Goal: Task Accomplishment & Management: Complete application form

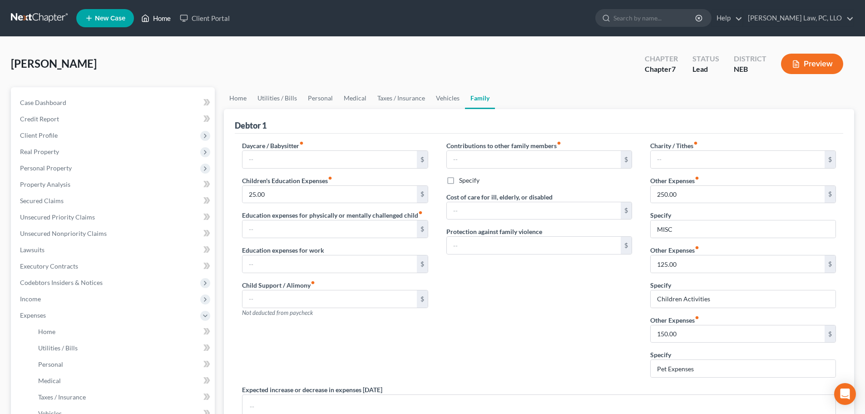
click at [156, 16] on link "Home" at bounding box center [156, 18] width 39 height 16
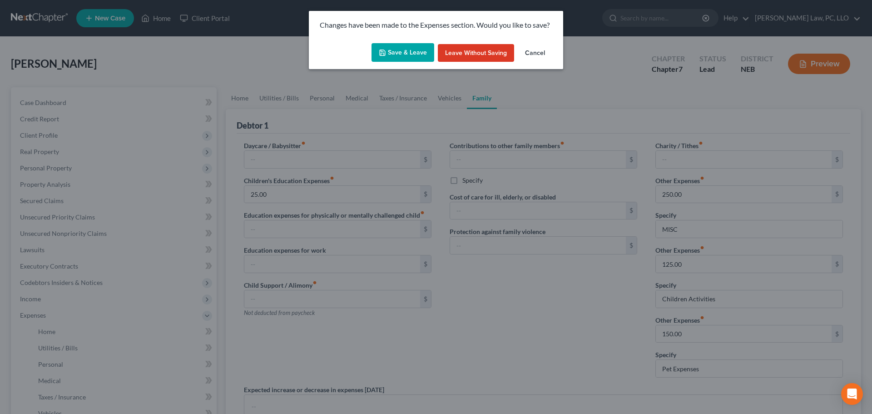
click at [387, 57] on button "Save & Leave" at bounding box center [403, 52] width 63 height 19
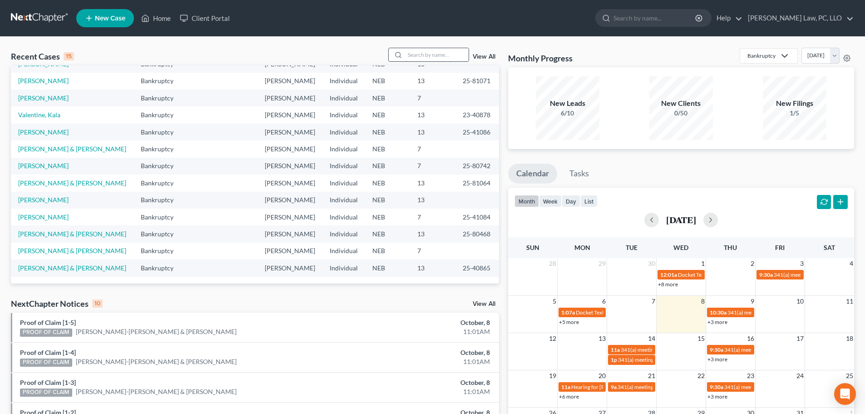
click at [438, 52] on input "search" at bounding box center [437, 54] width 64 height 13
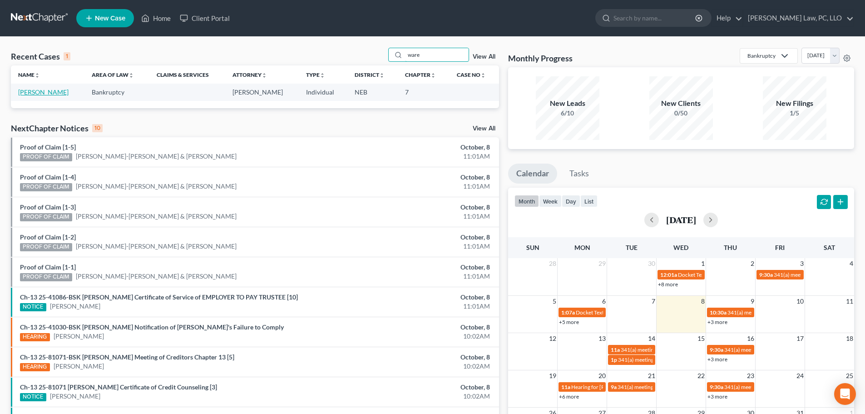
type input "ware"
click at [25, 93] on link "[PERSON_NAME]" at bounding box center [43, 92] width 50 height 8
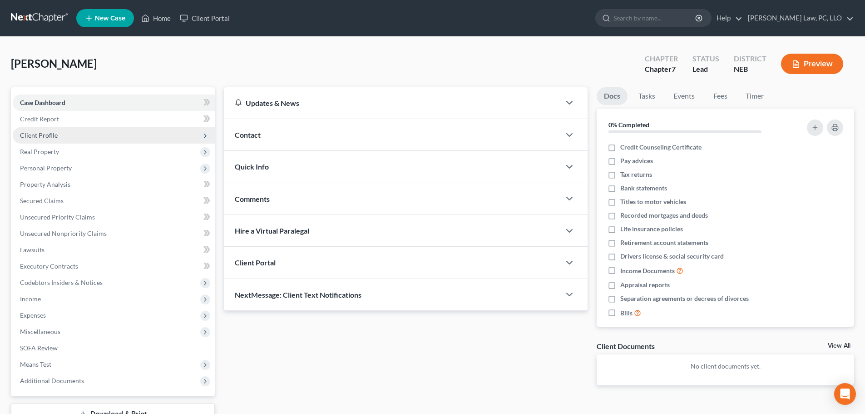
click at [48, 132] on span "Client Profile" at bounding box center [39, 135] width 38 height 8
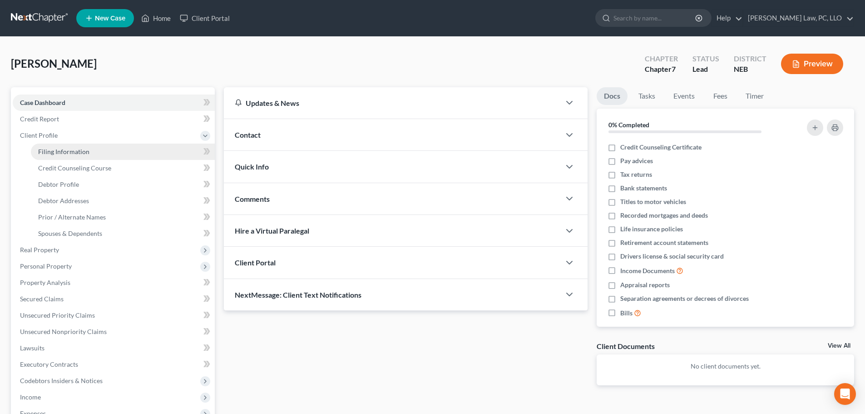
click at [52, 149] on span "Filing Information" at bounding box center [63, 152] width 51 height 8
select select "1"
select select "0"
select select "30"
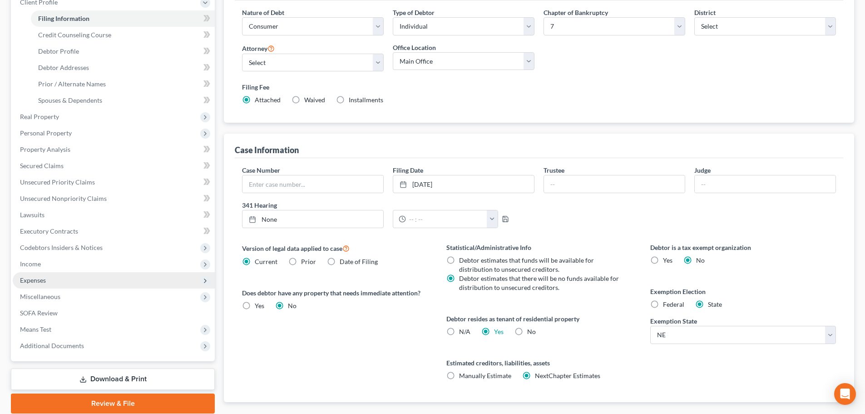
scroll to position [136, 0]
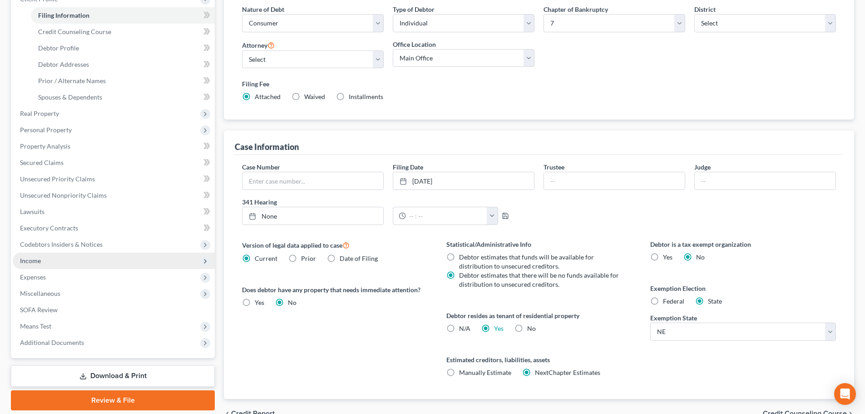
click at [57, 264] on span "Income" at bounding box center [114, 261] width 202 height 16
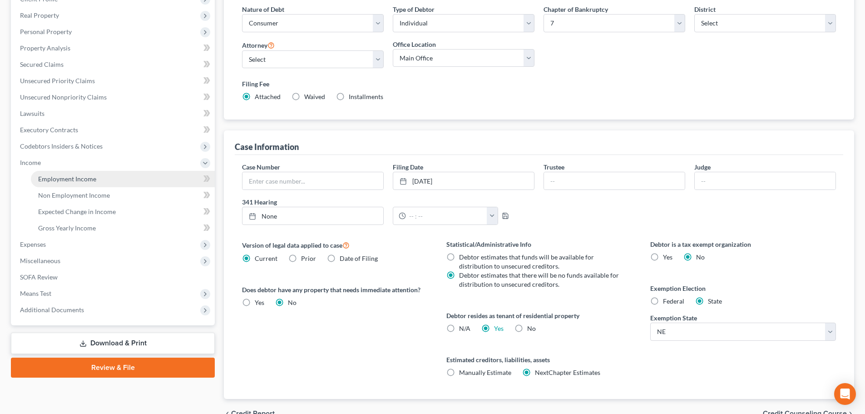
click at [50, 179] on span "Employment Income" at bounding box center [67, 179] width 58 height 8
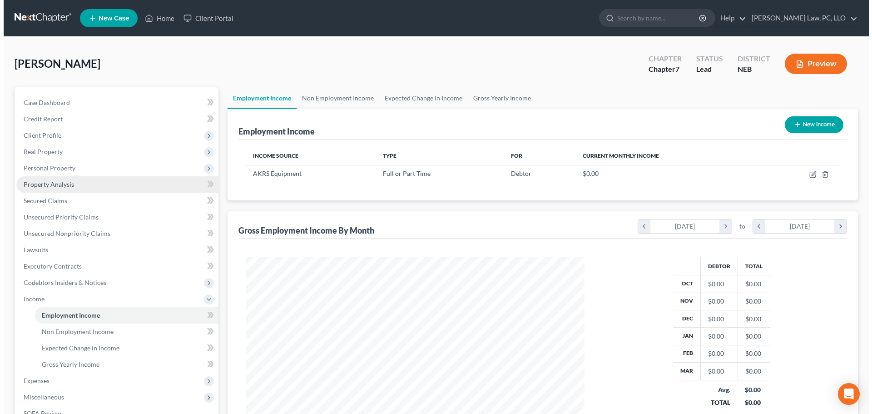
scroll to position [169, 357]
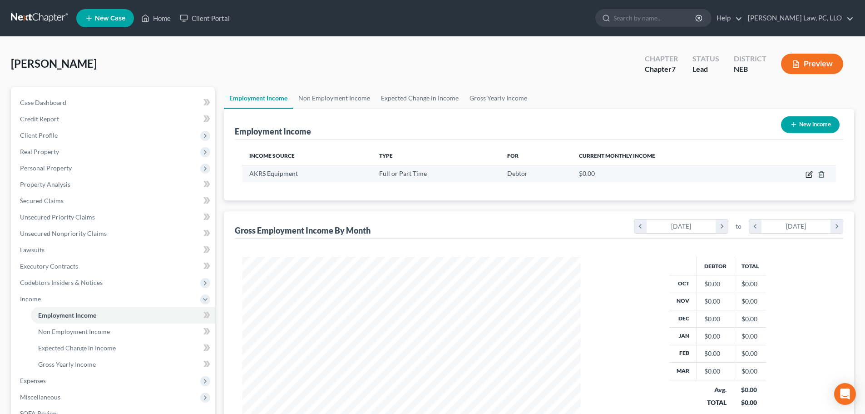
click at [807, 172] on icon "button" at bounding box center [809, 174] width 7 height 7
select select "0"
select select "30"
select select "2"
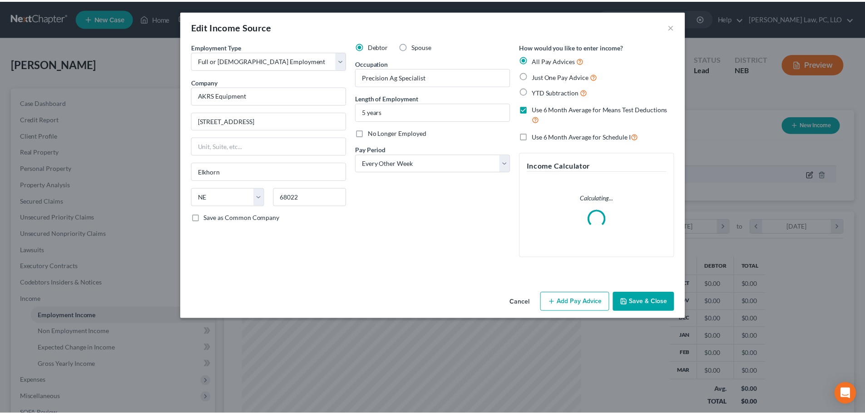
scroll to position [171, 360]
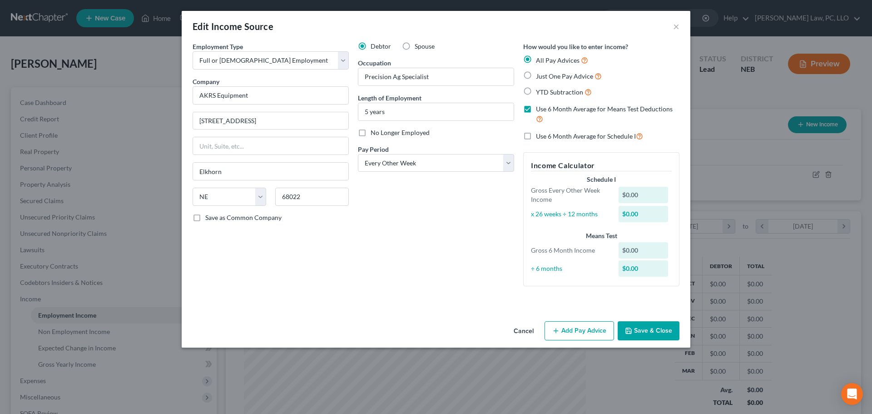
click at [653, 332] on button "Save & Close" at bounding box center [649, 330] width 62 height 19
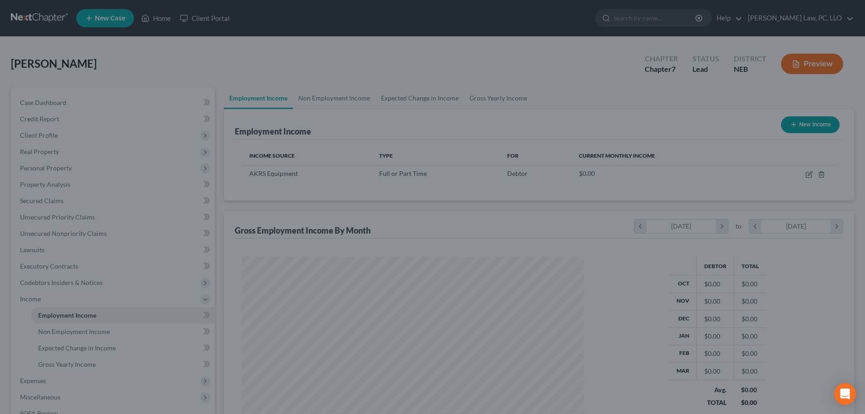
scroll to position [453995, 453808]
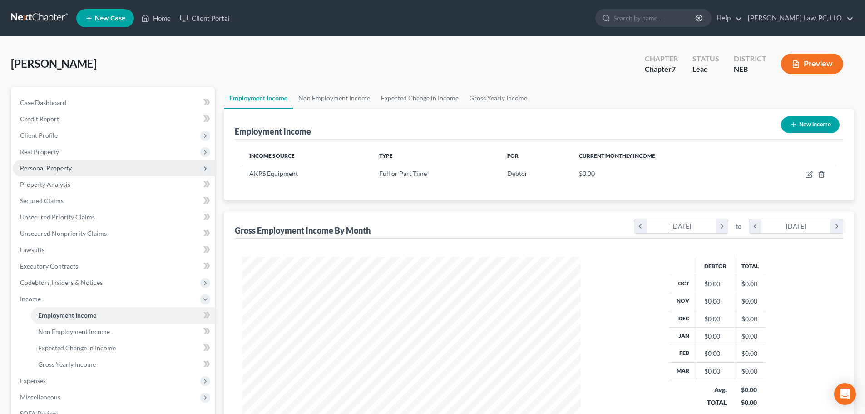
click at [66, 174] on span "Personal Property" at bounding box center [114, 168] width 202 height 16
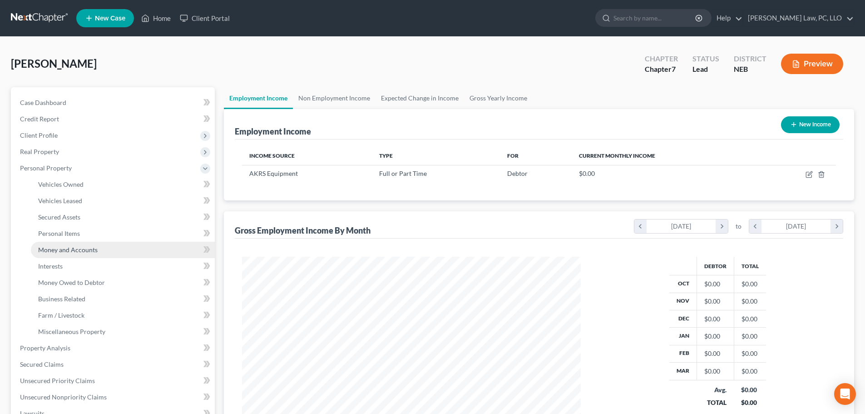
click at [81, 249] on span "Money and Accounts" at bounding box center [67, 250] width 59 height 8
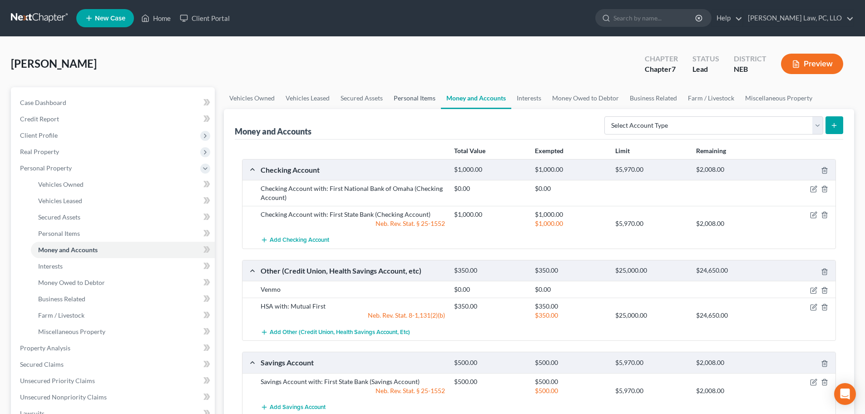
click at [421, 95] on link "Personal Items" at bounding box center [414, 98] width 53 height 22
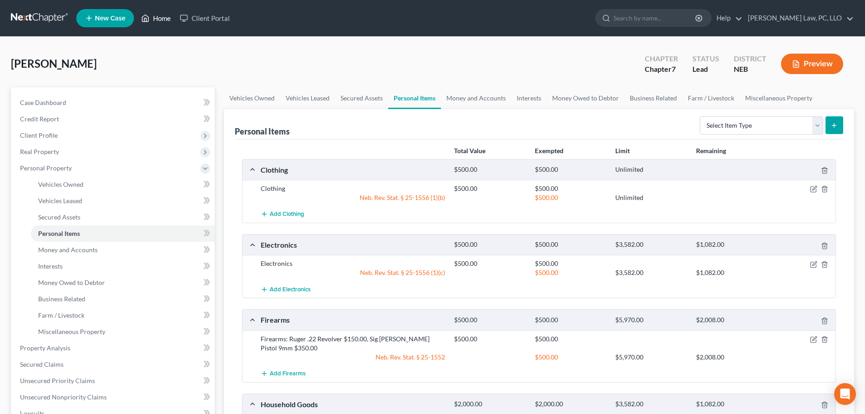
click at [154, 20] on link "Home" at bounding box center [156, 18] width 39 height 16
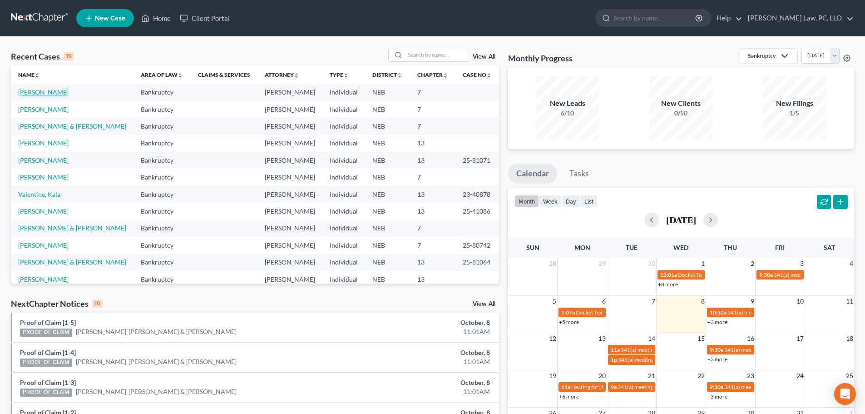
click at [38, 92] on link "[PERSON_NAME]" at bounding box center [43, 92] width 50 height 8
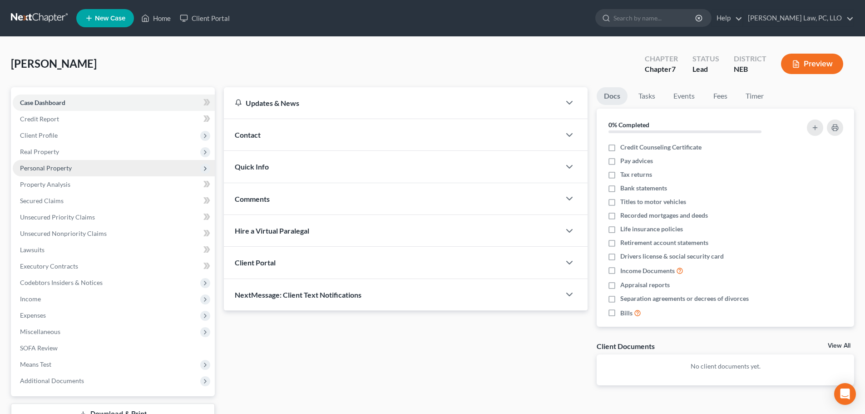
click at [68, 170] on span "Personal Property" at bounding box center [46, 168] width 52 height 8
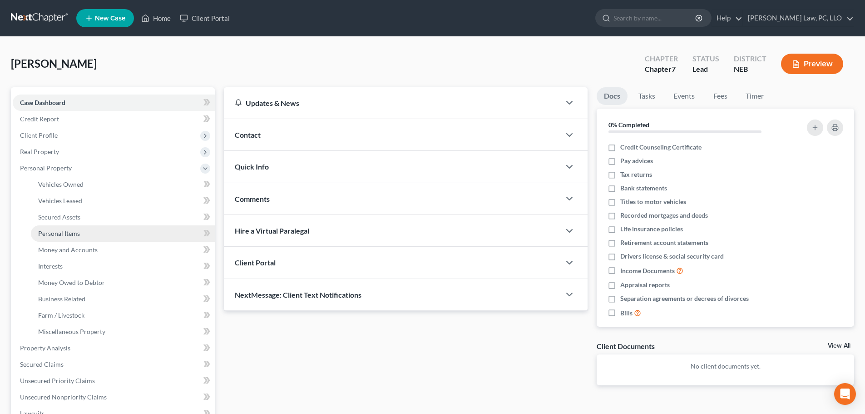
click at [80, 239] on link "Personal Items" at bounding box center [123, 233] width 184 height 16
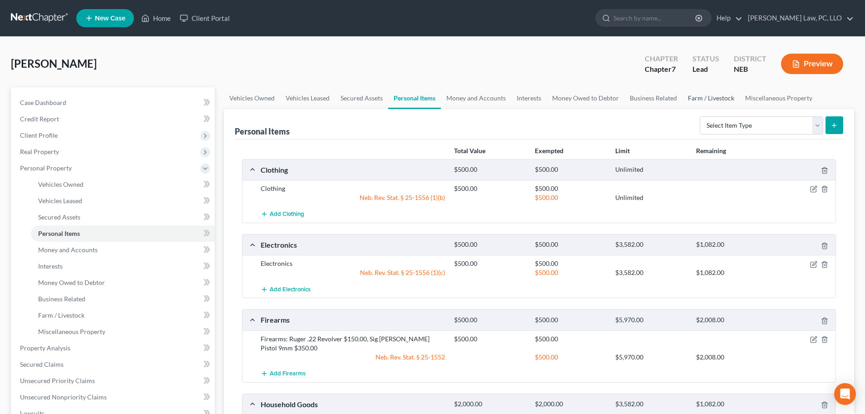
click at [708, 95] on link "Farm / Livestock" at bounding box center [711, 98] width 57 height 22
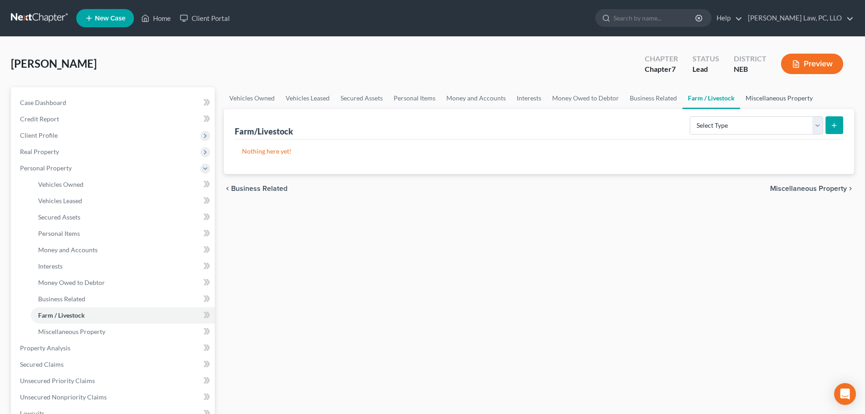
click at [769, 99] on link "Miscellaneous Property" at bounding box center [779, 98] width 78 height 22
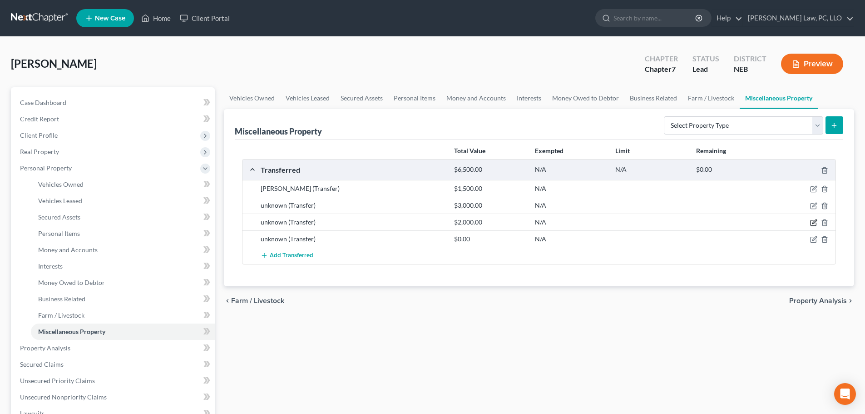
click at [814, 223] on icon "button" at bounding box center [815, 222] width 4 height 4
select select "Ordinary ([DATE])"
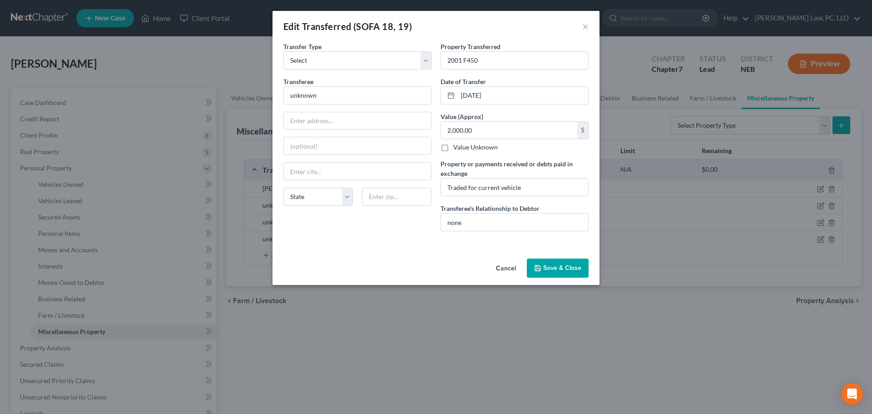
click at [562, 269] on button "Save & Close" at bounding box center [558, 267] width 62 height 19
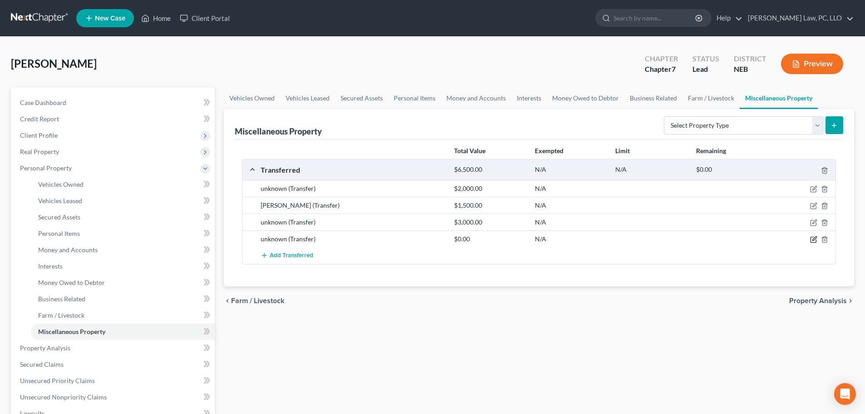
click at [815, 239] on icon "button" at bounding box center [815, 239] width 4 height 4
select select "Ordinary ([DATE])"
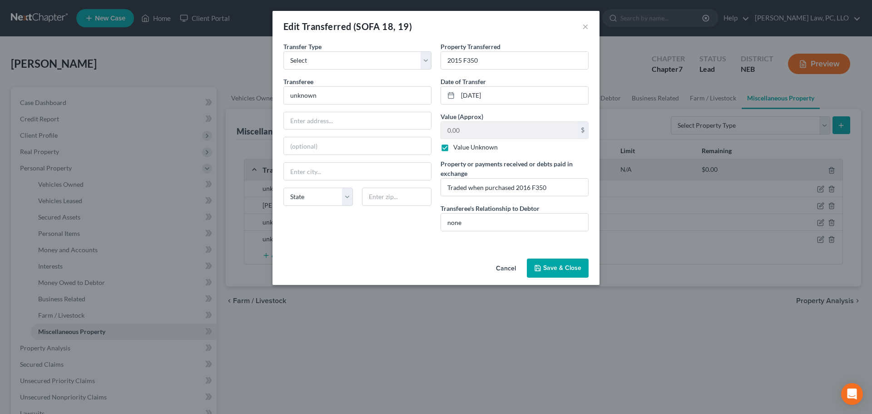
click at [557, 264] on button "Save & Close" at bounding box center [558, 267] width 62 height 19
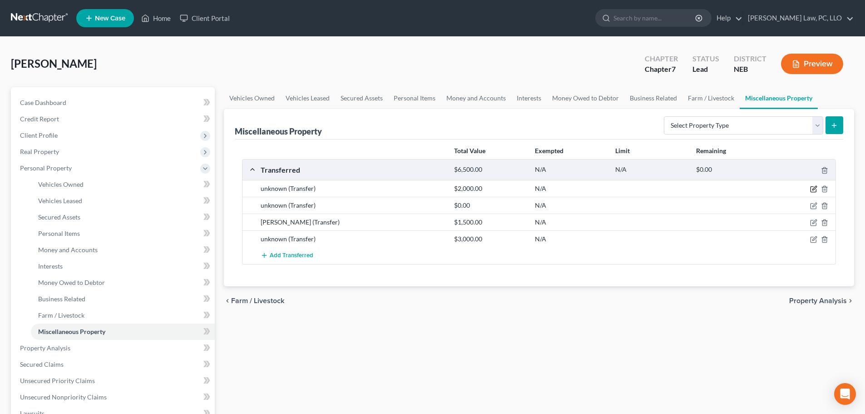
click at [814, 187] on icon "button" at bounding box center [813, 188] width 7 height 7
select select "Ordinary ([DATE])"
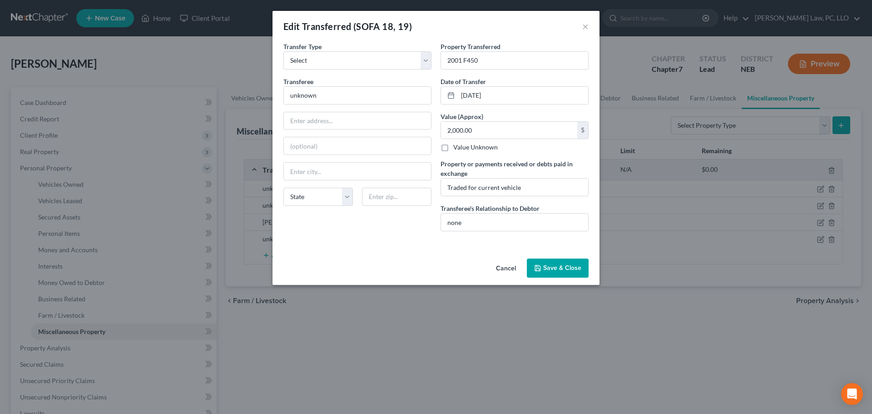
click at [559, 272] on button "Save & Close" at bounding box center [558, 267] width 62 height 19
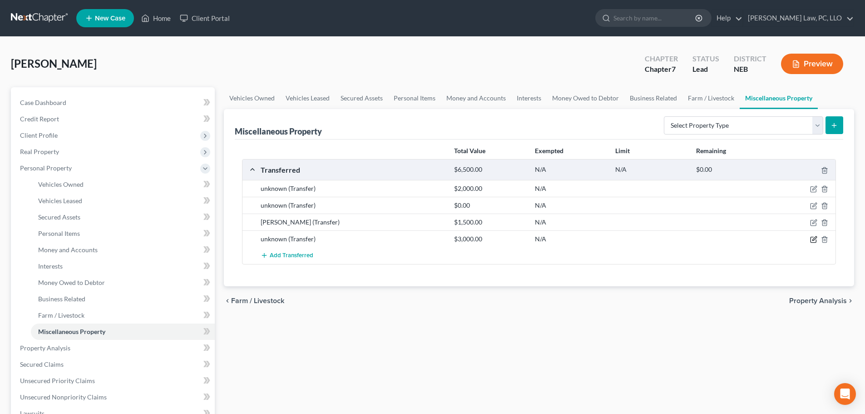
click at [814, 239] on icon "button" at bounding box center [813, 239] width 7 height 7
select select "Ordinary ([DATE])"
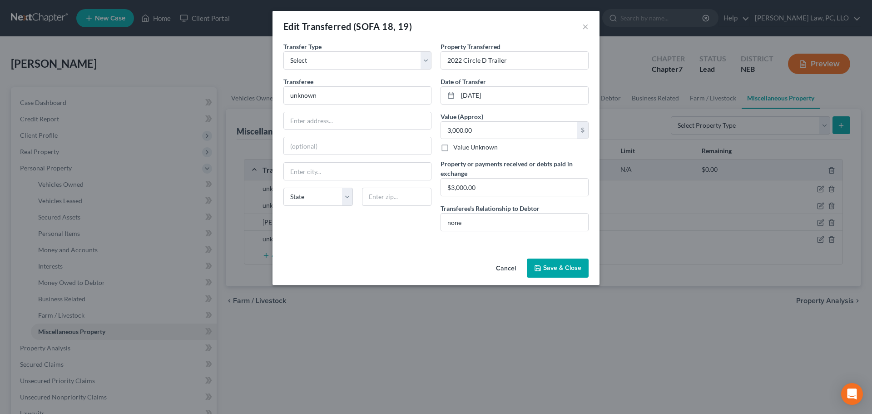
click at [567, 265] on button "Save & Close" at bounding box center [558, 267] width 62 height 19
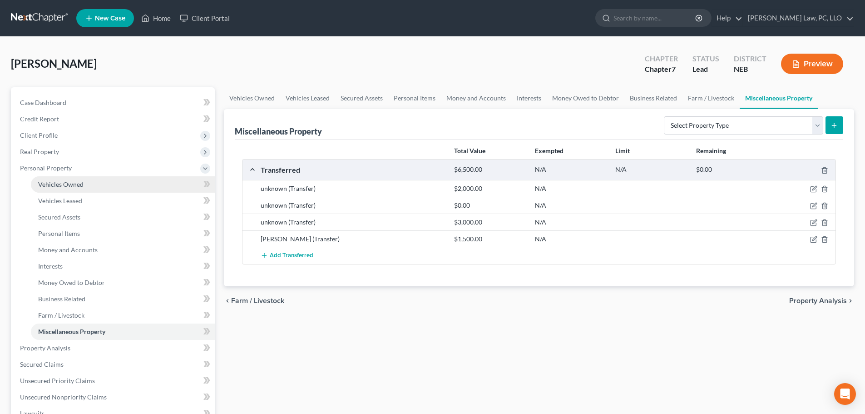
click at [74, 180] on span "Vehicles Owned" at bounding box center [60, 184] width 45 height 8
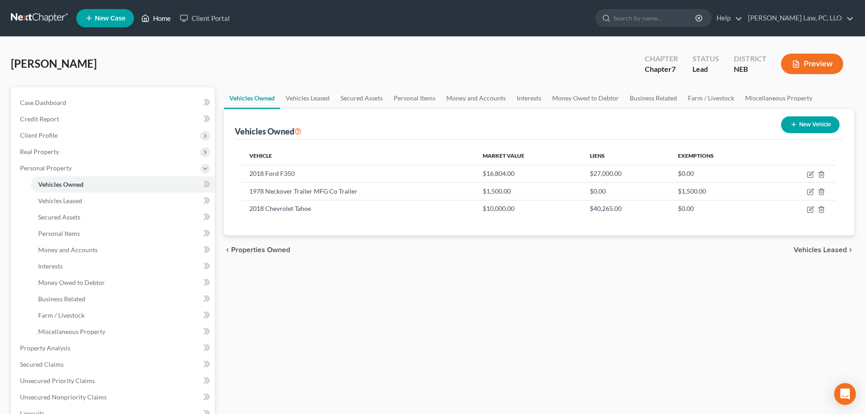
click at [163, 20] on link "Home" at bounding box center [156, 18] width 39 height 16
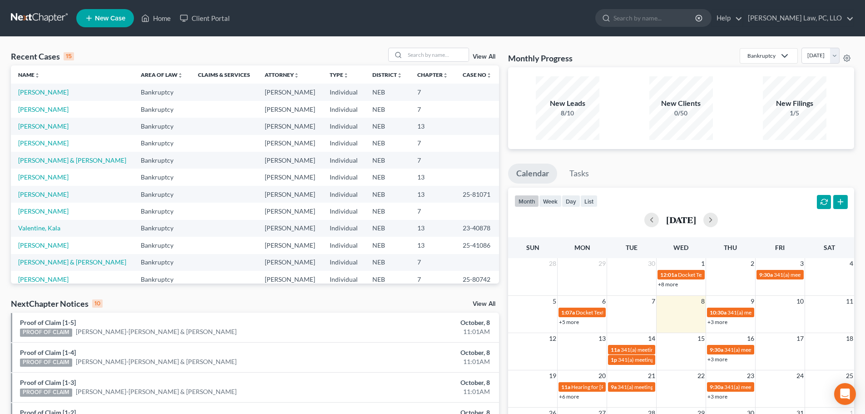
click at [159, 301] on div "NextChapter Notices 10 View All" at bounding box center [255, 305] width 488 height 15
click at [30, 92] on link "[PERSON_NAME]" at bounding box center [43, 92] width 50 height 8
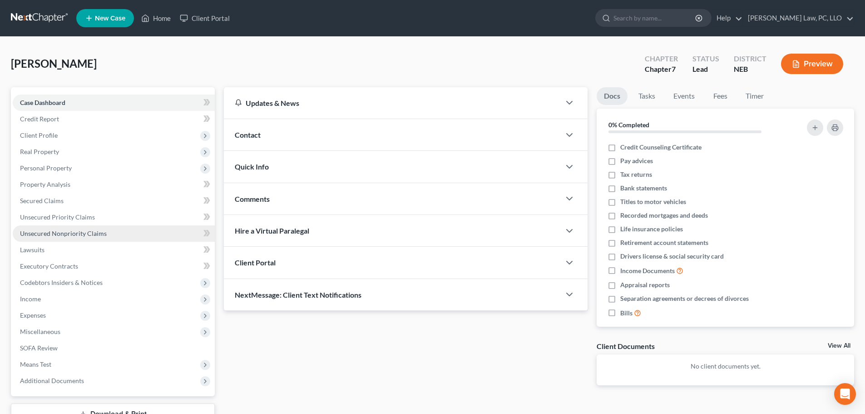
click at [70, 233] on span "Unsecured Nonpriority Claims" at bounding box center [63, 233] width 87 height 8
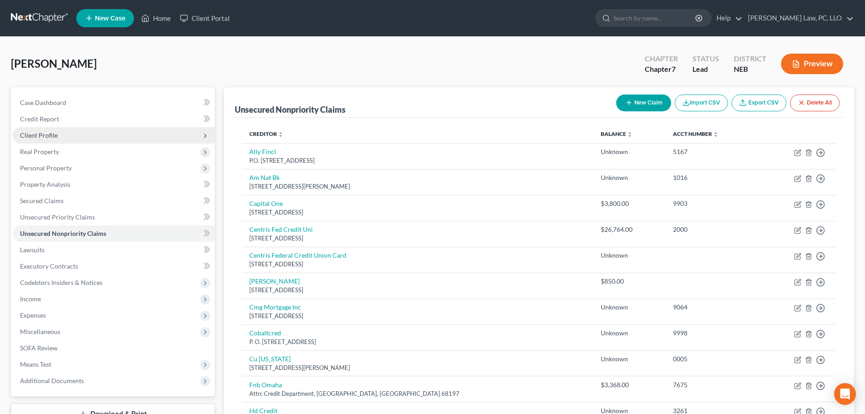
click at [70, 139] on span "Client Profile" at bounding box center [114, 135] width 202 height 16
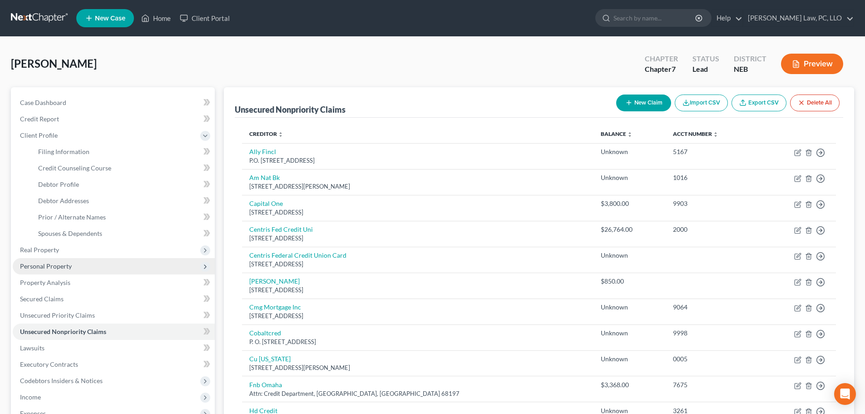
click at [69, 266] on span "Personal Property" at bounding box center [46, 266] width 52 height 8
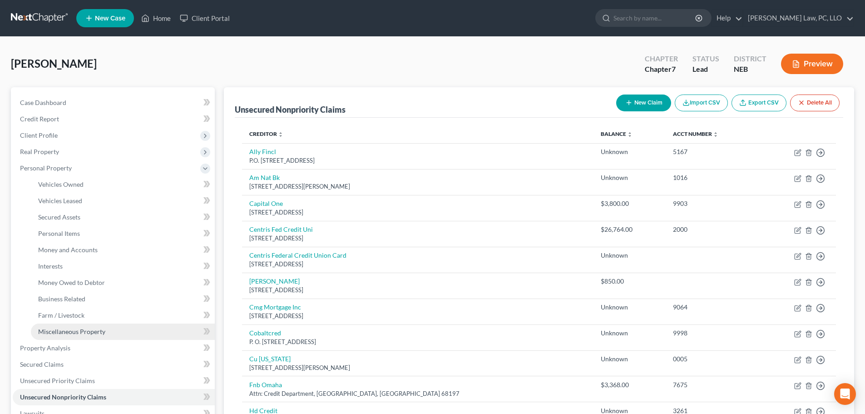
click at [73, 334] on span "Miscellaneous Property" at bounding box center [71, 331] width 67 height 8
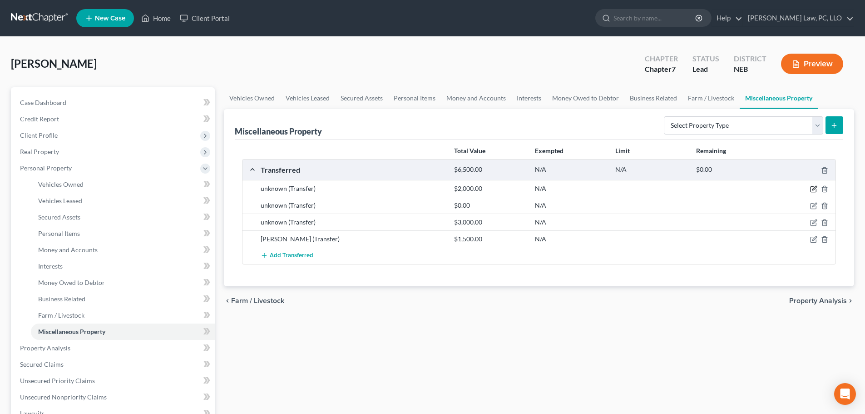
click at [813, 189] on icon "button" at bounding box center [813, 188] width 7 height 7
select select "Ordinary ([DATE])"
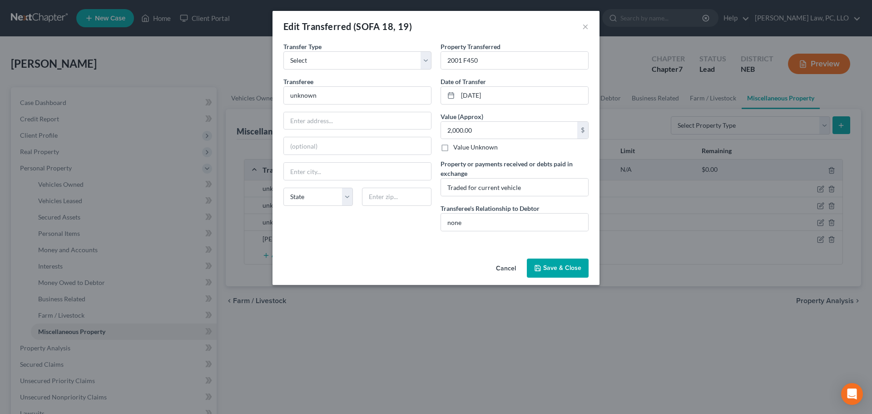
click at [554, 272] on button "Save & Close" at bounding box center [558, 267] width 62 height 19
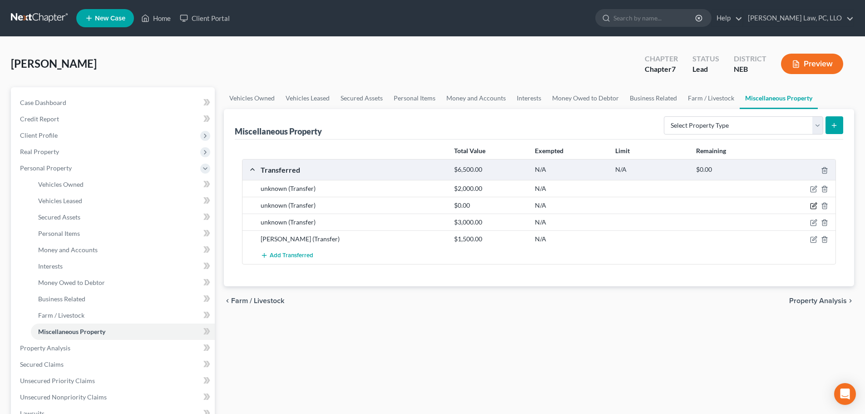
click at [812, 207] on icon "button" at bounding box center [813, 205] width 7 height 7
select select "Ordinary ([DATE])"
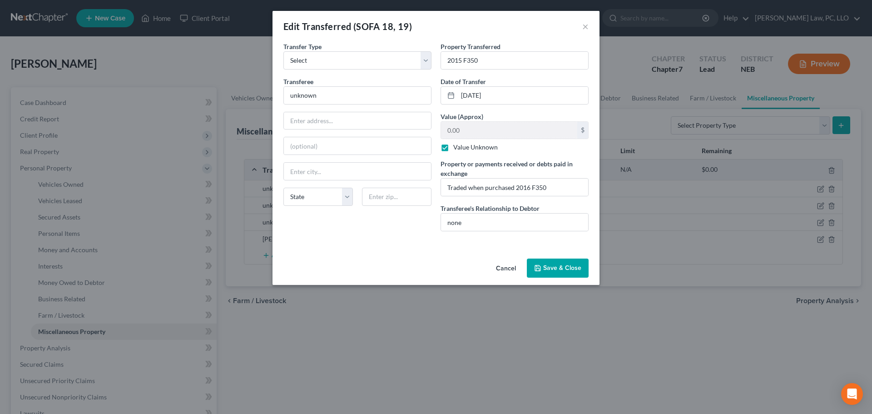
click at [565, 269] on button "Save & Close" at bounding box center [558, 267] width 62 height 19
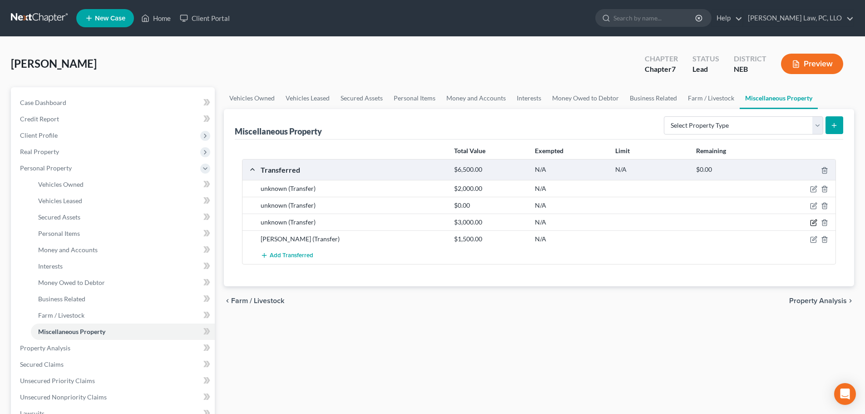
click at [813, 221] on icon "button" at bounding box center [813, 222] width 7 height 7
select select "Ordinary ([DATE])"
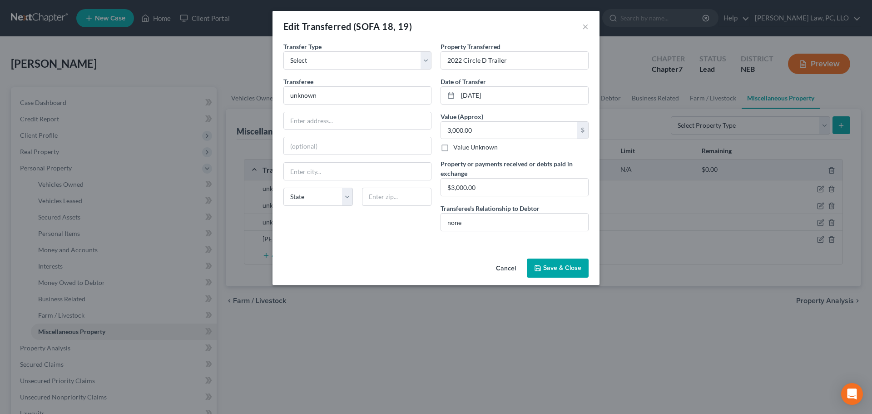
click at [568, 269] on button "Save & Close" at bounding box center [558, 267] width 62 height 19
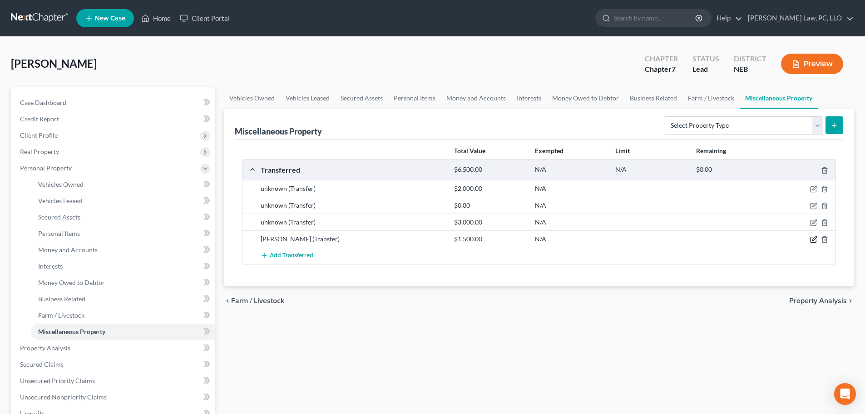
click at [813, 238] on icon "button" at bounding box center [813, 239] width 7 height 7
select select "Ordinary ([DATE])"
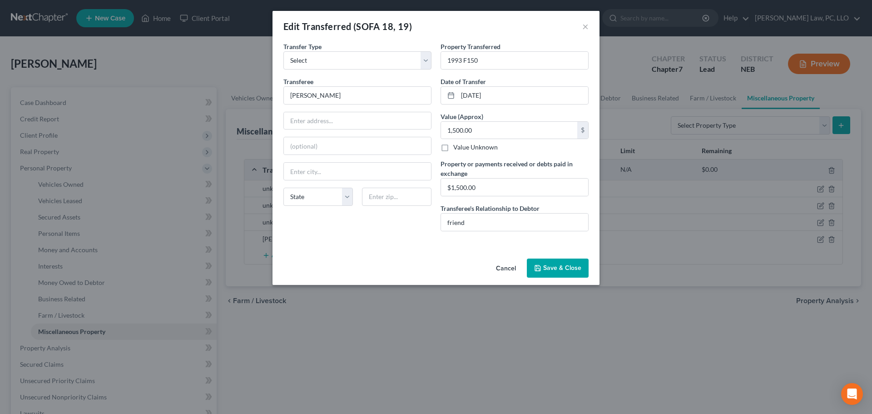
click at [564, 265] on button "Save & Close" at bounding box center [558, 267] width 62 height 19
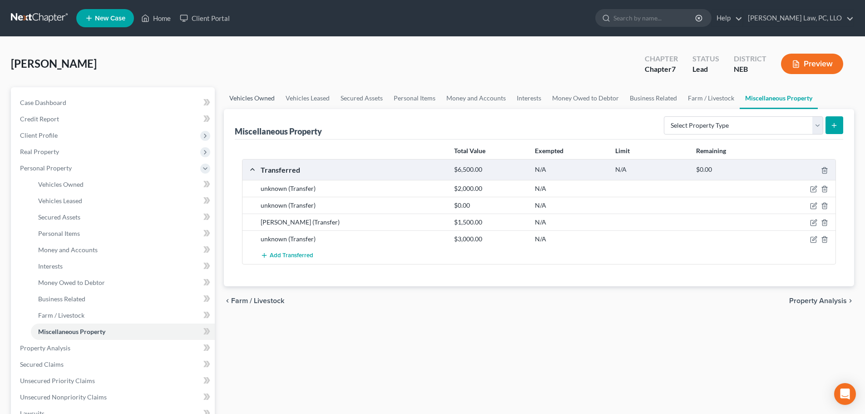
click at [251, 101] on link "Vehicles Owned" at bounding box center [252, 98] width 56 height 22
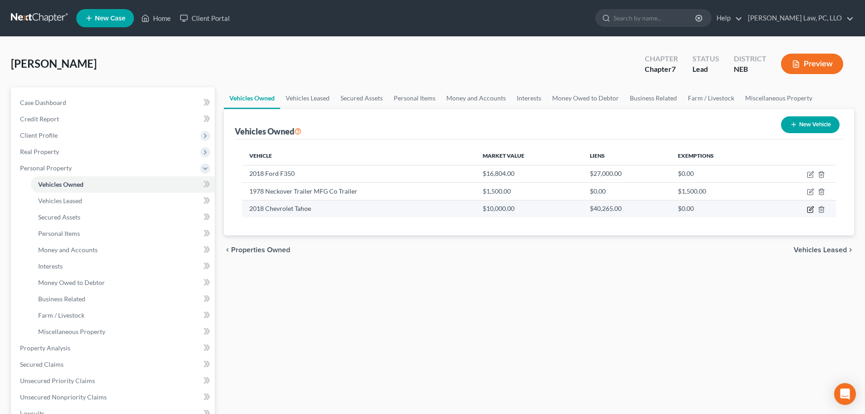
click at [813, 210] on icon "button" at bounding box center [810, 209] width 7 height 7
select select "0"
select select "8"
select select "0"
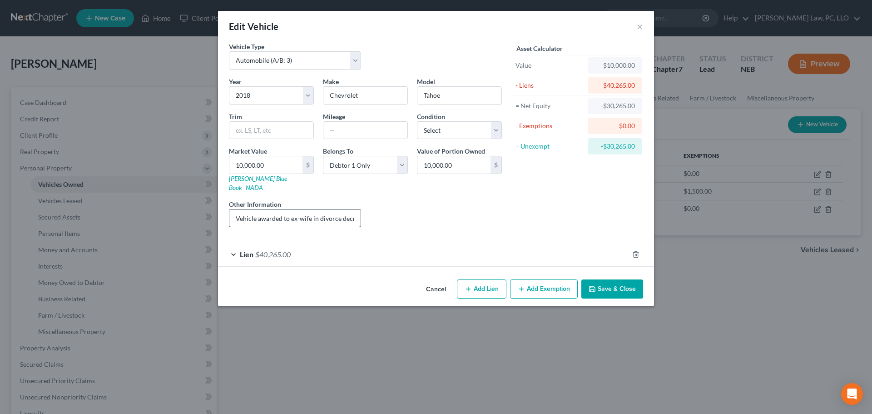
click at [318, 209] on input "Vehicle awarded to ex-wife in divorce decree." at bounding box center [294, 217] width 131 height 17
click at [436, 211] on div "Liens Select" at bounding box center [436, 213] width 141 height 28
click at [613, 282] on button "Save & Close" at bounding box center [612, 288] width 62 height 19
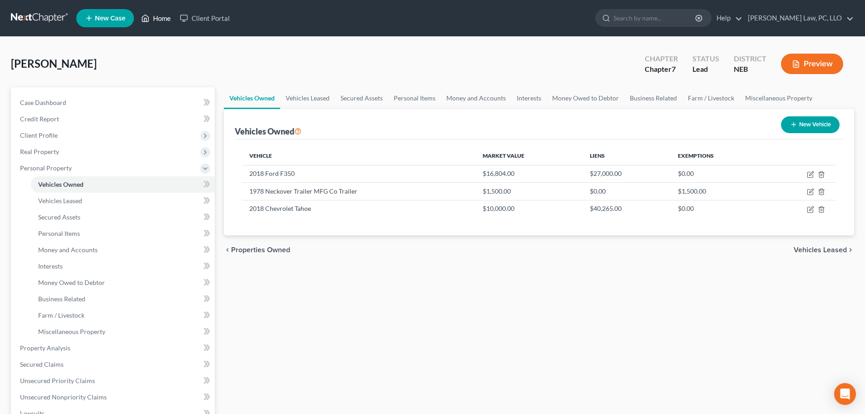
click at [149, 20] on icon at bounding box center [146, 18] width 6 height 7
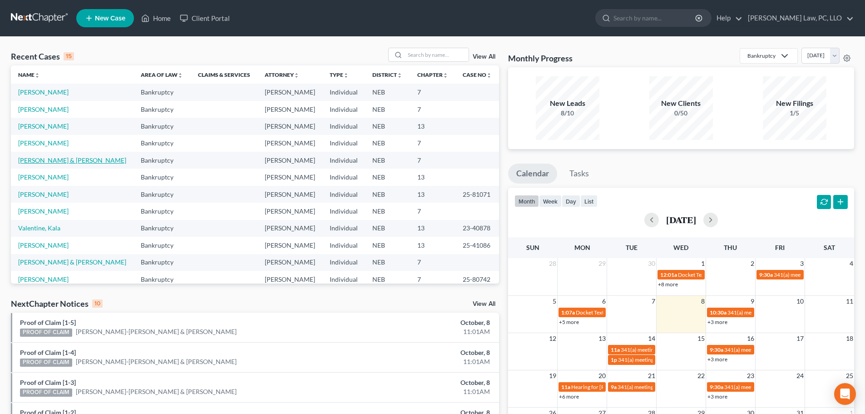
click at [56, 164] on link "[PERSON_NAME] & [PERSON_NAME]" at bounding box center [72, 160] width 108 height 8
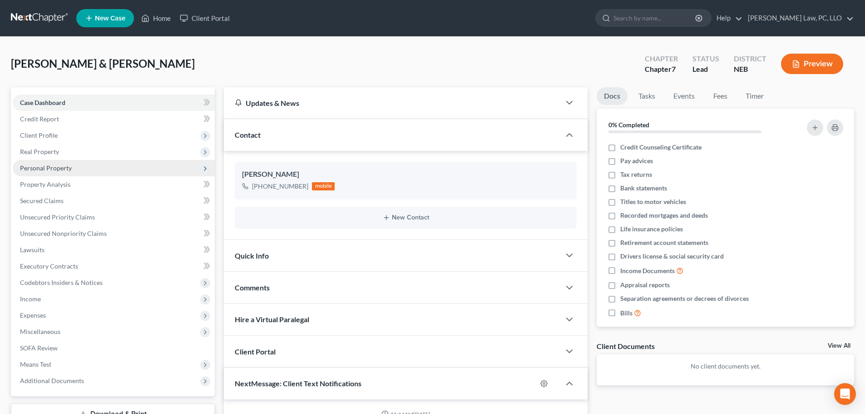
click at [61, 172] on span "Personal Property" at bounding box center [114, 168] width 202 height 16
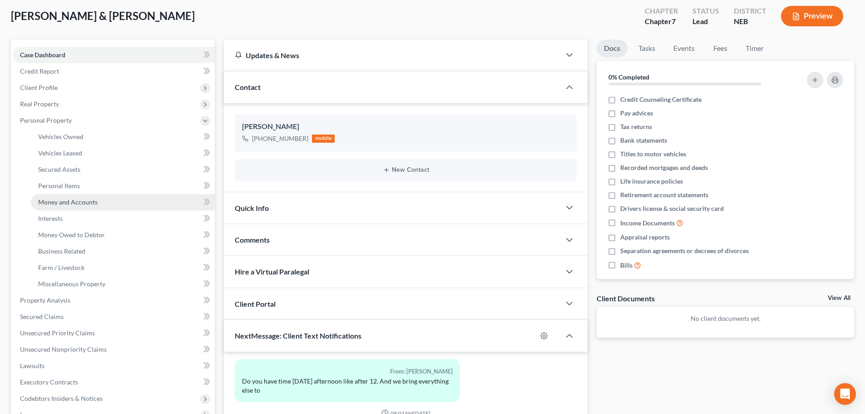
scroll to position [136, 0]
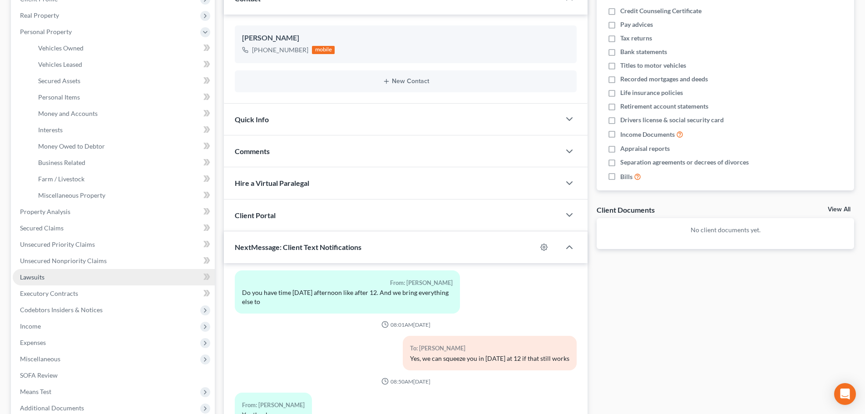
click at [39, 279] on span "Lawsuits" at bounding box center [32, 277] width 25 height 8
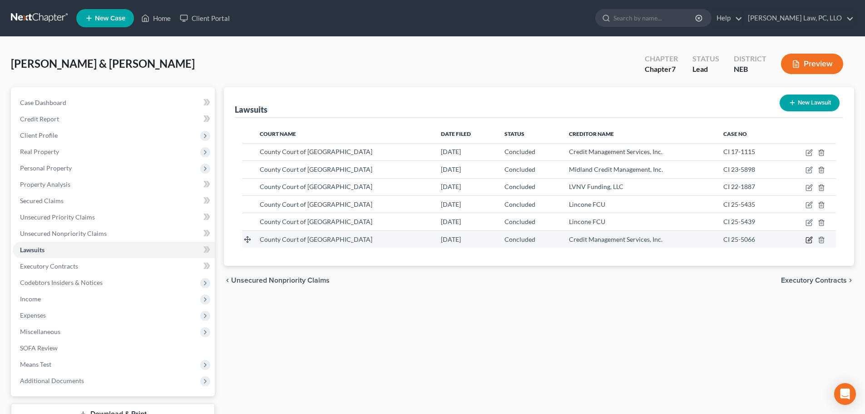
click at [807, 240] on icon "button" at bounding box center [809, 239] width 7 height 7
select select "30"
select select "2"
select select "4"
select select "30"
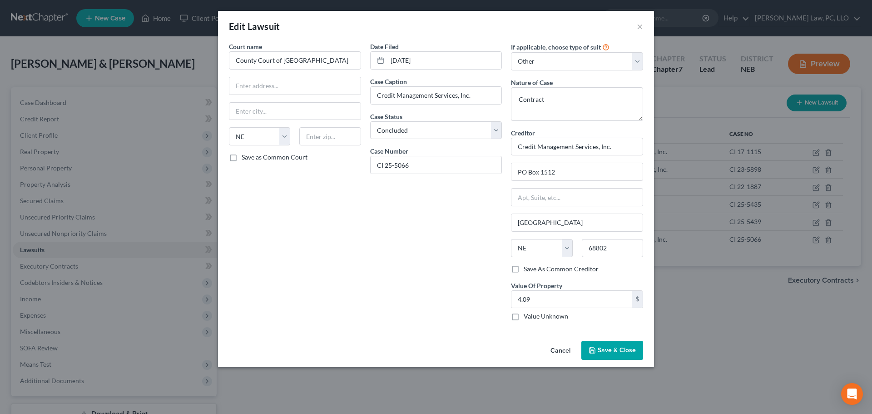
click at [604, 351] on span "Save & Close" at bounding box center [617, 350] width 38 height 8
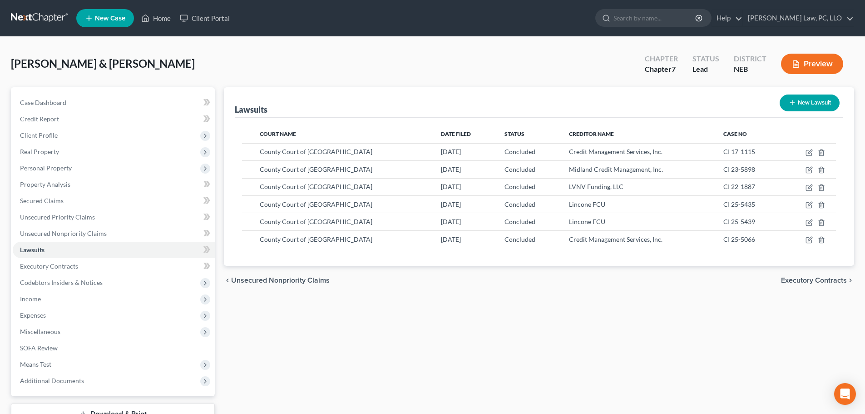
click at [299, 356] on div "Lawsuits New Lawsuit Court Name Date Filed Status Creditor Name Case No County …" at bounding box center [538, 267] width 639 height 361
click at [28, 269] on span "Executory Contracts" at bounding box center [49, 266] width 58 height 8
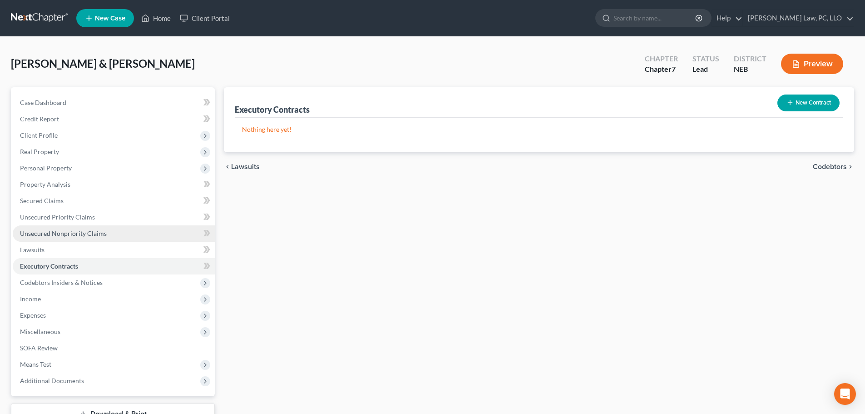
click at [56, 231] on span "Unsecured Nonpriority Claims" at bounding box center [63, 233] width 87 height 8
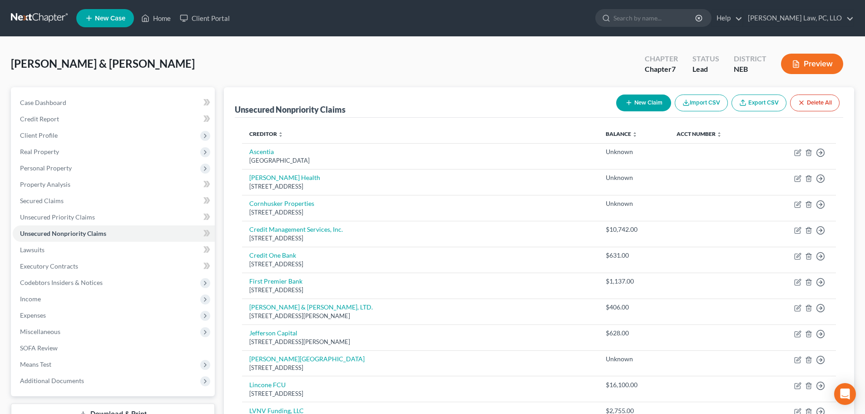
click at [226, 67] on div "[PERSON_NAME] & [PERSON_NAME] Upgraded Chapter Chapter 7 Status Lead District N…" at bounding box center [432, 68] width 843 height 40
click at [94, 218] on link "Unsecured Priority Claims" at bounding box center [114, 217] width 202 height 16
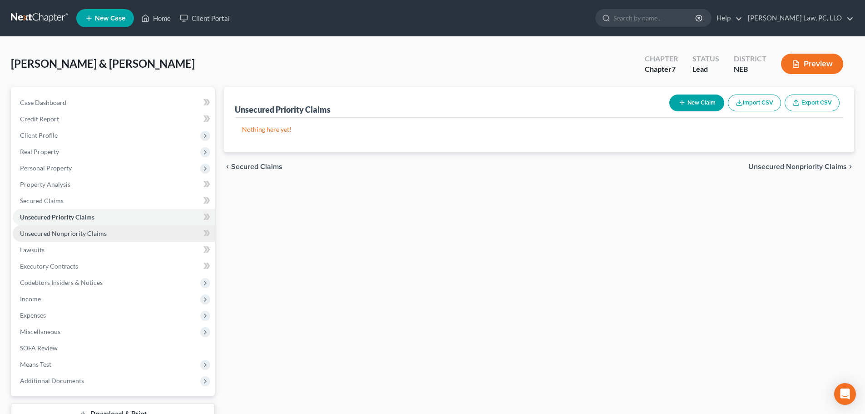
click at [80, 233] on span "Unsecured Nonpriority Claims" at bounding box center [63, 233] width 87 height 8
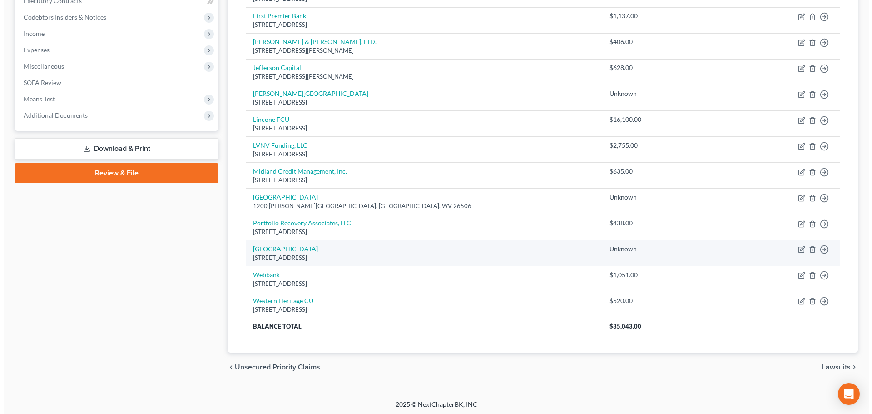
scroll to position [268, 0]
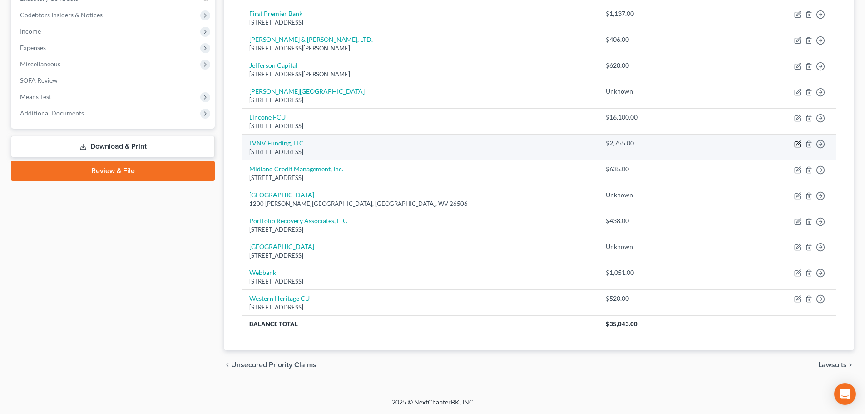
click at [796, 144] on icon "button" at bounding box center [797, 143] width 7 height 7
select select "31"
select select "2"
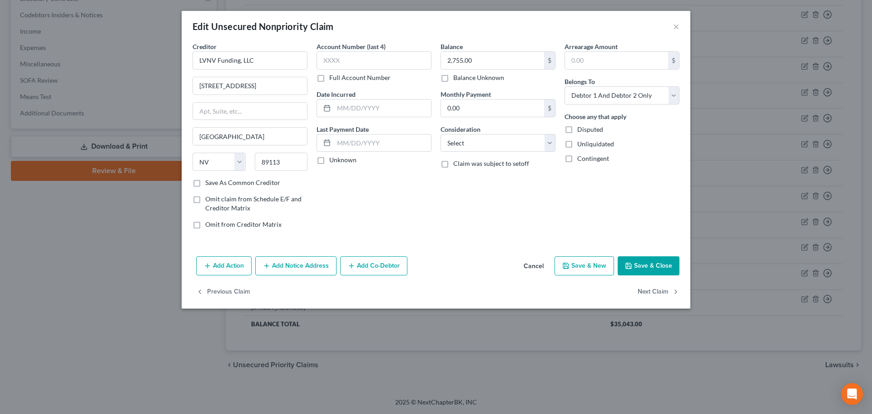
click at [233, 267] on button "Add Action" at bounding box center [223, 265] width 55 height 19
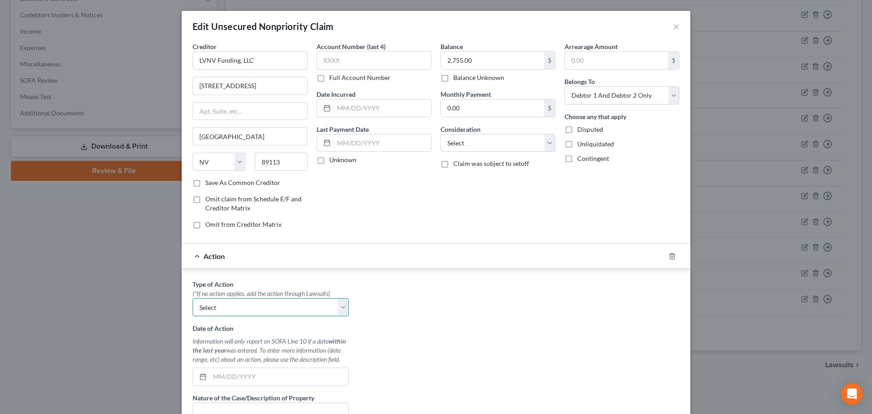
click at [228, 310] on select "Select Repossession Garnishment Foreclosure Personal Injury Attached, Seized, O…" at bounding box center [271, 307] width 156 height 18
select select "1"
click at [193, 298] on select "Select Repossession Garnishment Foreclosure Personal Injury Attached, Seized, O…" at bounding box center [271, 307] width 156 height 18
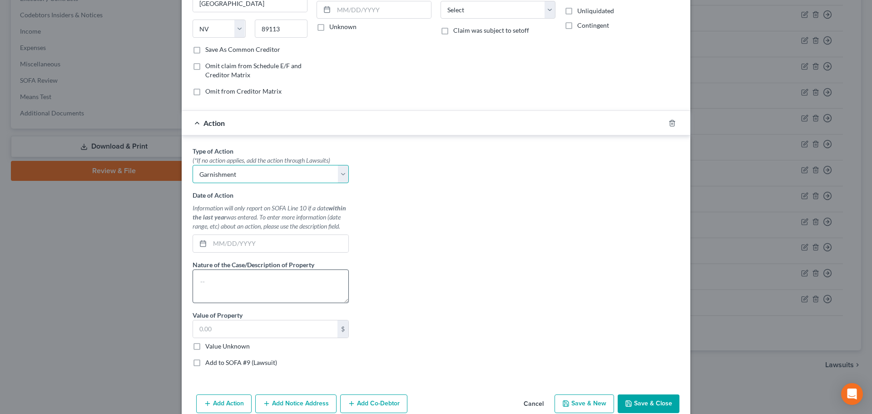
scroll to position [136, 0]
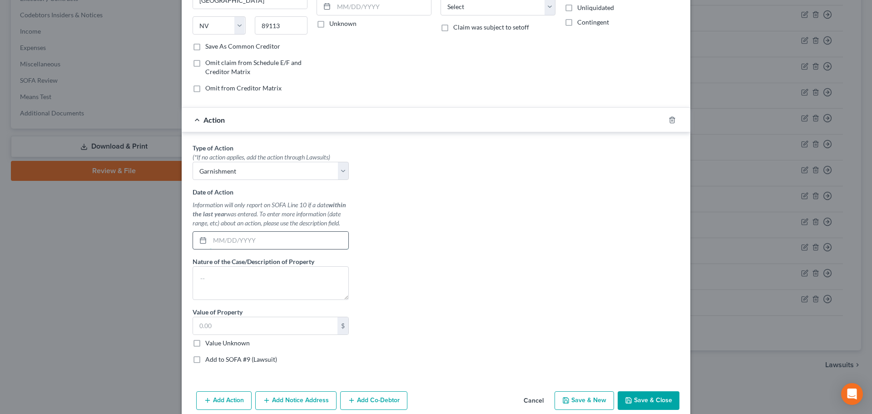
click at [243, 240] on input "text" at bounding box center [279, 240] width 139 height 17
click at [222, 281] on textarea at bounding box center [271, 283] width 156 height 34
click at [239, 378] on div "Creditor * LVNV Funding, LLC [STREET_ADDRESS][GEOGRAPHIC_DATA] [US_STATE][GEOGR…" at bounding box center [436, 147] width 509 height 482
paste input "2,696.16"
type input "2,696.16"
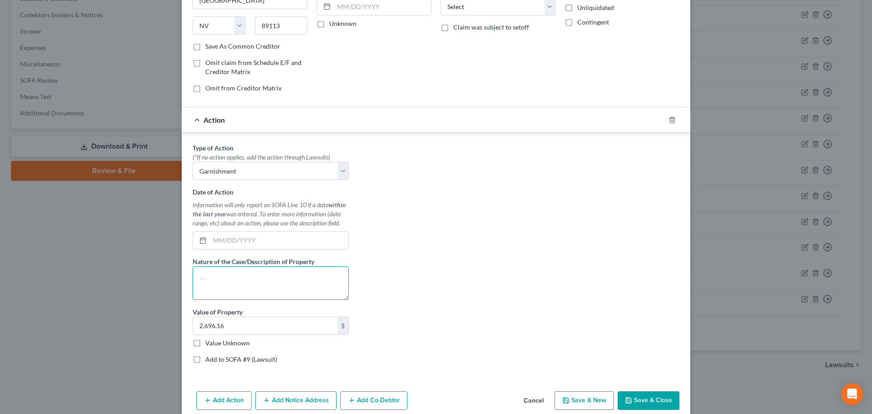
click at [208, 282] on textarea at bounding box center [271, 283] width 156 height 34
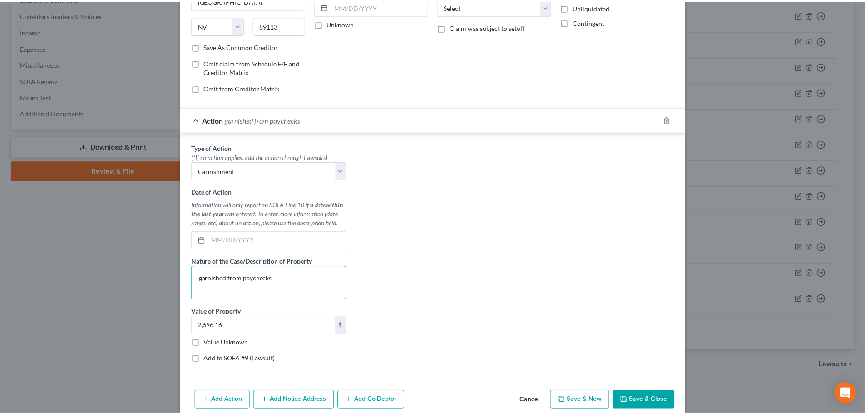
scroll to position [177, 0]
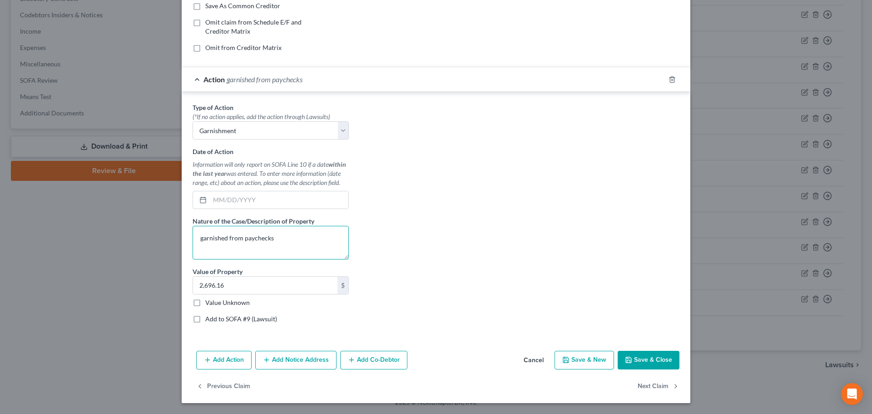
type textarea "garnished from paychecks"
click at [644, 363] on button "Save & Close" at bounding box center [649, 360] width 62 height 19
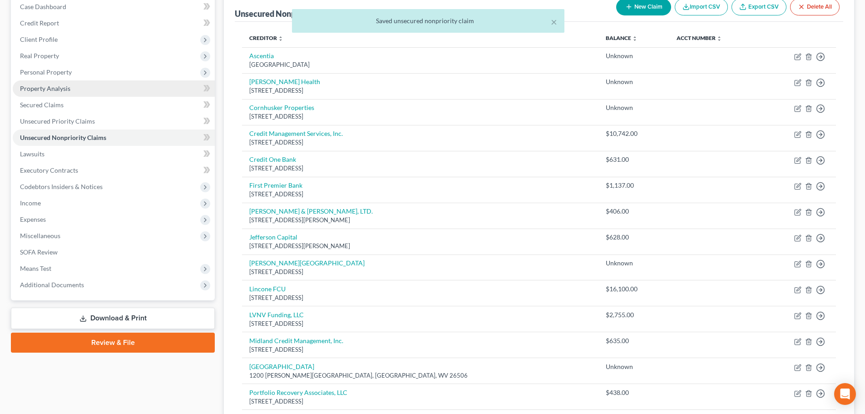
scroll to position [40, 0]
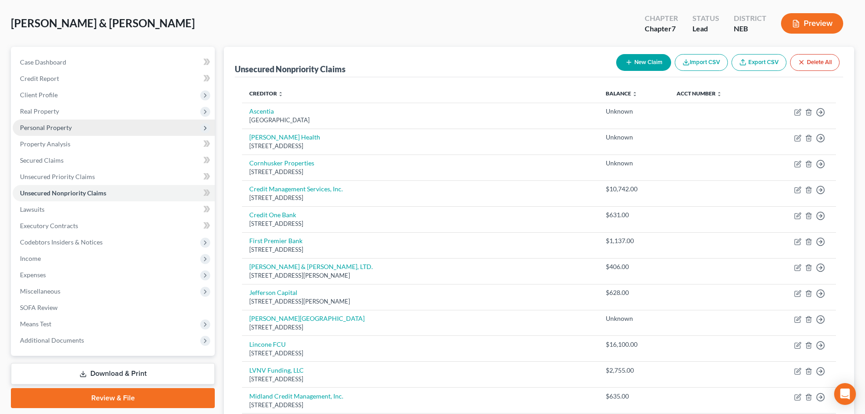
click at [74, 128] on span "Personal Property" at bounding box center [114, 127] width 202 height 16
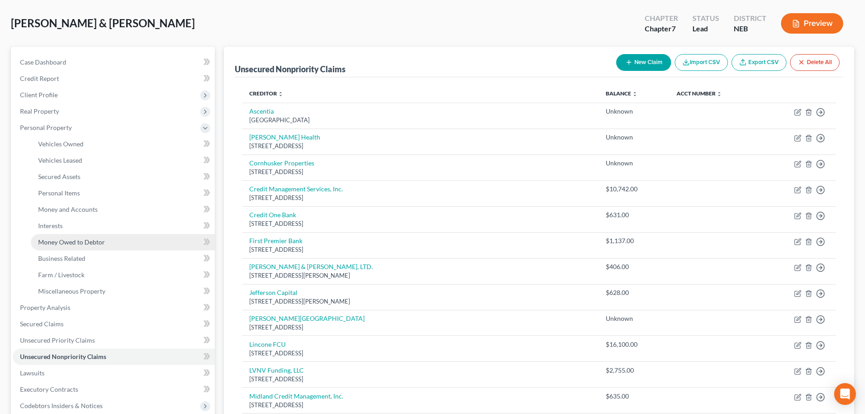
click at [74, 240] on span "Money Owed to Debtor" at bounding box center [71, 242] width 67 height 8
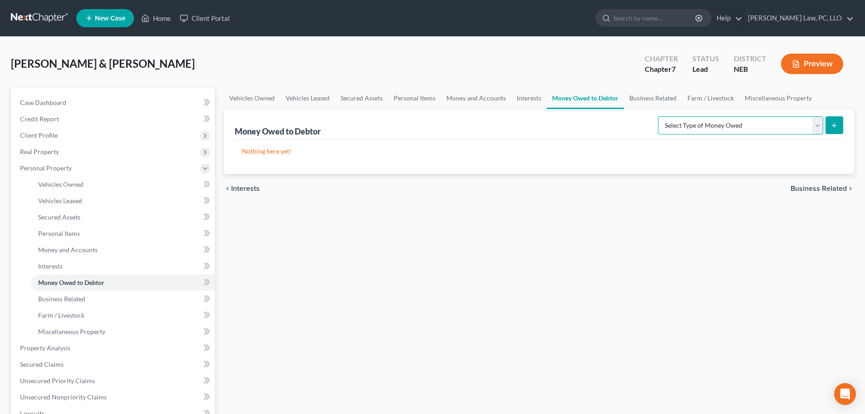
click at [767, 122] on select "Select Type of Money Owed Accounts Receivable (A/B: 38) Alimony (A/B: 29) Child…" at bounding box center [740, 125] width 165 height 18
select select "other_contingent_and_unliquidated_claims"
click at [660, 116] on select "Select Type of Money Owed Accounts Receivable (A/B: 38) Alimony (A/B: 29) Child…" at bounding box center [740, 125] width 165 height 18
click at [837, 125] on icon "submit" at bounding box center [834, 125] width 7 height 7
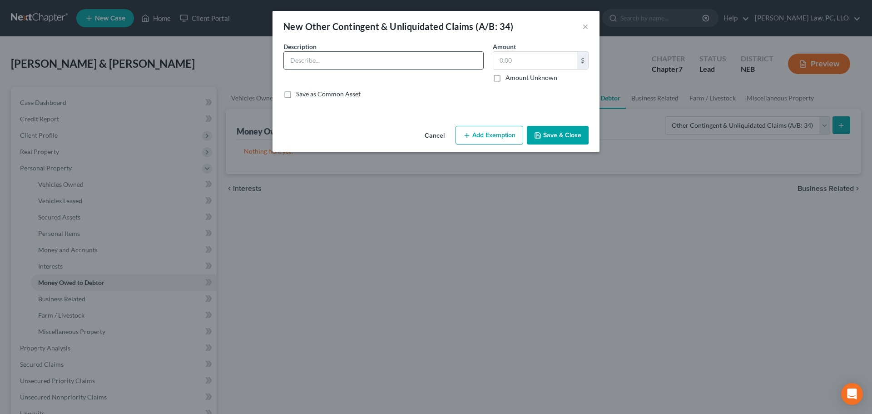
click at [318, 60] on input "text" at bounding box center [383, 60] width 199 height 17
drag, startPoint x: 460, startPoint y: 62, endPoint x: 488, endPoint y: 62, distance: 28.2
click at [488, 62] on div "Description * Money to be reclaimed via 11 USC 547. 90 day preference to: Profe…" at bounding box center [436, 74] width 314 height 64
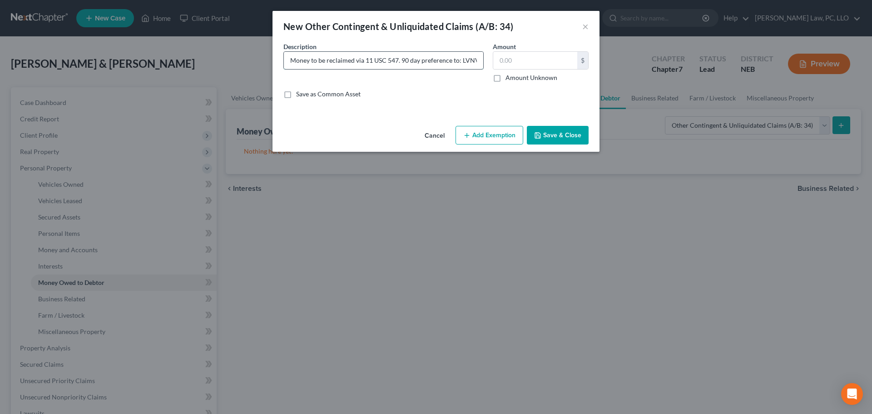
type input "Money to be reclaimed via 11 USC 547. 90 day preference to: LVNV Funding, LLC"
click at [419, 59] on input "Money to be reclaimed via 11 USC 547. 90 day preference to: LVNV Funding, LLC" at bounding box center [383, 60] width 199 height 17
click at [515, 63] on input "text" at bounding box center [535, 60] width 84 height 17
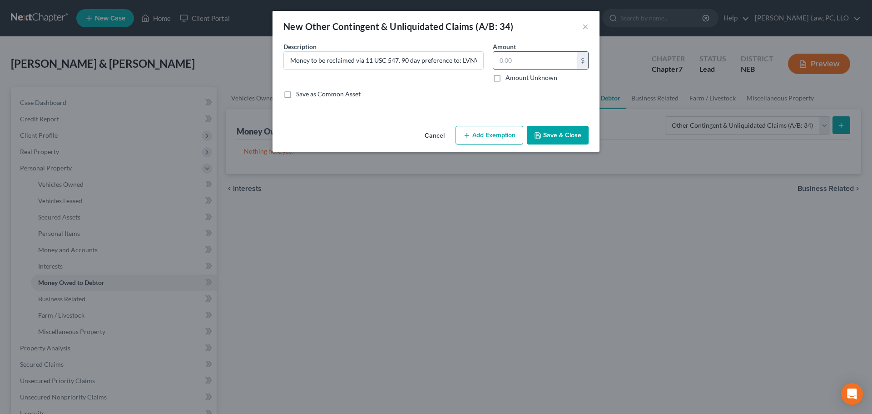
paste input "2,696.16"
type input "2,696.16"
click at [548, 140] on button "Save & Close" at bounding box center [558, 135] width 62 height 19
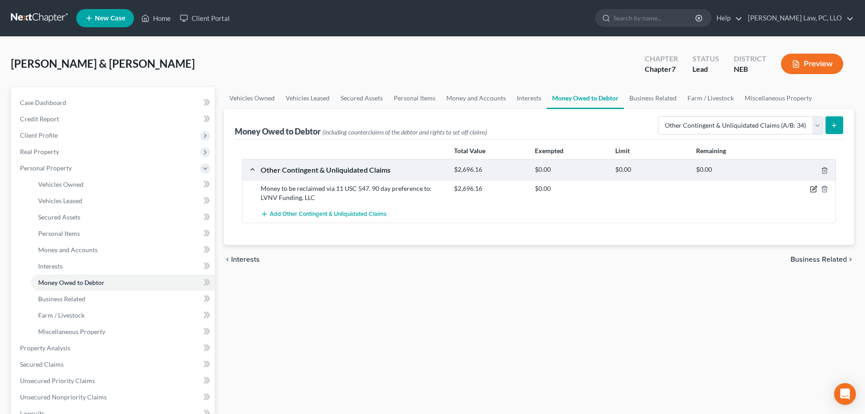
click at [813, 189] on icon "button" at bounding box center [813, 188] width 7 height 7
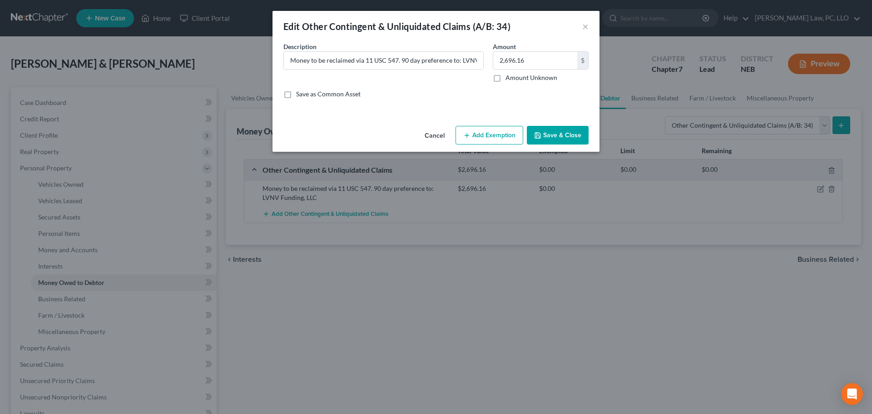
click at [490, 137] on button "Add Exemption" at bounding box center [490, 135] width 68 height 19
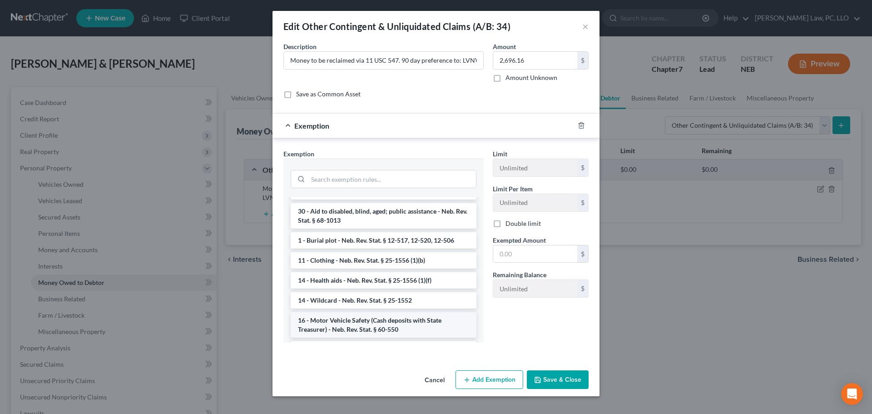
scroll to position [318, 0]
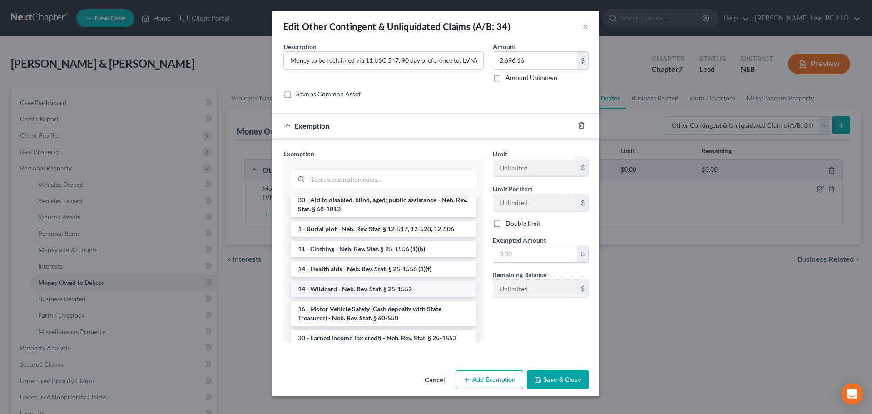
click at [376, 289] on li "14 - Wildcard - Neb. Rev. Stat. § 25-1552" at bounding box center [384, 289] width 186 height 16
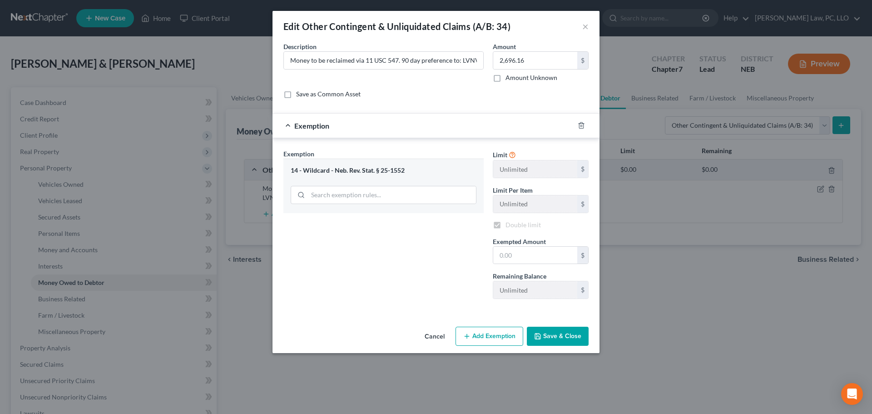
checkbox input "true"
click at [505, 256] on input "text" at bounding box center [535, 255] width 84 height 17
paste input "2,696.16"
type input "2,696.16"
click at [561, 337] on button "Save & Close" at bounding box center [558, 336] width 62 height 19
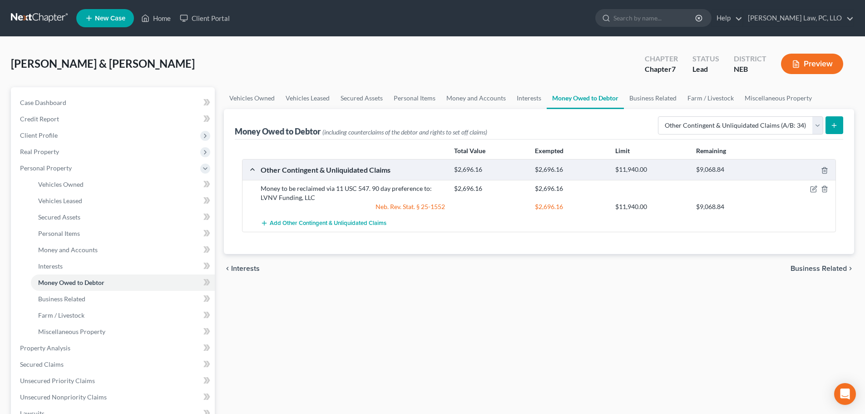
click at [384, 385] on div "Vehicles Owned Vehicles Leased Secured Assets Personal Items Money and Accounts…" at bounding box center [538, 349] width 639 height 525
click at [365, 224] on span "Add Other Contingent & Unliquidated Claims" at bounding box center [328, 223] width 117 height 7
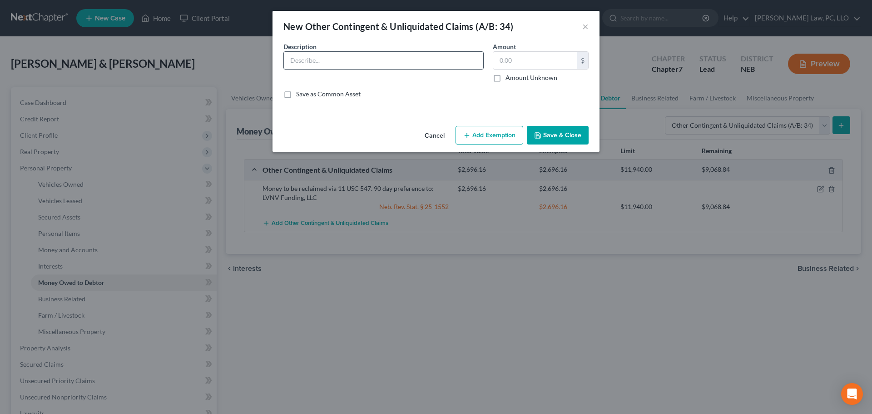
click at [318, 58] on input "text" at bounding box center [383, 60] width 199 height 17
drag, startPoint x: 461, startPoint y: 59, endPoint x: 491, endPoint y: 62, distance: 30.5
click at [491, 62] on div "Description * Money to be reclaimed via 11 USC 547. 90 day preference to: Profe…" at bounding box center [436, 74] width 314 height 64
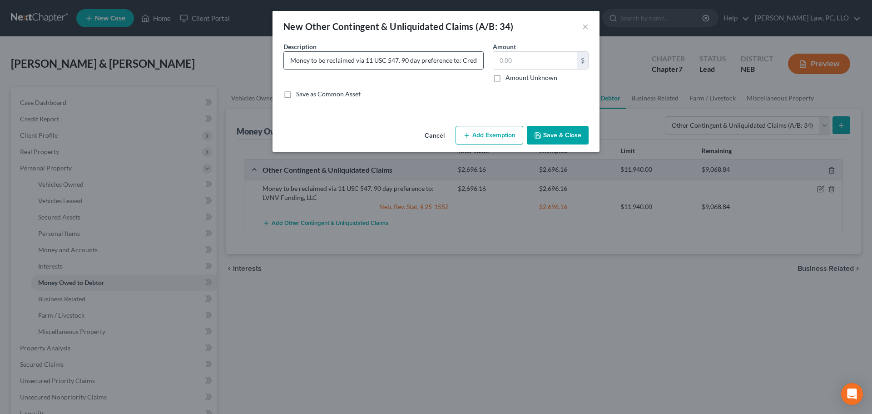
type input "Money to be reclaimed via 11 USC 547. 90 day preference to: Credit Management S…"
drag, startPoint x: 420, startPoint y: 66, endPoint x: 513, endPoint y: 64, distance: 93.6
click at [513, 64] on div "Description * Money to be reclaimed via 11 USC 547. 90 day preference to: Credi…" at bounding box center [436, 74] width 314 height 64
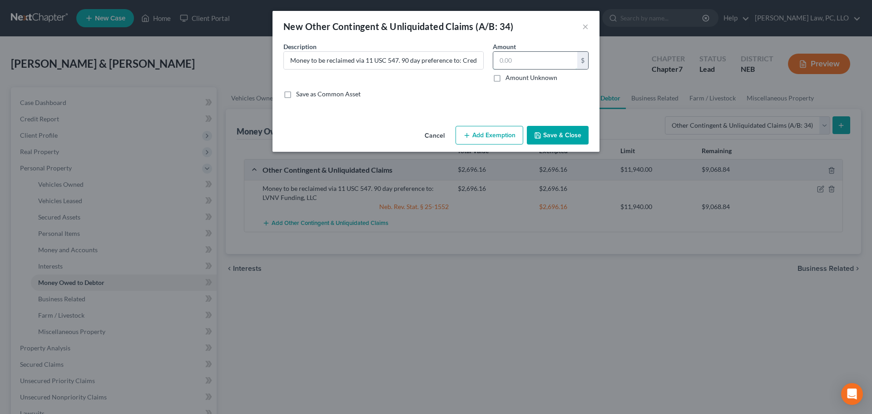
click at [515, 62] on input "text" at bounding box center [535, 60] width 84 height 17
type input "622.82"
click at [470, 137] on icon "button" at bounding box center [466, 135] width 7 height 7
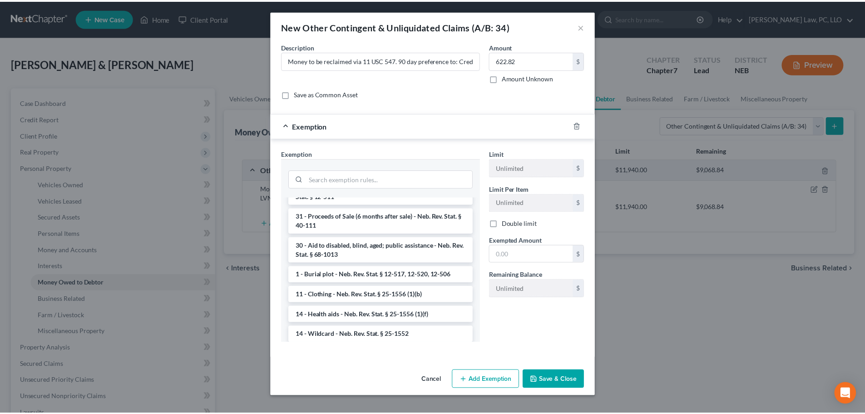
scroll to position [318, 0]
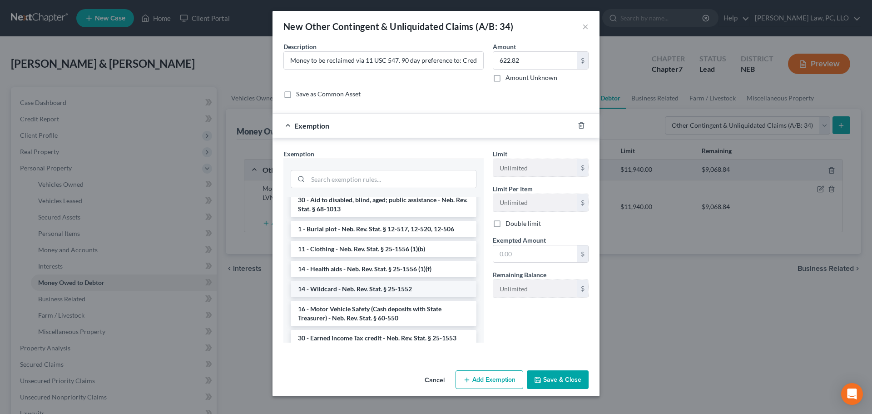
click at [374, 284] on li "14 - Wildcard - Neb. Rev. Stat. § 25-1552" at bounding box center [384, 289] width 186 height 16
checkbox input "true"
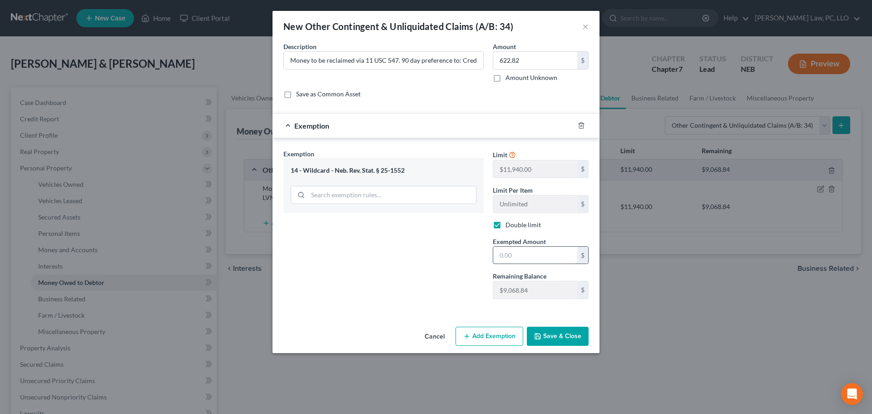
click at [528, 258] on input "text" at bounding box center [535, 255] width 84 height 17
type input "622.82"
drag, startPoint x: 545, startPoint y: 336, endPoint x: 535, endPoint y: 335, distance: 10.9
click at [544, 336] on button "Save & Close" at bounding box center [558, 336] width 62 height 19
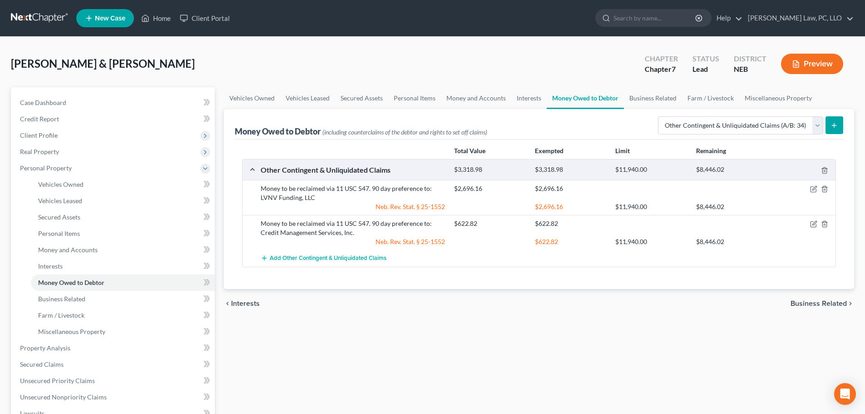
click at [490, 332] on div "Vehicles Owned Vehicles Leased Secured Assets Personal Items Money and Accounts…" at bounding box center [538, 349] width 639 height 525
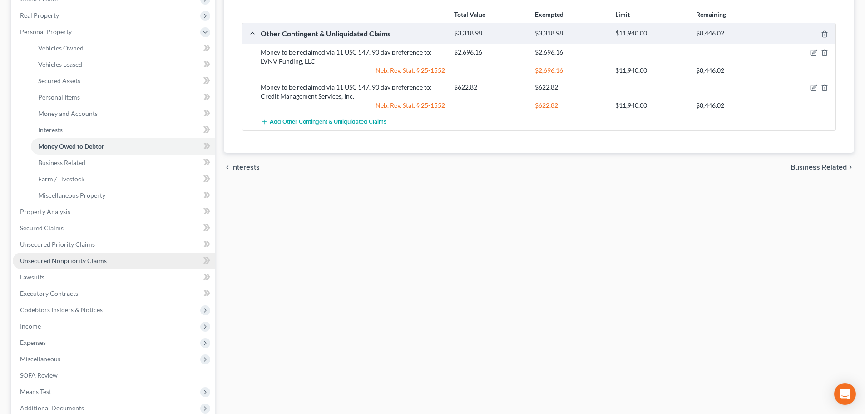
click at [85, 258] on span "Unsecured Nonpriority Claims" at bounding box center [63, 261] width 87 height 8
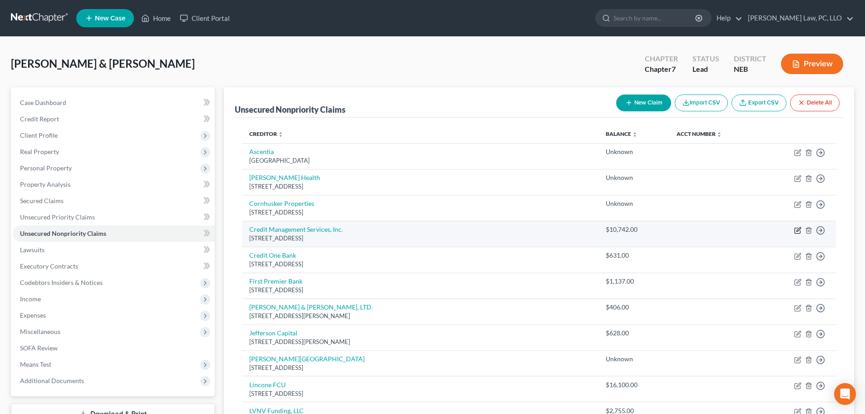
click at [796, 230] on icon "button" at bounding box center [797, 230] width 7 height 7
select select "30"
select select "2"
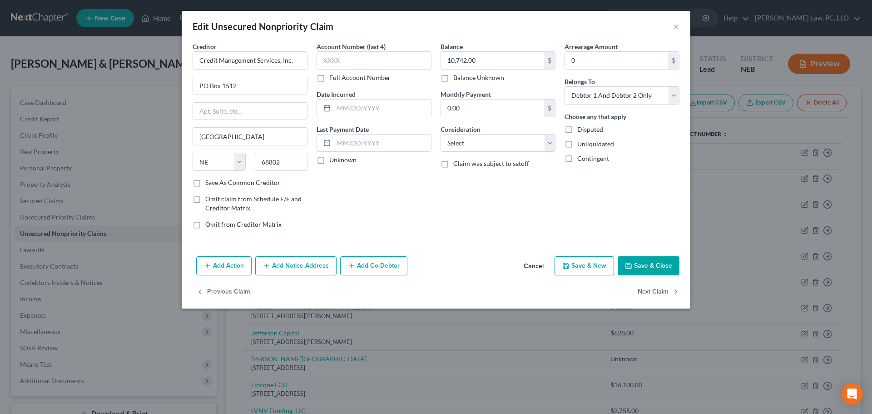
click at [213, 271] on button "Add Action" at bounding box center [223, 265] width 55 height 19
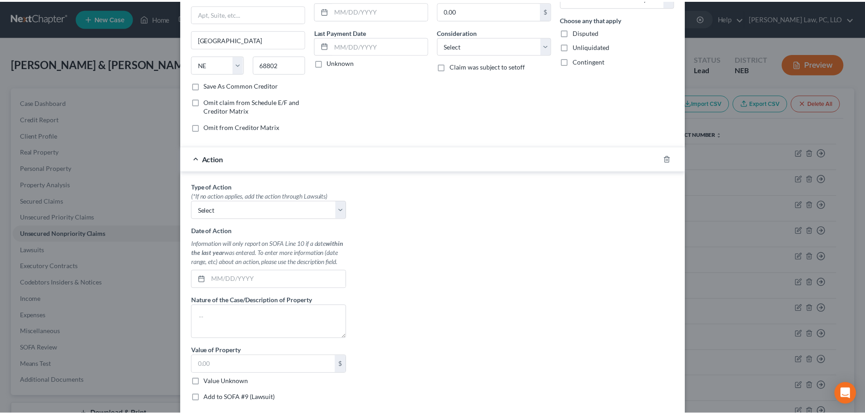
scroll to position [136, 0]
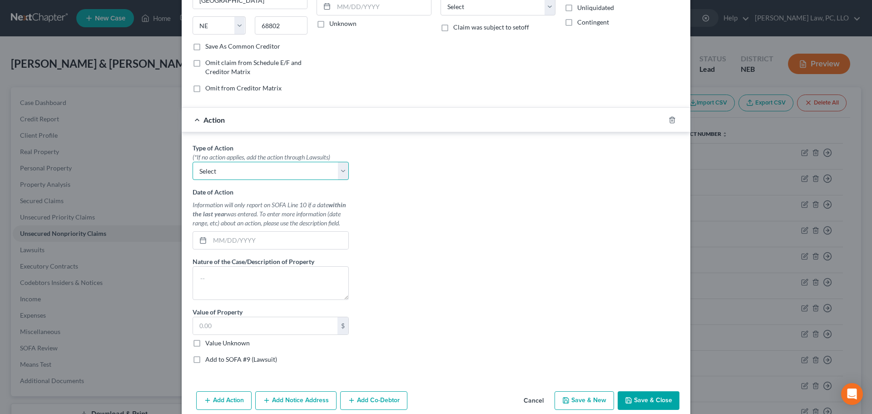
click at [234, 172] on select "Select Repossession Garnishment Foreclosure Personal Injury Attached, Seized, O…" at bounding box center [271, 171] width 156 height 18
select select "1"
click at [193, 162] on select "Select Repossession Garnishment Foreclosure Personal Injury Attached, Seized, O…" at bounding box center [271, 171] width 156 height 18
click at [219, 291] on textarea at bounding box center [271, 283] width 156 height 34
type textarea "garnished from paychecks"
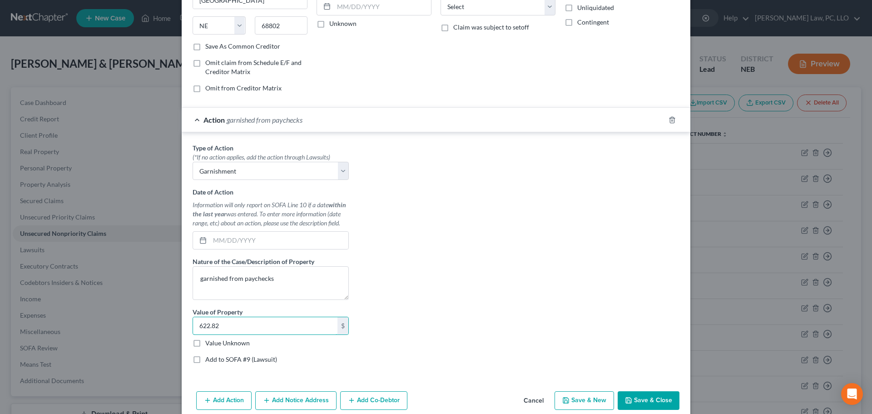
type input "622.82"
click at [638, 398] on button "Save & Close" at bounding box center [649, 400] width 62 height 19
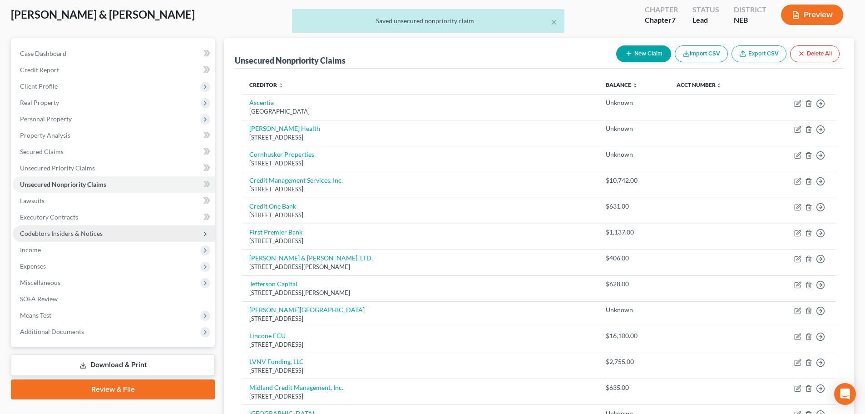
scroll to position [0, 0]
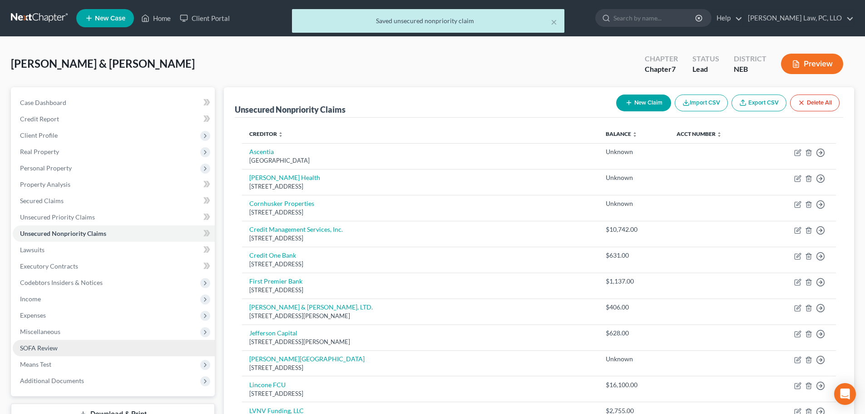
click at [64, 348] on link "SOFA Review" at bounding box center [114, 348] width 202 height 16
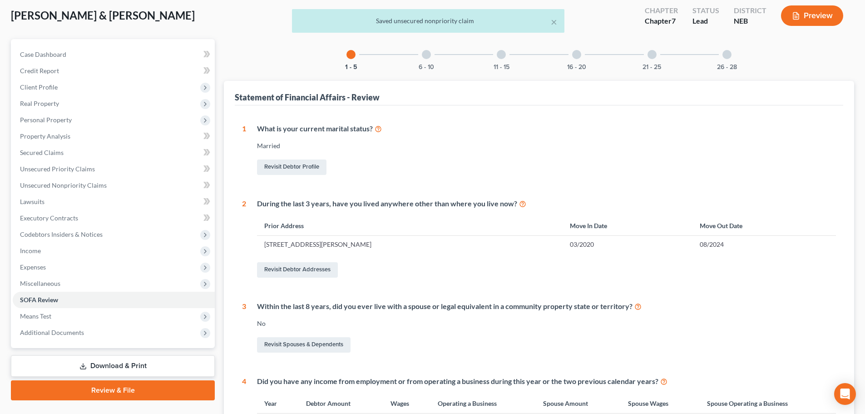
scroll to position [45, 0]
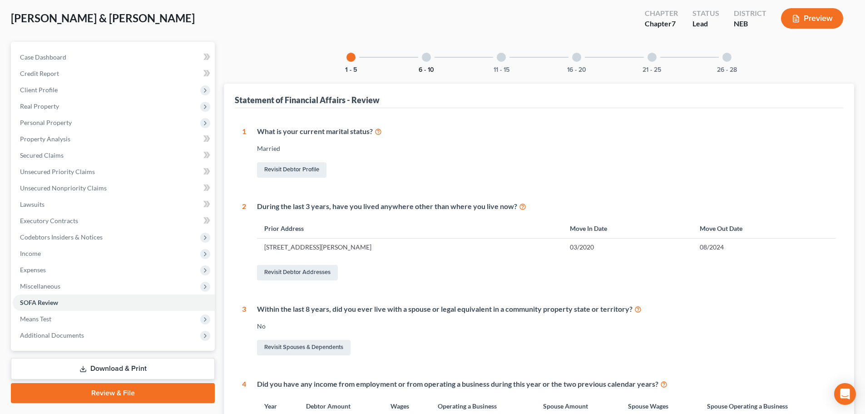
click at [425, 69] on button "6 - 10" at bounding box center [426, 70] width 15 height 6
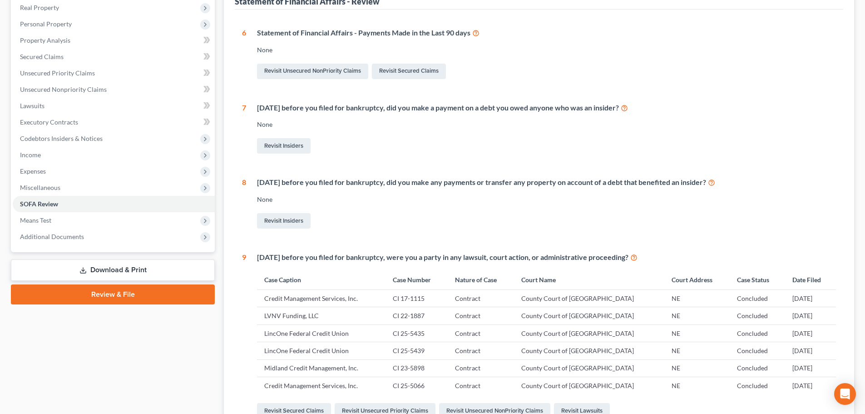
scroll to position [140, 0]
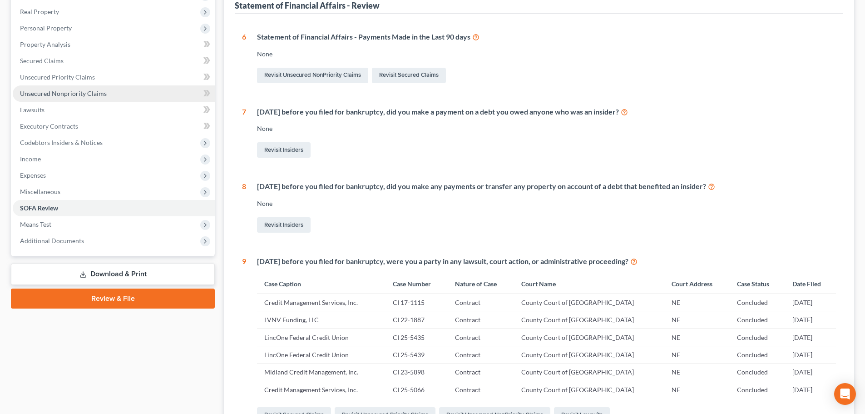
click at [82, 89] on span "Unsecured Nonpriority Claims" at bounding box center [63, 93] width 87 height 8
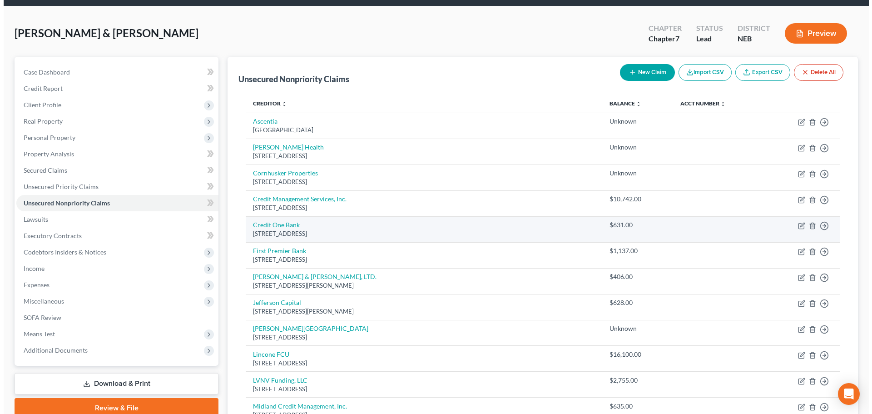
scroll to position [45, 0]
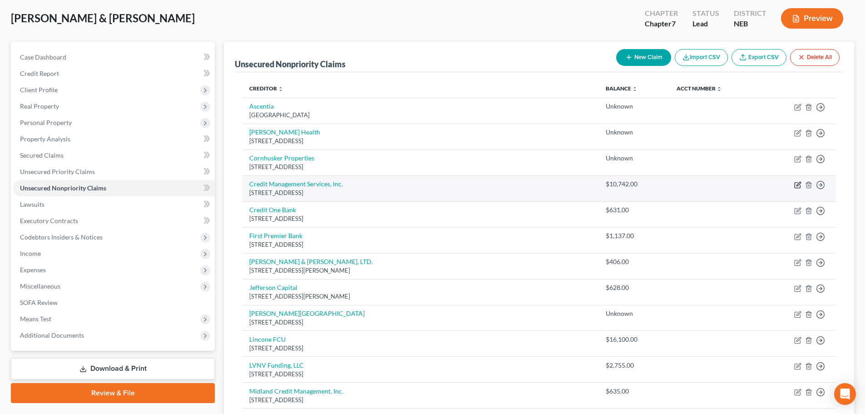
click at [797, 186] on icon "button" at bounding box center [799, 184] width 4 height 4
select select "30"
select select "2"
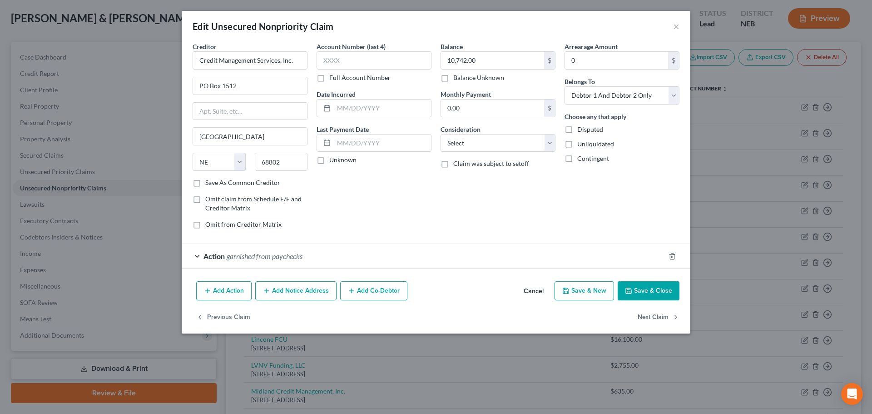
click at [338, 261] on div "Action garnished from paychecks" at bounding box center [423, 256] width 483 height 24
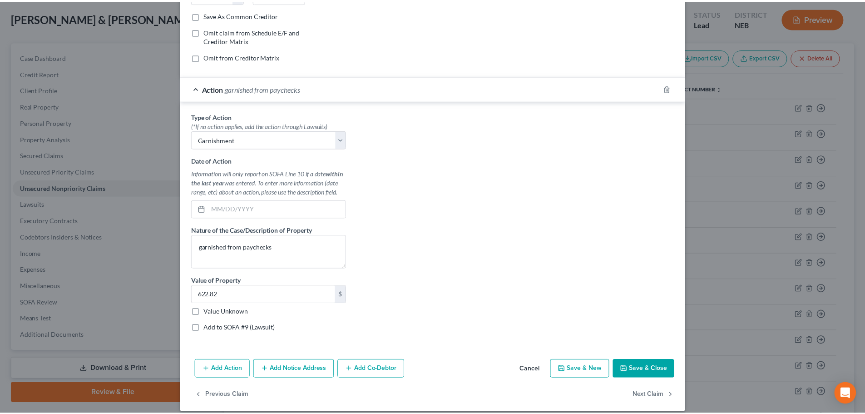
scroll to position [177, 0]
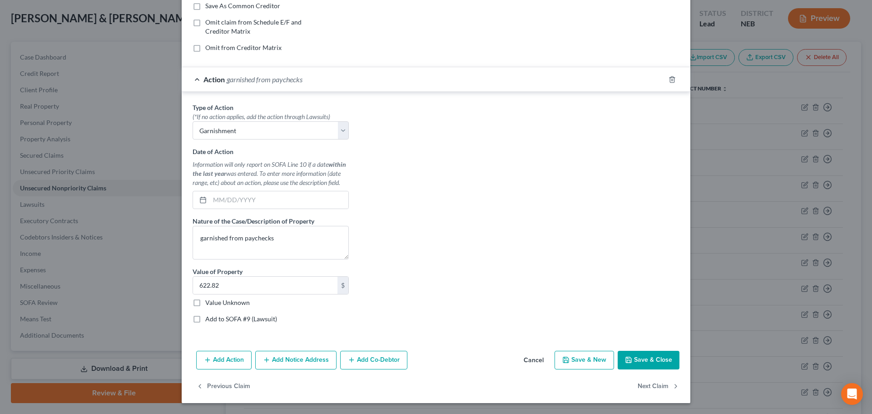
click at [228, 320] on label "Add to SOFA #9 (Lawsuit)" at bounding box center [241, 318] width 72 height 9
click at [215, 320] on input "Add to SOFA #9 (Lawsuit)" at bounding box center [212, 317] width 6 height 6
checkbox input "true"
select select "0"
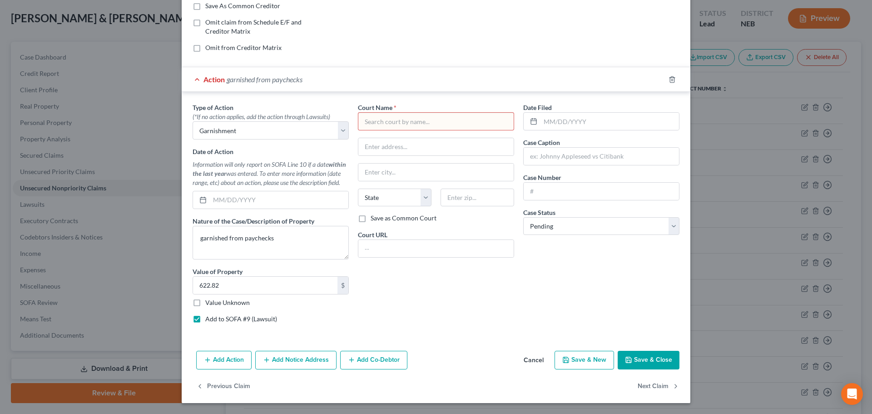
click at [373, 125] on input "text" at bounding box center [436, 121] width 156 height 18
click at [205, 320] on label "Add to SOFA #9 (Lawsuit)" at bounding box center [241, 318] width 72 height 9
click at [209, 320] on input "Add to SOFA #9 (Lawsuit)" at bounding box center [212, 317] width 6 height 6
checkbox input "false"
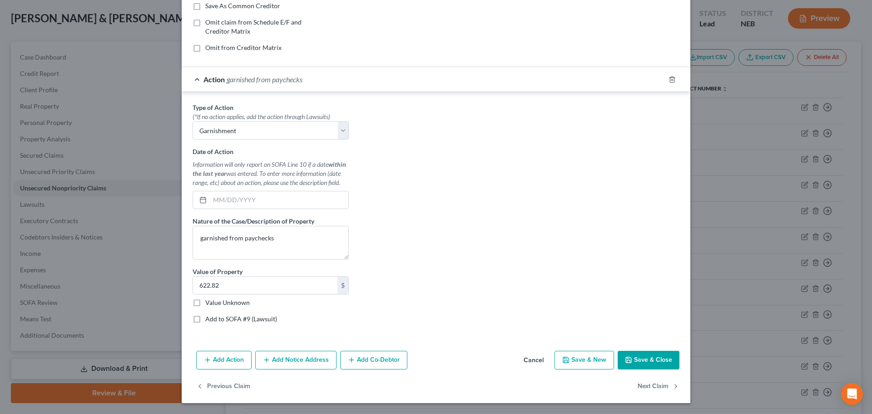
click at [644, 362] on button "Save & Close" at bounding box center [649, 360] width 62 height 19
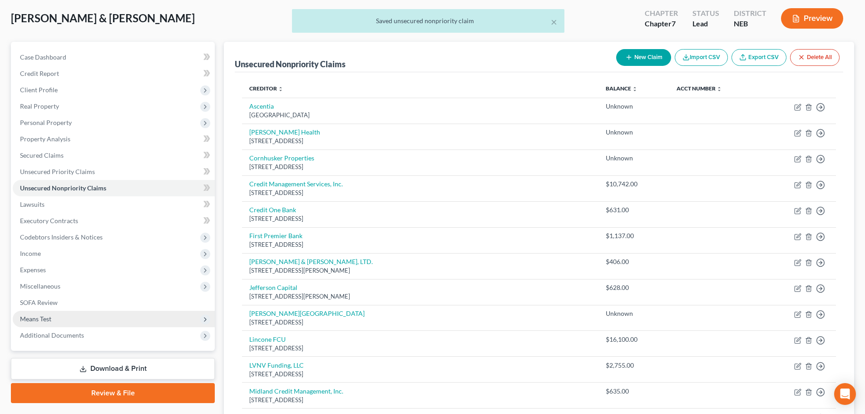
click at [49, 317] on span "Means Test" at bounding box center [35, 319] width 31 height 8
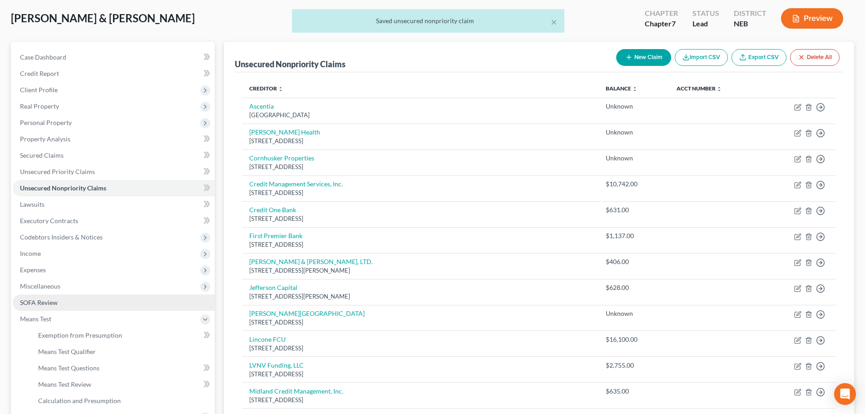
click at [46, 302] on span "SOFA Review" at bounding box center [39, 302] width 38 height 8
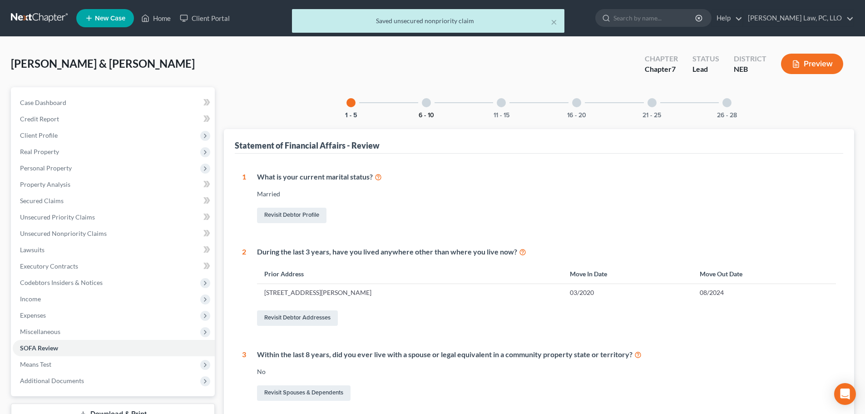
click at [425, 117] on button "6 - 10" at bounding box center [426, 115] width 15 height 6
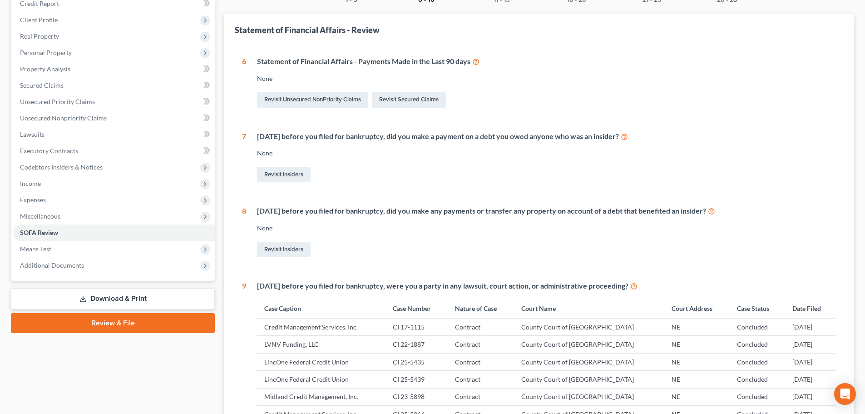
scroll to position [91, 0]
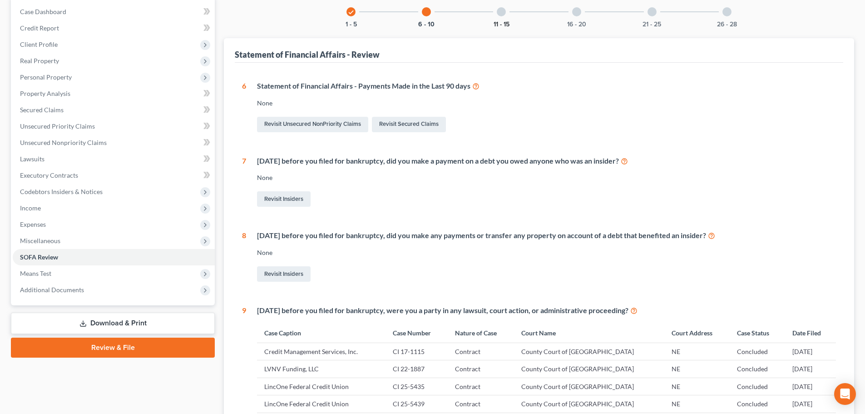
click at [495, 21] on button "11 - 15" at bounding box center [502, 24] width 16 height 6
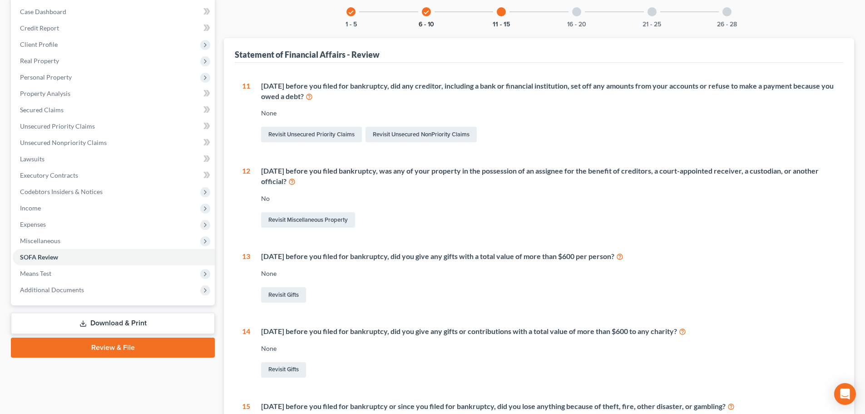
click at [421, 21] on button "6 - 10" at bounding box center [426, 24] width 15 height 6
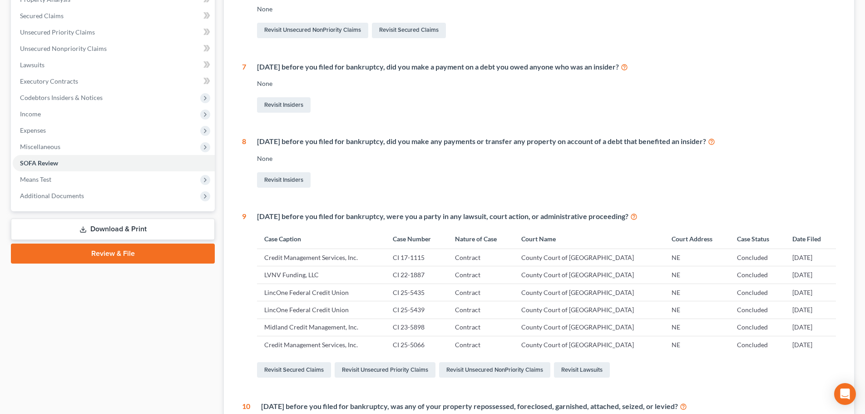
scroll to position [318, 0]
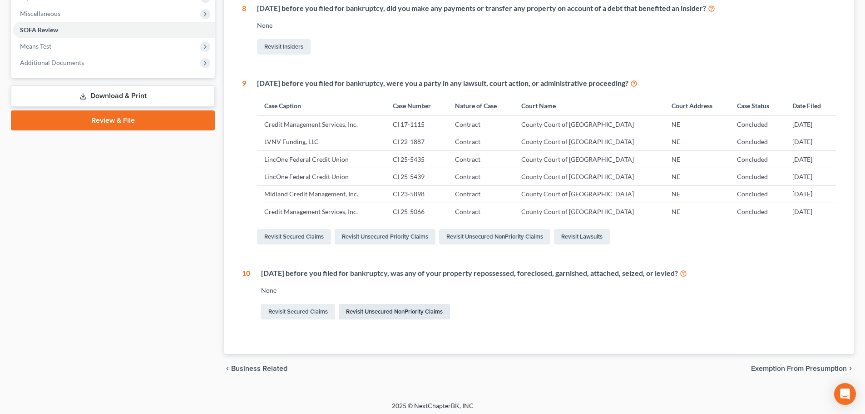
click at [371, 312] on link "Revisit Unsecured NonPriority Claims" at bounding box center [394, 311] width 111 height 15
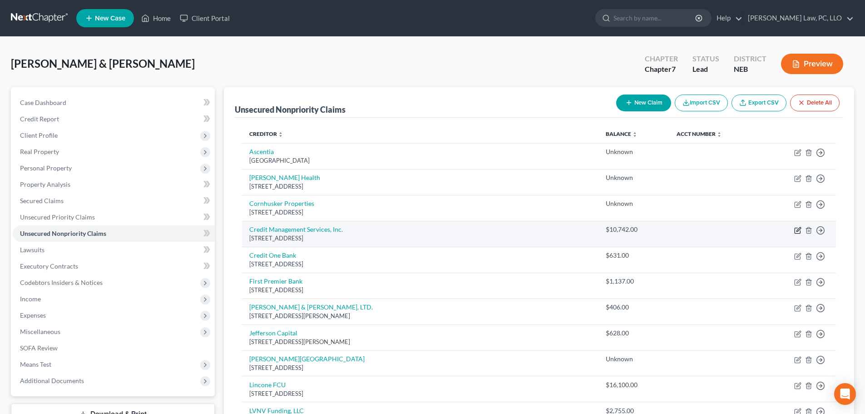
click at [796, 229] on icon "button" at bounding box center [797, 230] width 7 height 7
select select "30"
select select "2"
select select "1"
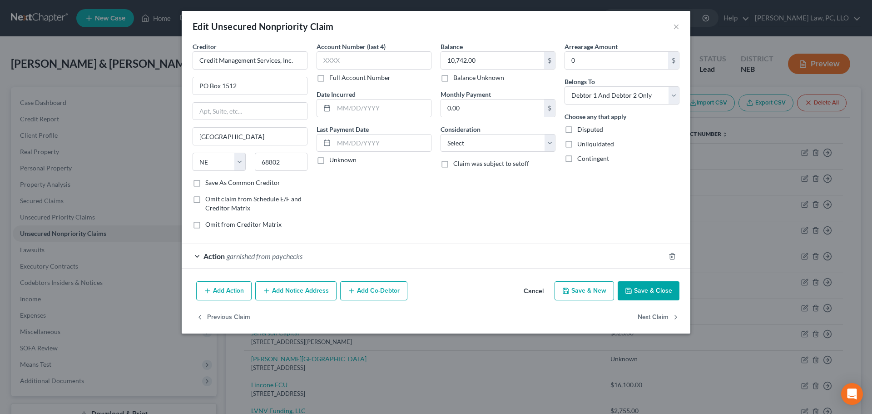
click at [284, 248] on div "Action garnished from paychecks" at bounding box center [423, 256] width 483 height 24
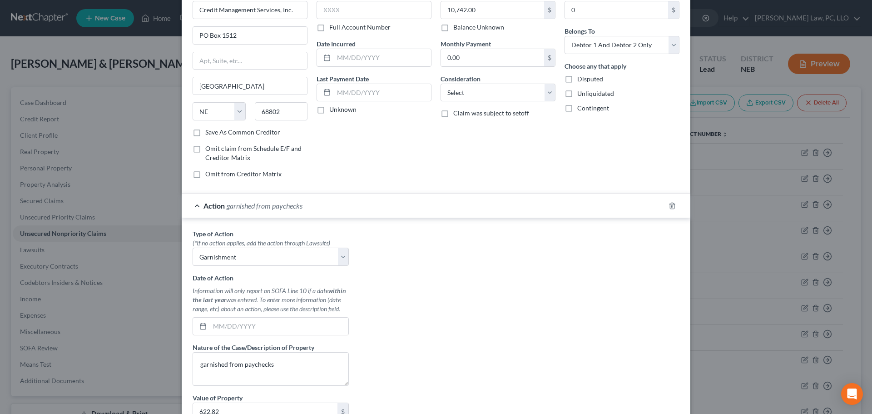
scroll to position [177, 0]
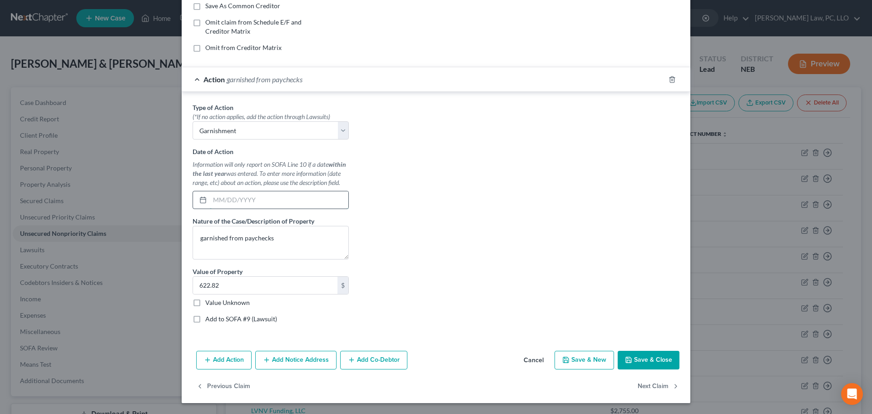
click at [237, 206] on input "text" at bounding box center [279, 199] width 139 height 17
type input "[DATE]"
click at [651, 359] on button "Save & Close" at bounding box center [649, 360] width 62 height 19
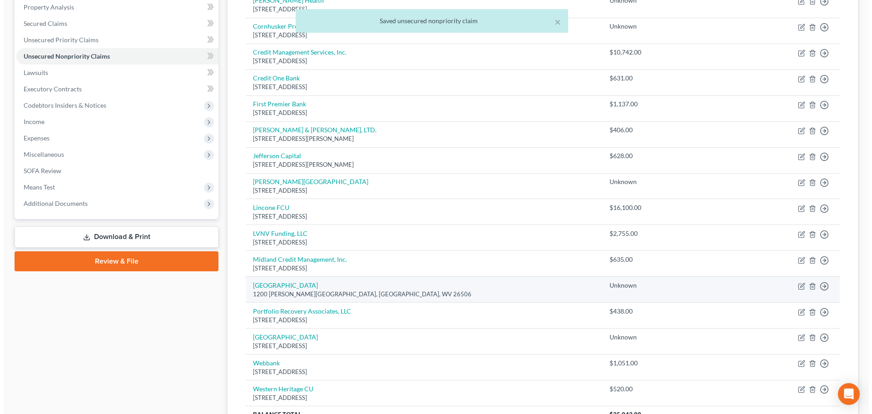
scroll to position [227, 0]
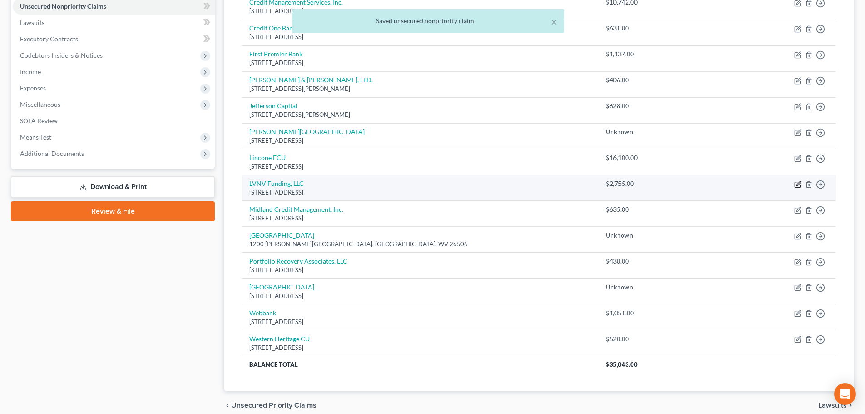
click at [797, 184] on icon "button" at bounding box center [797, 184] width 7 height 7
select select "31"
select select "2"
select select "1"
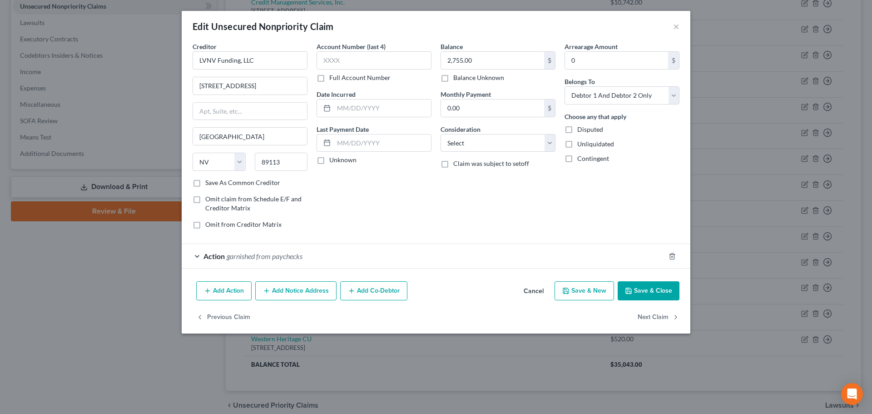
click at [334, 264] on div "Action garnished from paychecks" at bounding box center [423, 256] width 483 height 24
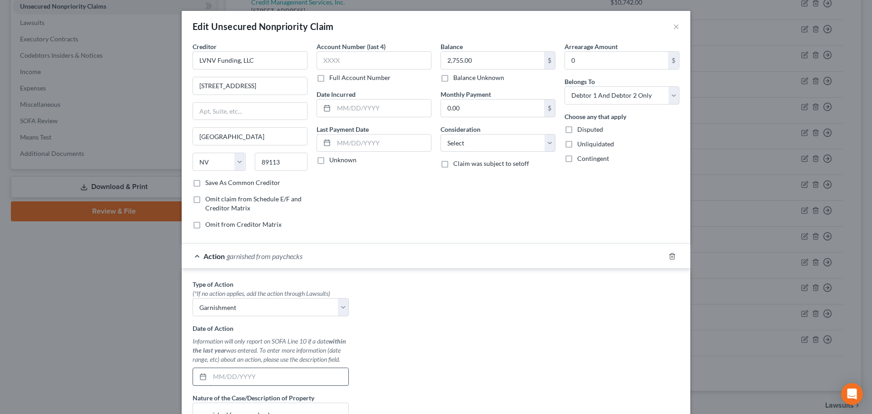
click at [225, 375] on input "text" at bounding box center [279, 376] width 139 height 17
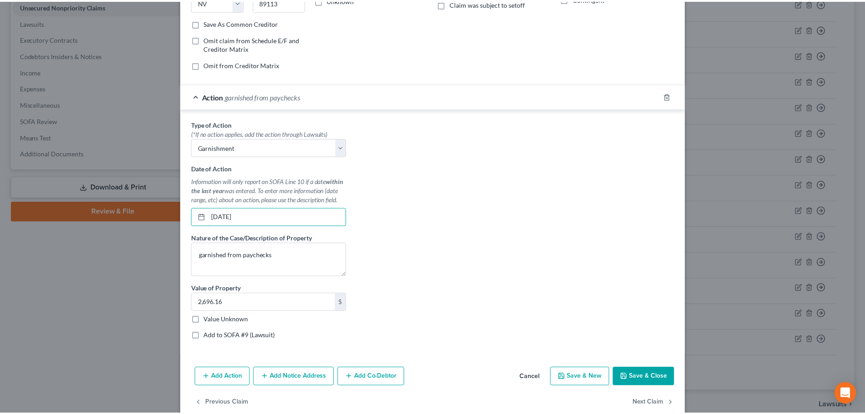
scroll to position [177, 0]
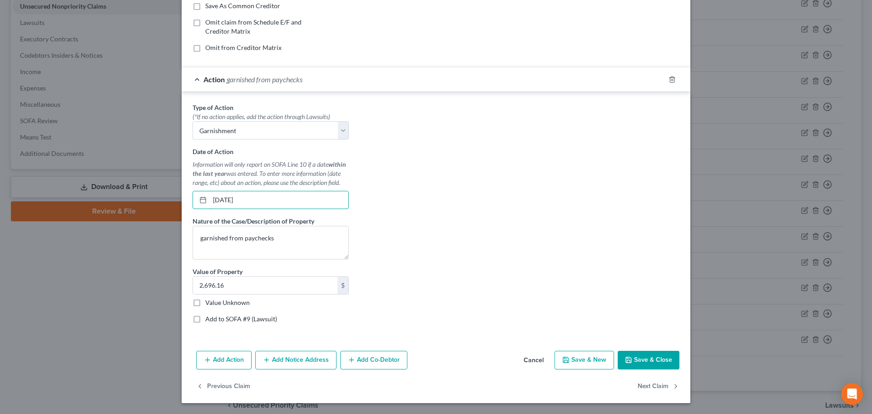
type input "[DATE]"
click at [632, 358] on button "Save & Close" at bounding box center [649, 360] width 62 height 19
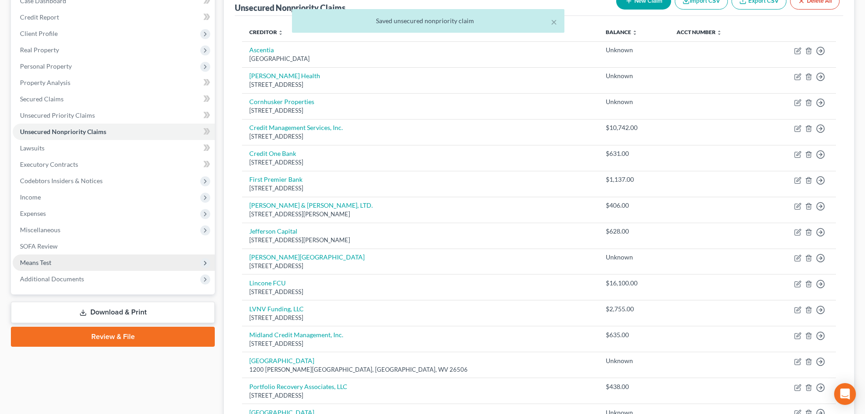
scroll to position [91, 0]
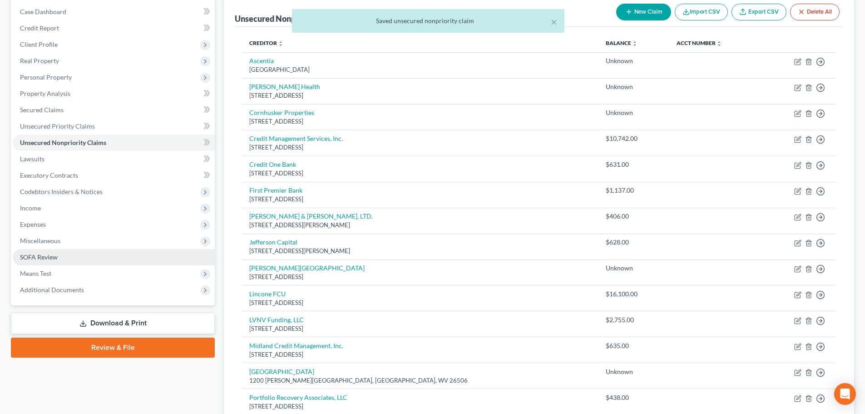
click at [59, 259] on link "SOFA Review" at bounding box center [114, 257] width 202 height 16
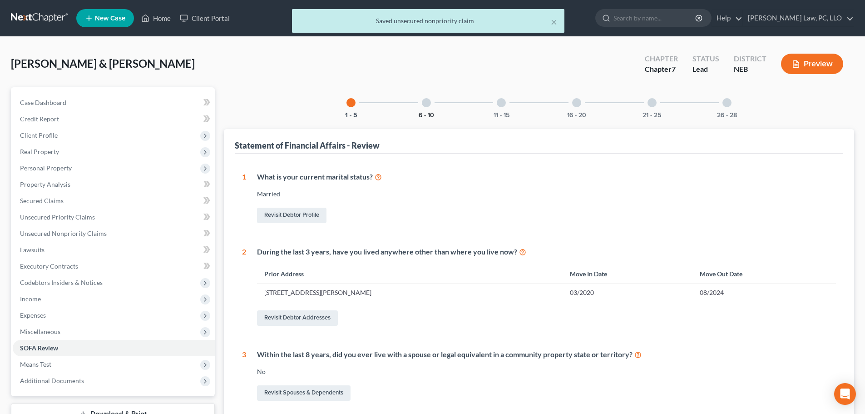
click at [424, 114] on button "6 - 10" at bounding box center [426, 115] width 15 height 6
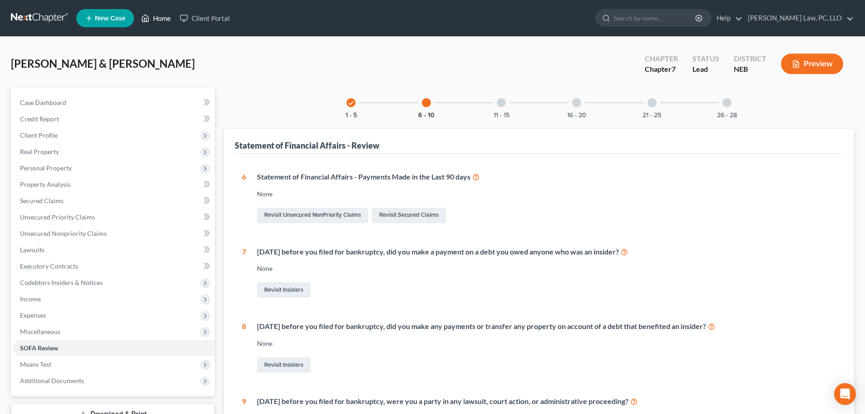
click at [156, 19] on link "Home" at bounding box center [156, 18] width 39 height 16
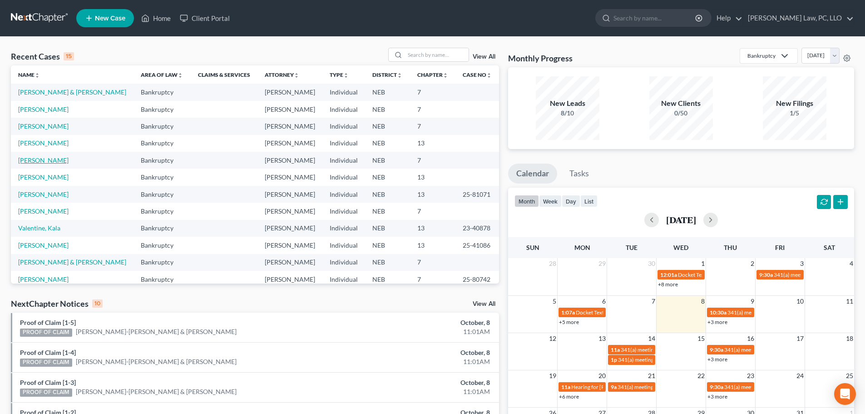
click at [56, 164] on link "[PERSON_NAME]" at bounding box center [43, 160] width 50 height 8
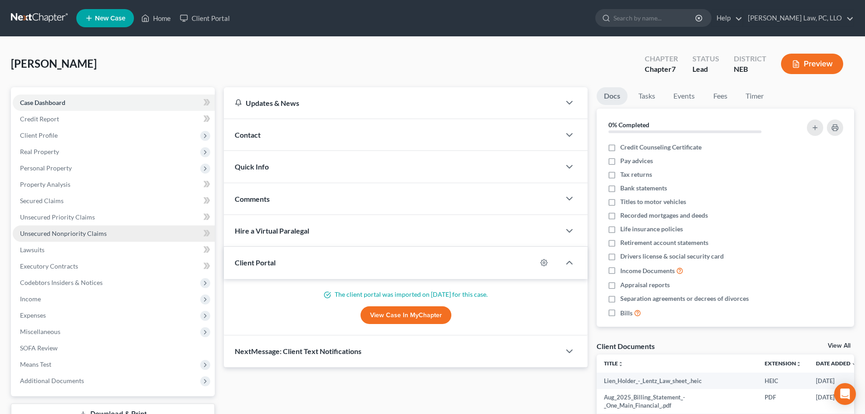
click at [70, 234] on span "Unsecured Nonpriority Claims" at bounding box center [63, 233] width 87 height 8
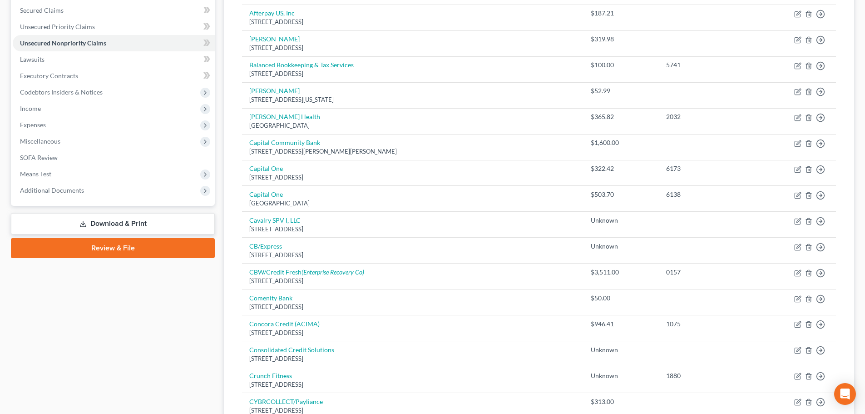
scroll to position [181, 0]
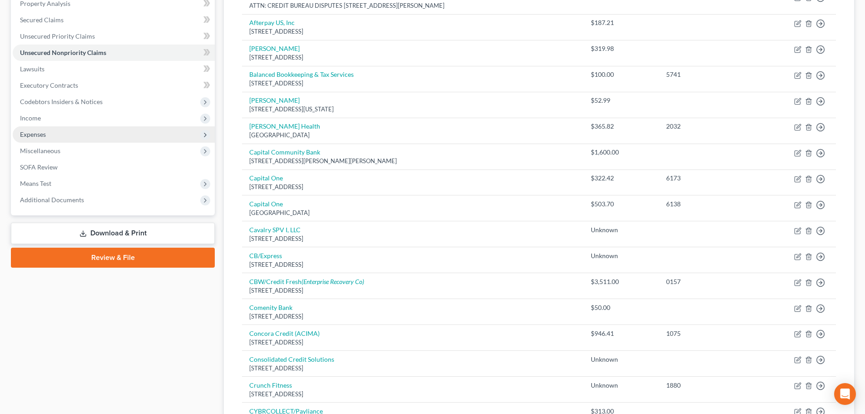
click at [79, 140] on span "Expenses" at bounding box center [114, 134] width 202 height 16
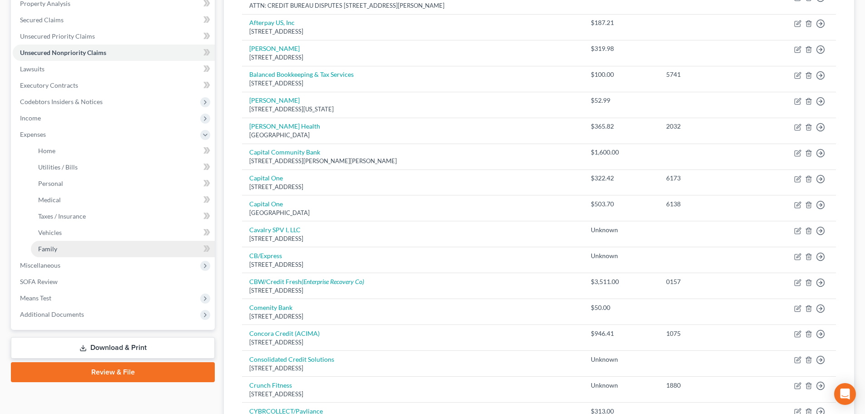
click at [63, 253] on link "Family" at bounding box center [123, 249] width 184 height 16
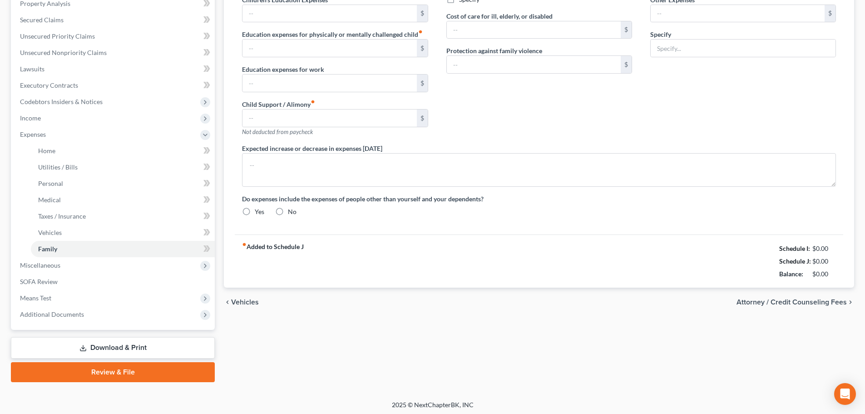
scroll to position [76, 0]
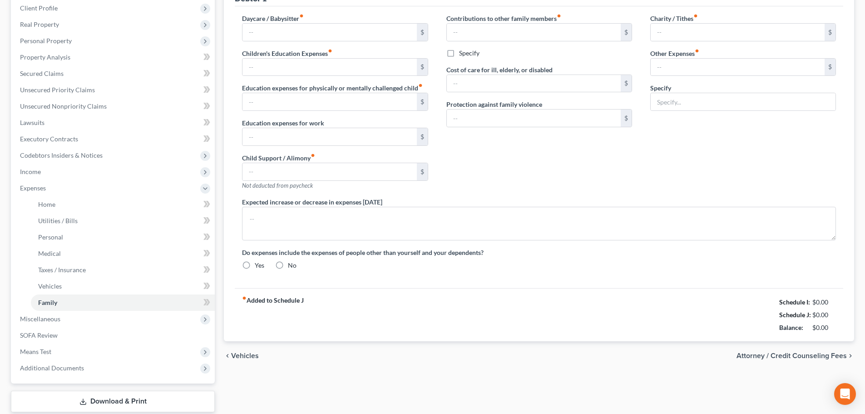
type input "25.00"
type input "250.00"
type input "MISC"
radio input "true"
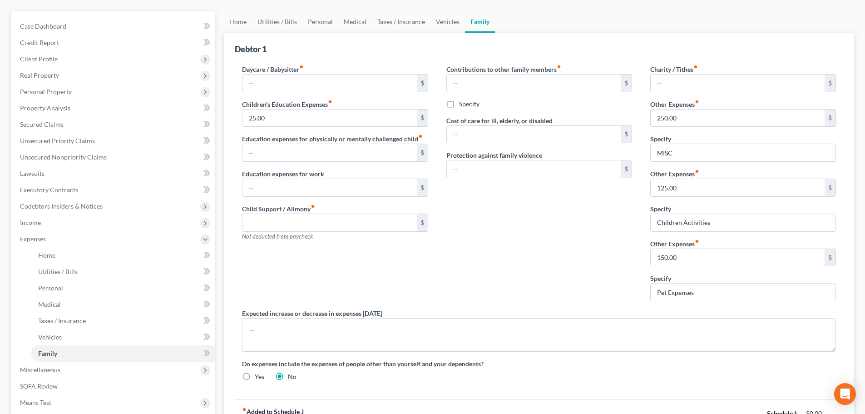
scroll to position [0, 0]
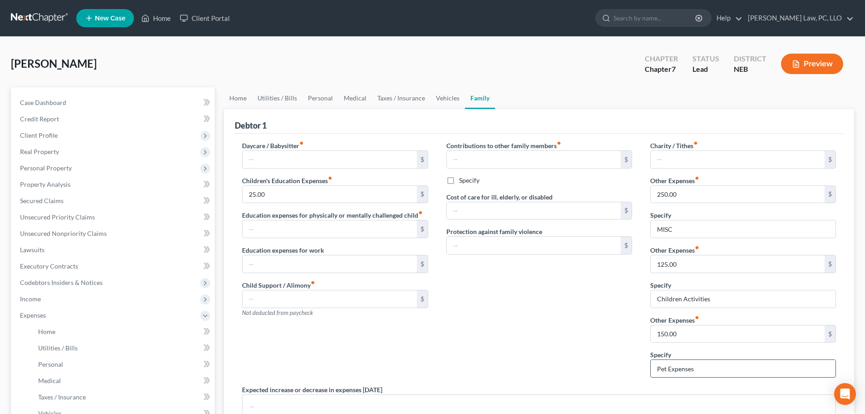
click at [744, 363] on input "Pet Expenses" at bounding box center [743, 368] width 185 height 17
type input "Pet Expenses, Gym Membership"
click at [679, 335] on input "150.00" at bounding box center [738, 333] width 174 height 17
type input "180.00"
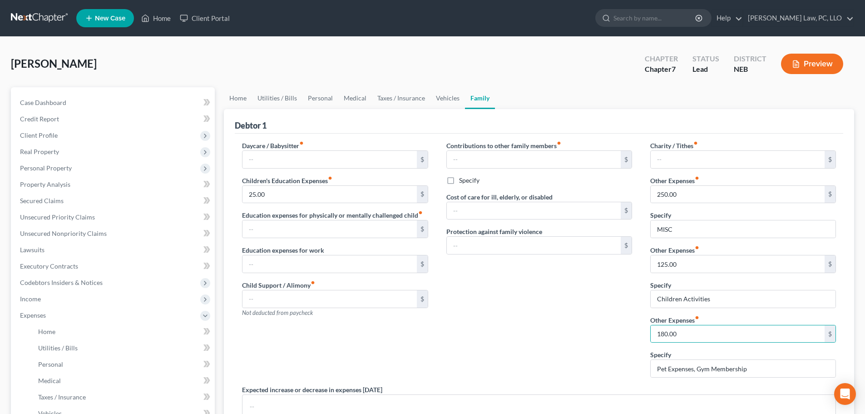
click at [551, 309] on div "Contributions to other family members fiber_manual_record $ Specify Cost of car…" at bounding box center [539, 263] width 204 height 244
click at [741, 299] on input "Children Activities" at bounding box center [743, 298] width 185 height 17
type input "Children Activities/Sports"
click at [697, 263] on input "125.00" at bounding box center [738, 263] width 174 height 17
type input "150.00"
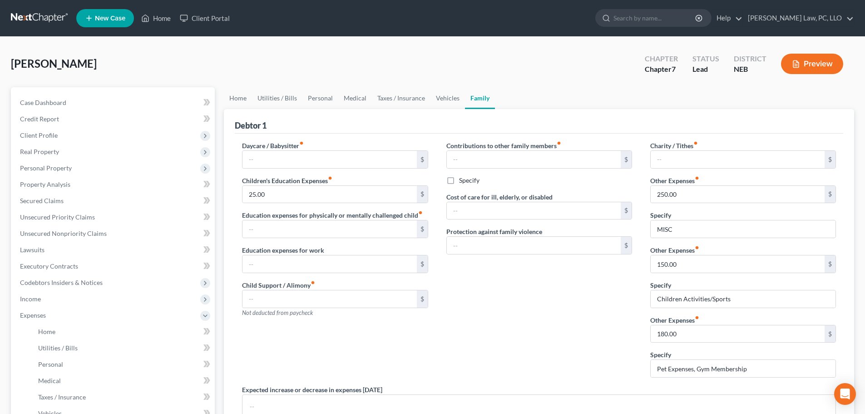
click at [531, 305] on div "Contributions to other family members fiber_manual_record $ Specify Cost of car…" at bounding box center [539, 263] width 204 height 244
click at [322, 97] on link "Personal" at bounding box center [320, 98] width 36 height 22
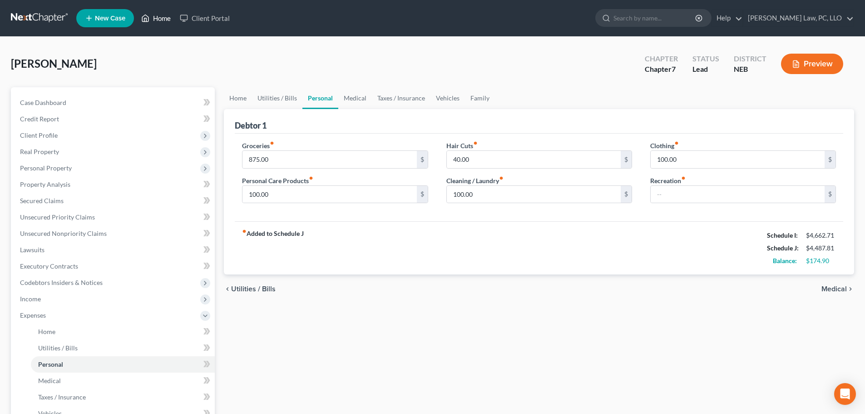
click at [156, 21] on link "Home" at bounding box center [156, 18] width 39 height 16
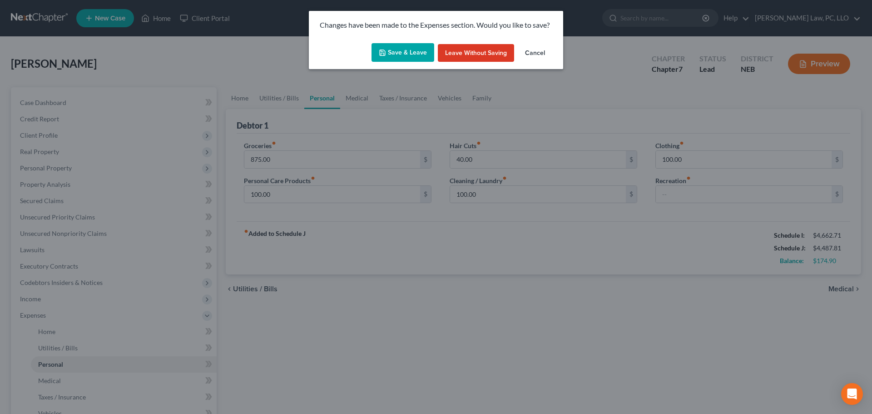
click at [402, 53] on button "Save & Leave" at bounding box center [403, 52] width 63 height 19
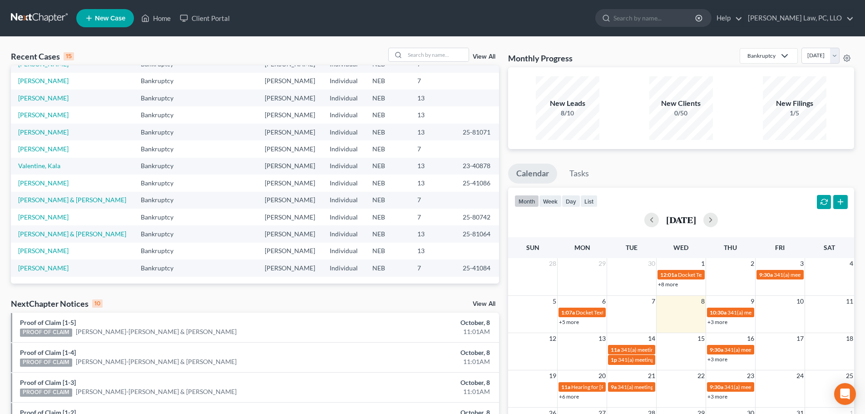
scroll to position [198, 0]
click at [67, 196] on link "[PERSON_NAME] & [PERSON_NAME]" at bounding box center [72, 200] width 108 height 8
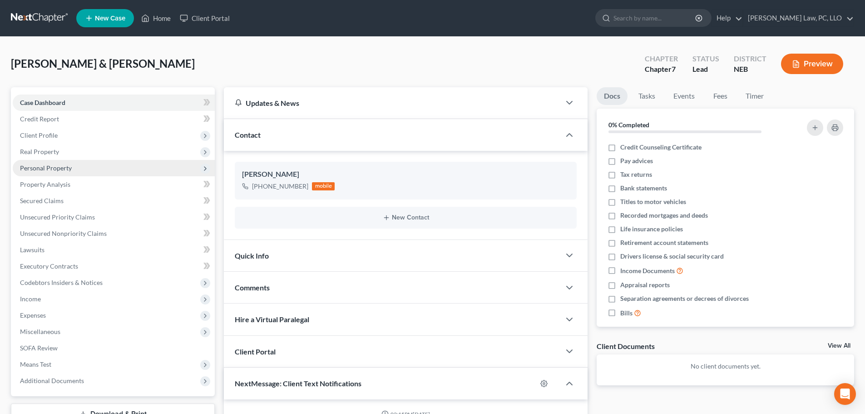
click at [59, 169] on span "Personal Property" at bounding box center [46, 168] width 52 height 8
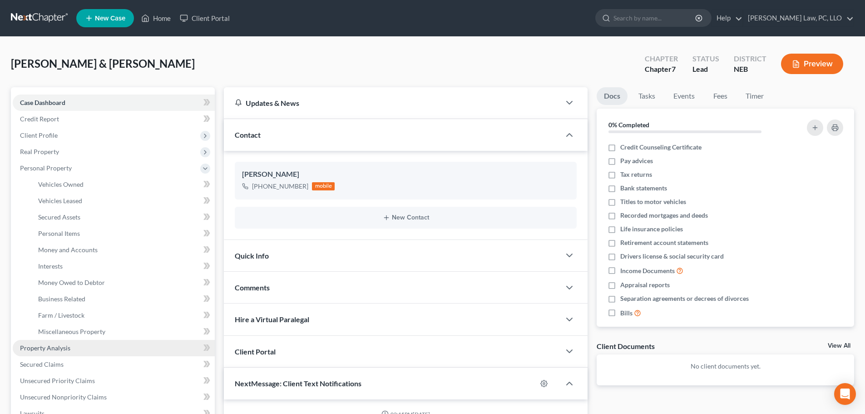
scroll to position [380, 0]
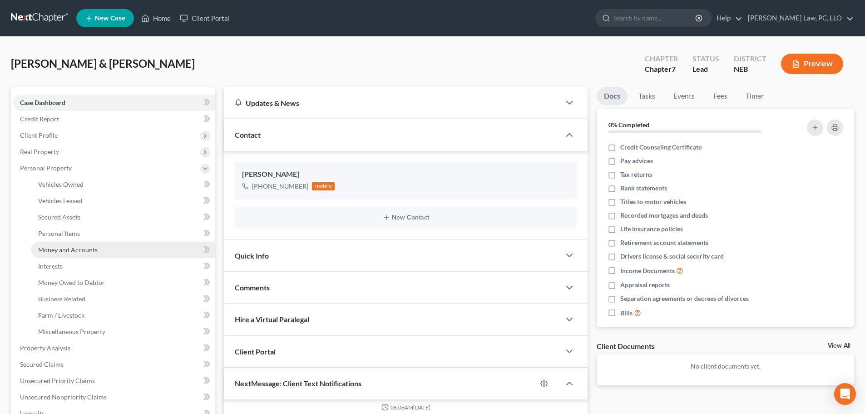
click at [74, 246] on span "Money and Accounts" at bounding box center [67, 250] width 59 height 8
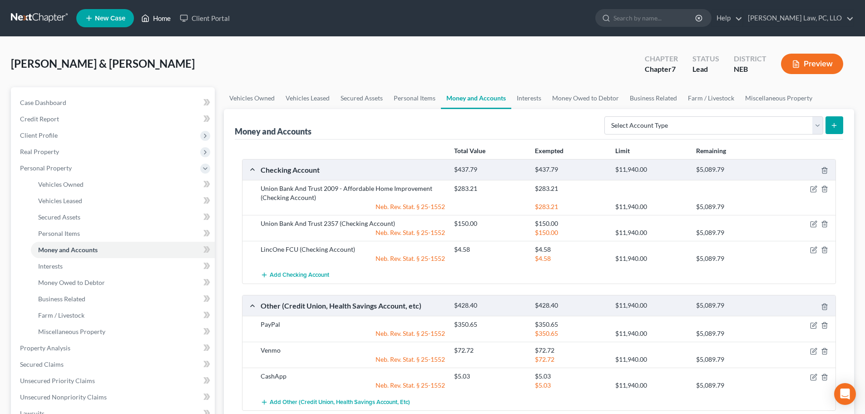
click at [152, 15] on link "Home" at bounding box center [156, 18] width 39 height 16
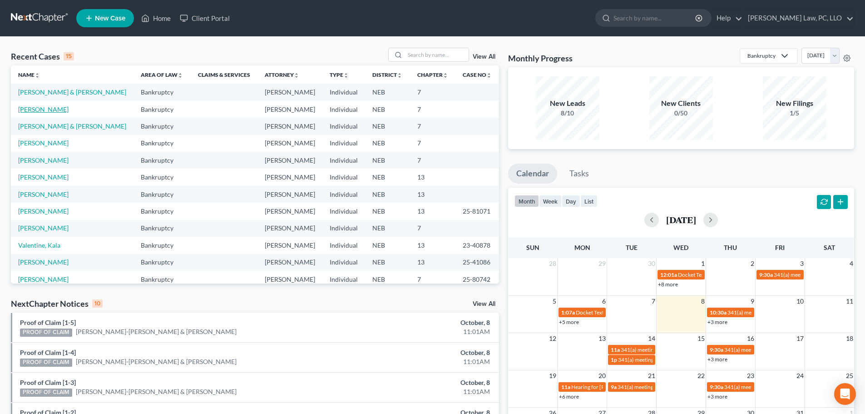
click at [43, 113] on link "[PERSON_NAME]" at bounding box center [43, 109] width 50 height 8
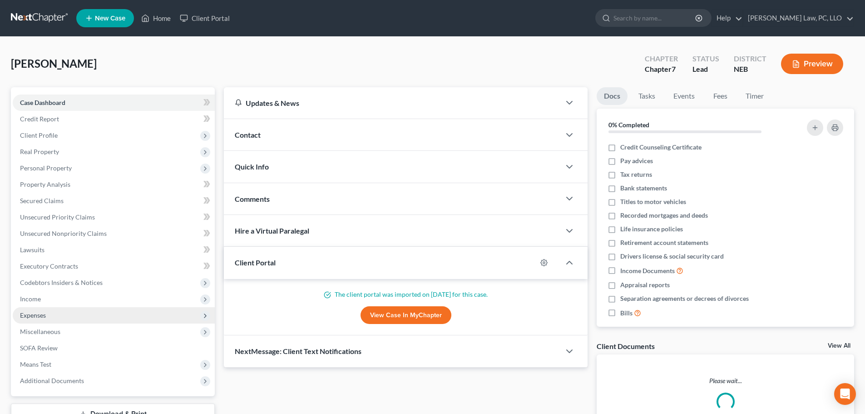
drag, startPoint x: 56, startPoint y: 313, endPoint x: 57, endPoint y: 321, distance: 7.8
click at [55, 313] on span "Expenses" at bounding box center [114, 315] width 202 height 16
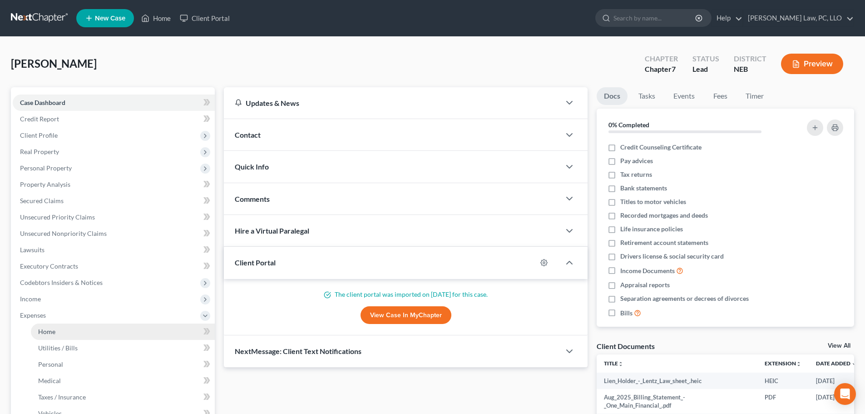
click at [51, 332] on span "Home" at bounding box center [46, 331] width 17 height 8
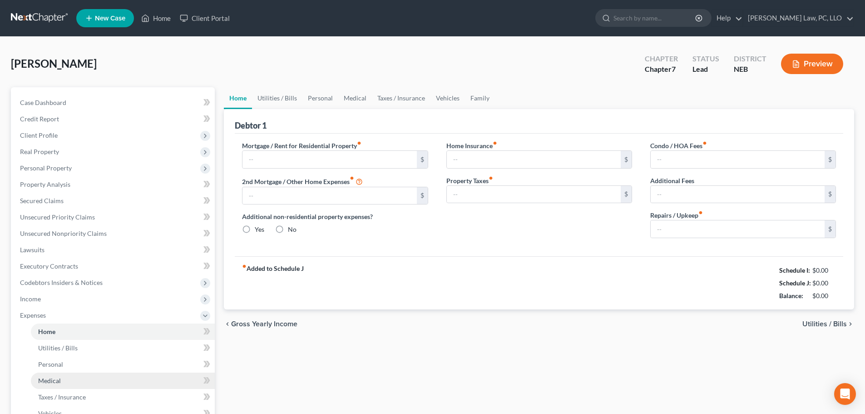
type input "1,040.81"
type input "0.00"
radio input "true"
type input "0.00"
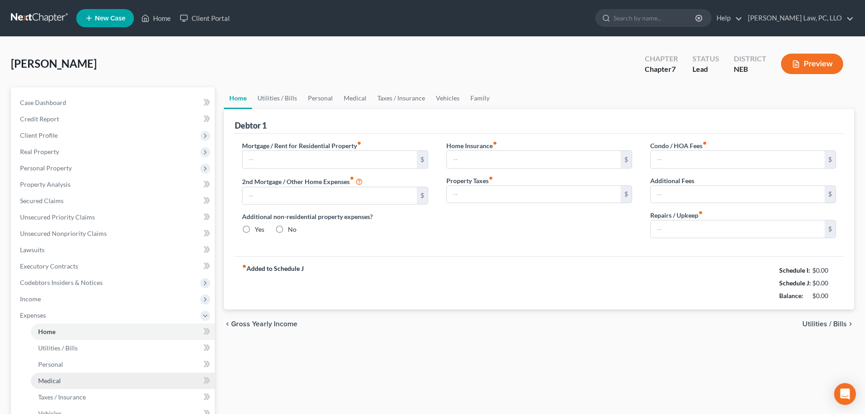
type input "0.00"
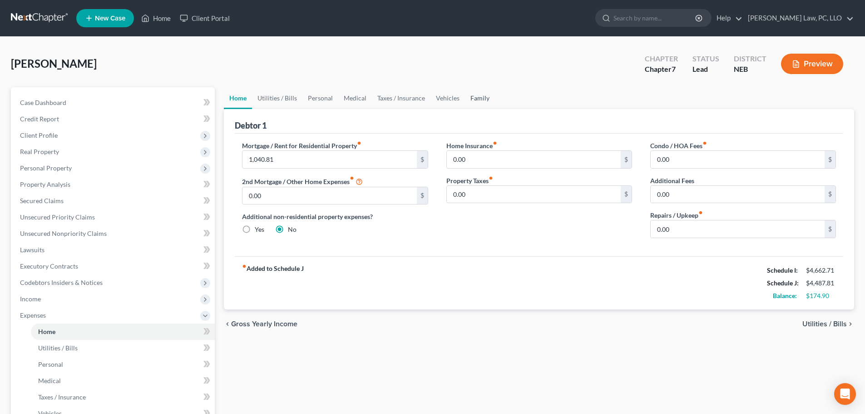
click at [471, 94] on link "Family" at bounding box center [480, 98] width 30 height 22
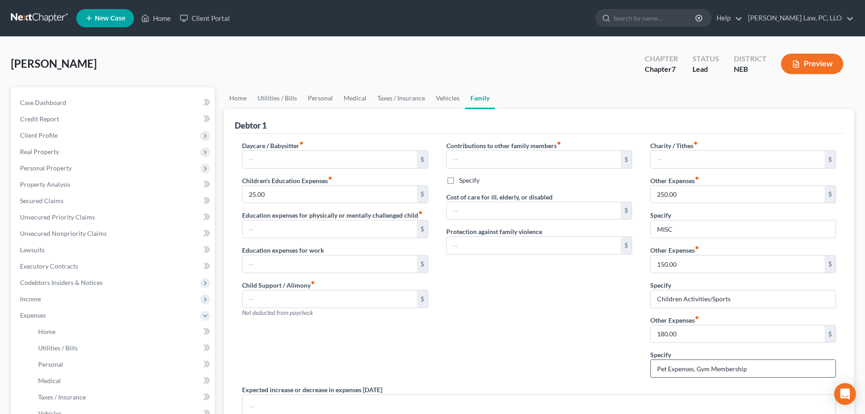
click at [771, 366] on input "Pet Expenses, Gym Membership" at bounding box center [743, 368] width 185 height 17
type input "Pet Expenses, Gym Membership, Alcohol"
click at [708, 335] on input "180.00" at bounding box center [738, 333] width 174 height 17
type input "225.00"
click at [580, 305] on div "Contributions to other family members fiber_manual_record $ Specify Cost of car…" at bounding box center [539, 263] width 204 height 244
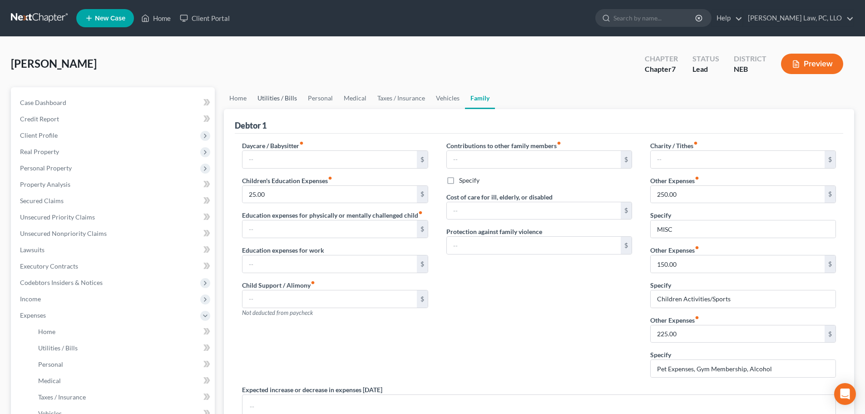
click at [273, 98] on link "Utilities / Bills" at bounding box center [277, 98] width 50 height 22
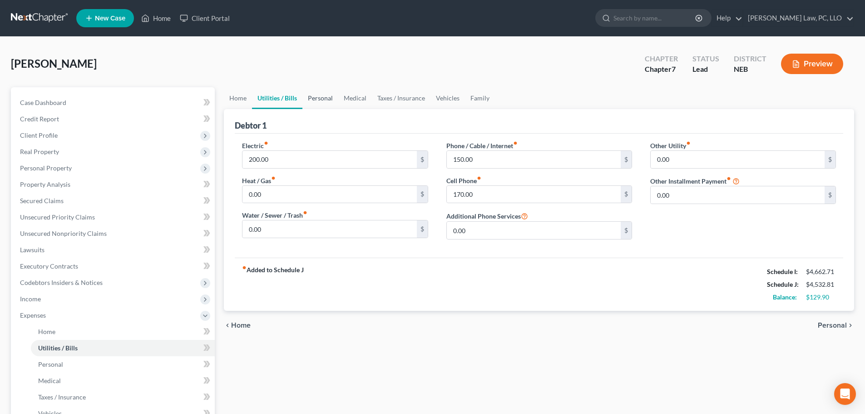
click at [321, 100] on link "Personal" at bounding box center [320, 98] width 36 height 22
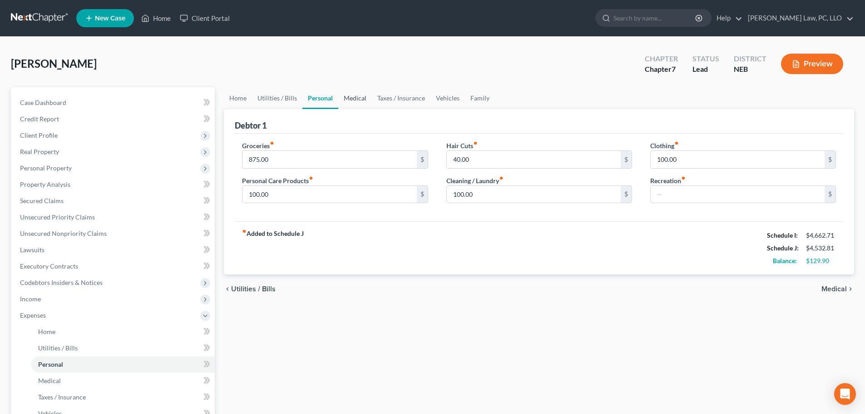
click at [356, 98] on link "Medical" at bounding box center [355, 98] width 34 height 22
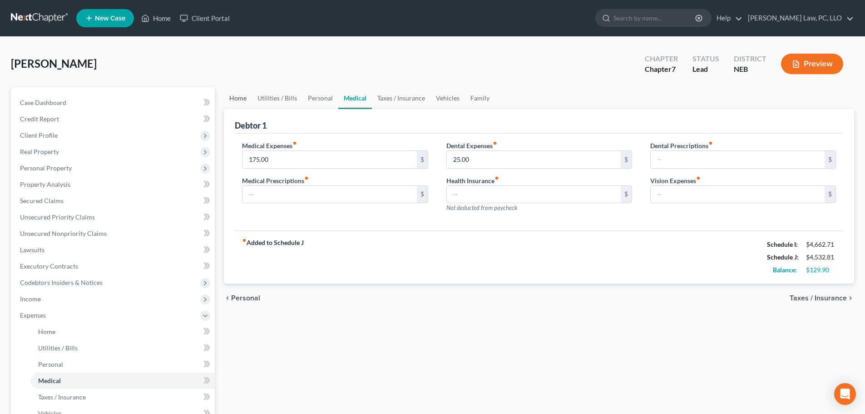
click at [243, 102] on link "Home" at bounding box center [238, 98] width 28 height 22
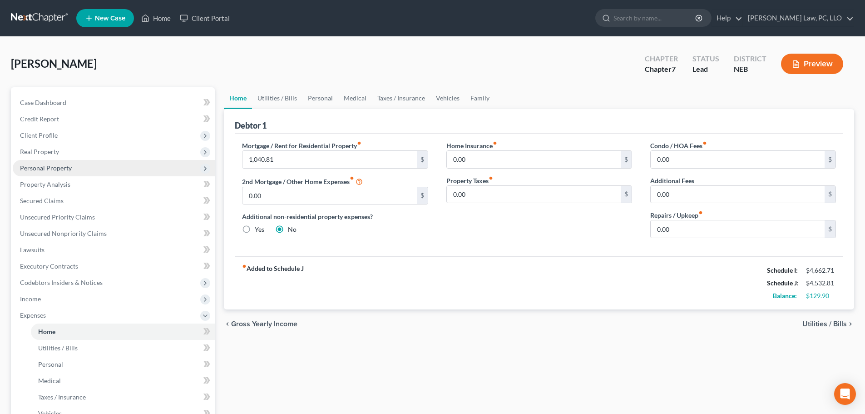
click at [54, 174] on span "Personal Property" at bounding box center [114, 168] width 202 height 16
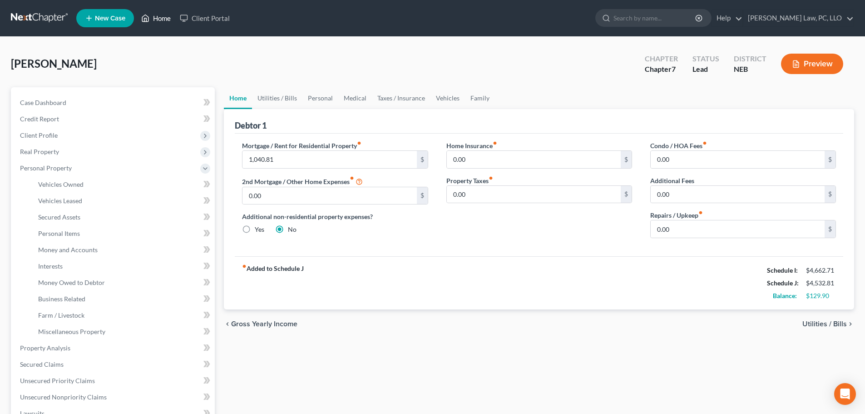
click at [156, 16] on link "Home" at bounding box center [156, 18] width 39 height 16
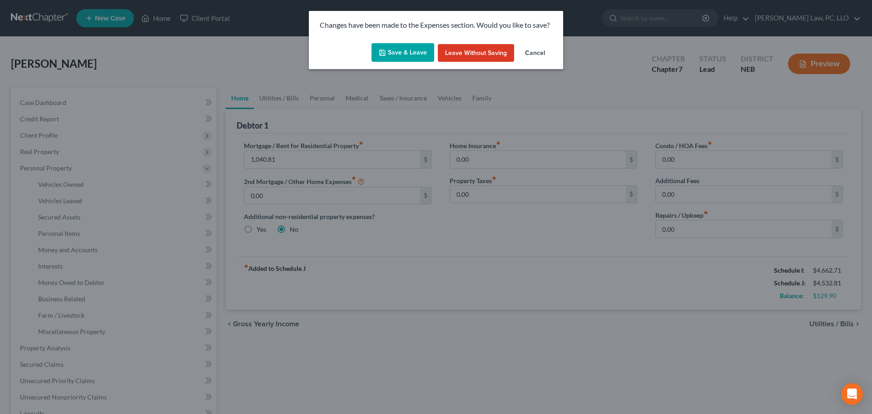
click at [388, 50] on button "Save & Leave" at bounding box center [403, 52] width 63 height 19
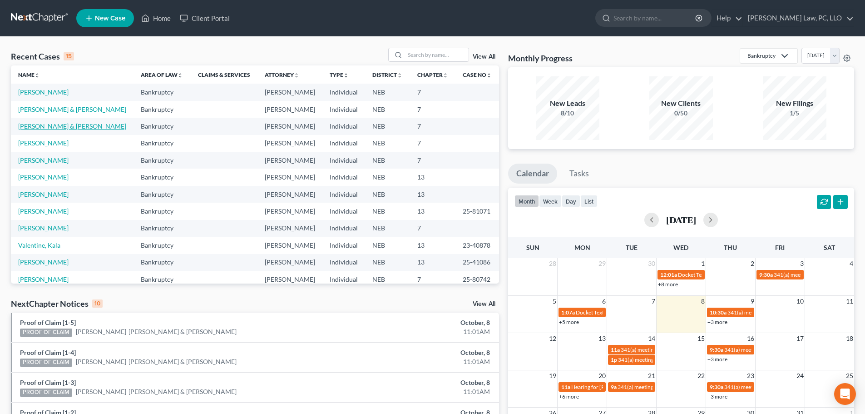
click at [57, 130] on link "[PERSON_NAME] & [PERSON_NAME]" at bounding box center [72, 126] width 108 height 8
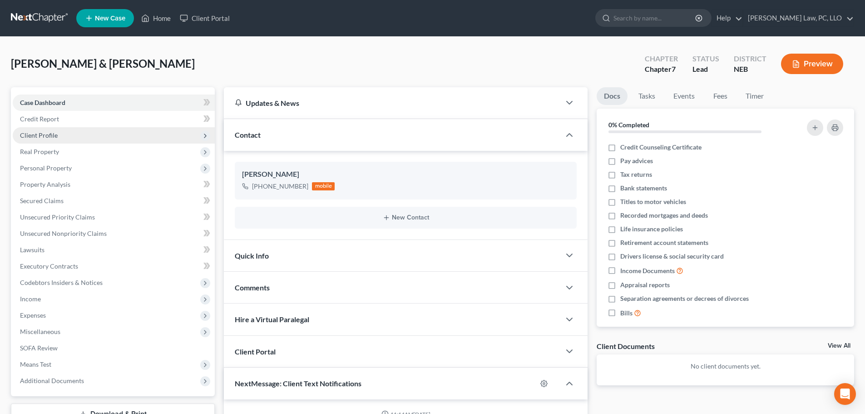
scroll to position [515, 0]
click at [48, 133] on span "Client Profile" at bounding box center [39, 135] width 38 height 8
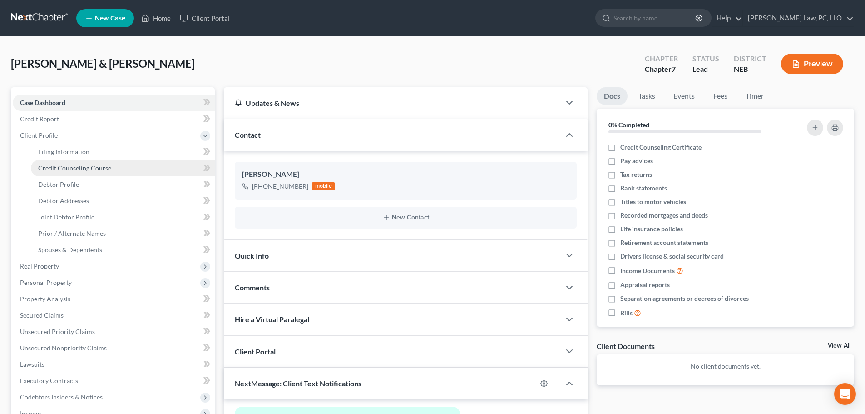
click at [64, 166] on span "Credit Counseling Course" at bounding box center [74, 168] width 73 height 8
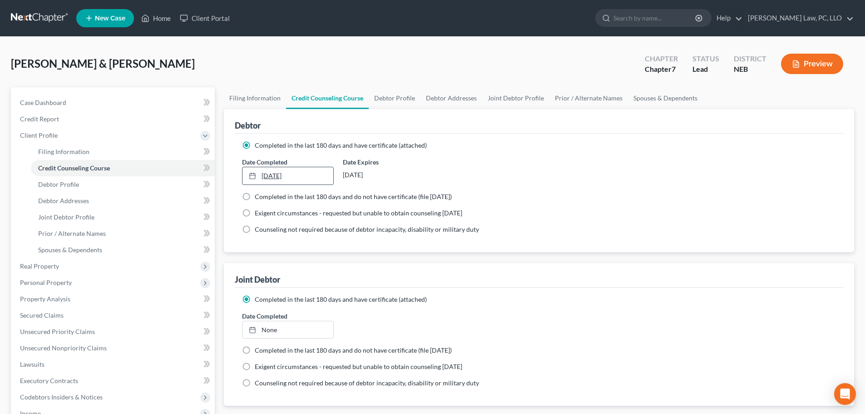
click at [312, 174] on link "[DATE]" at bounding box center [288, 175] width 90 height 17
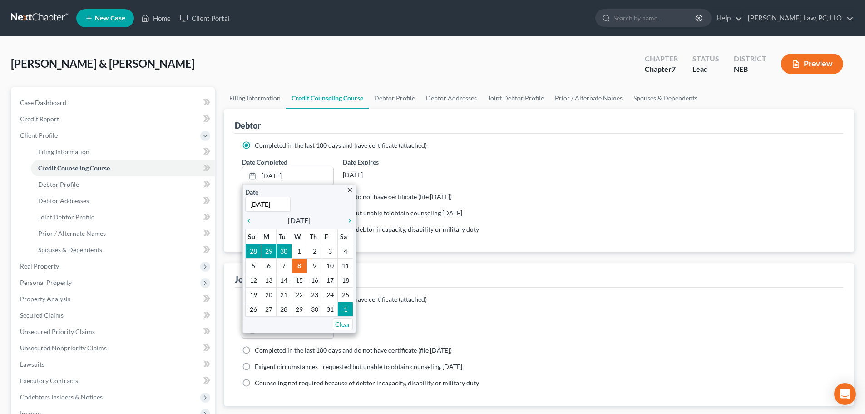
click at [441, 259] on div "Debtor Completed in the last 180 days and have certificate (attached) Date Comp…" at bounding box center [539, 257] width 630 height 297
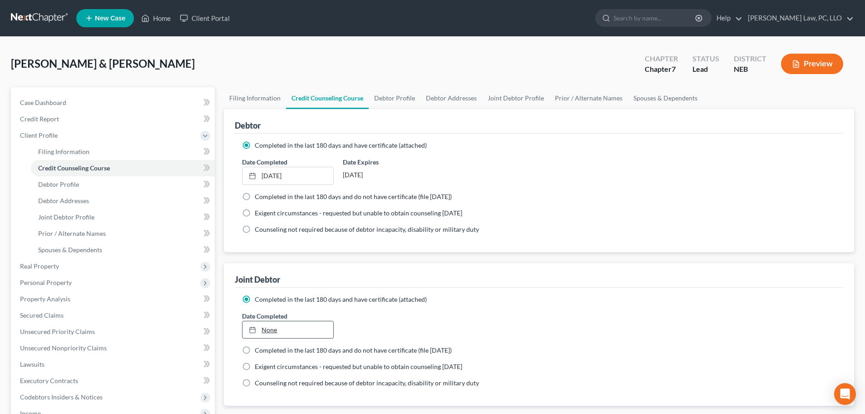
type input "[DATE]"
click at [292, 332] on link "None" at bounding box center [288, 329] width 90 height 17
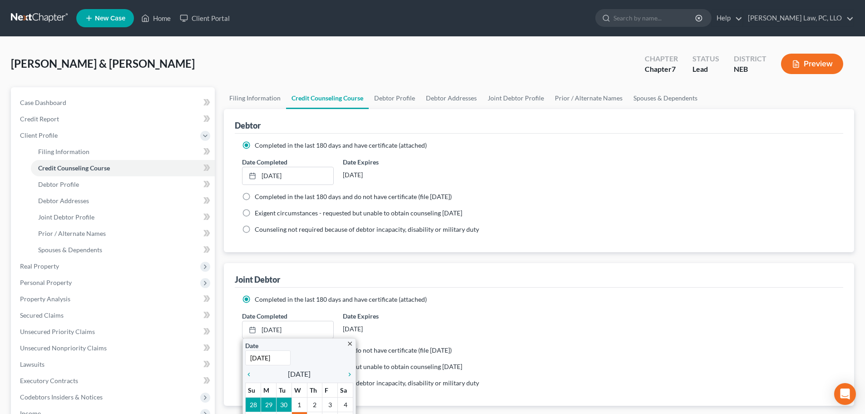
click at [335, 259] on div "Debtor Completed in the last 180 days and have certificate (attached) Date Comp…" at bounding box center [539, 257] width 630 height 297
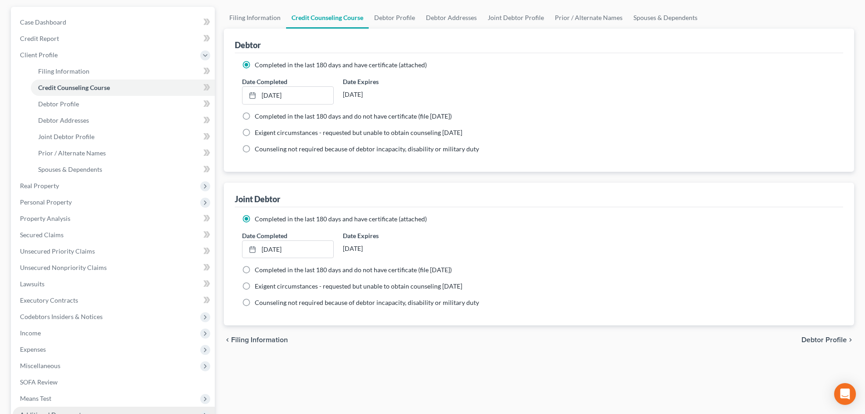
scroll to position [183, 0]
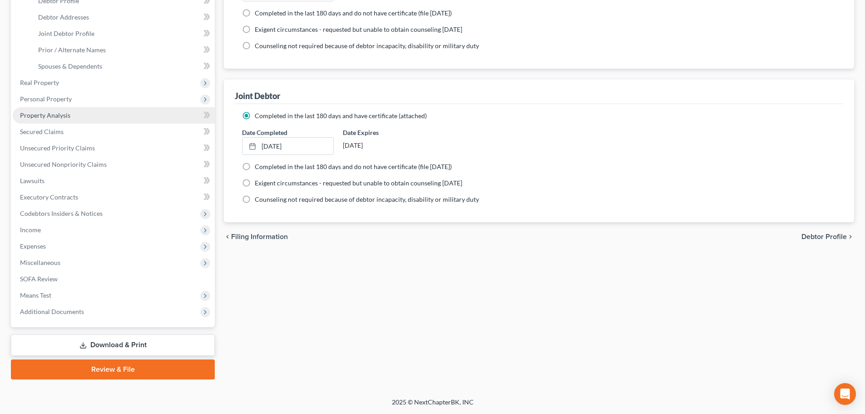
click at [51, 116] on span "Property Analysis" at bounding box center [45, 115] width 50 height 8
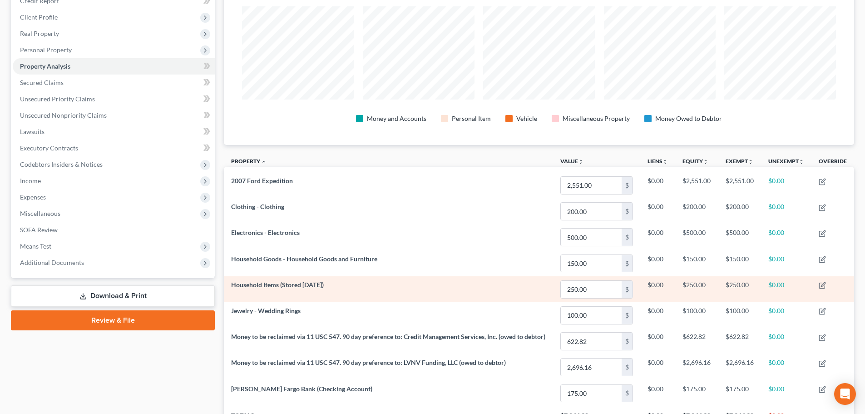
scroll to position [199, 0]
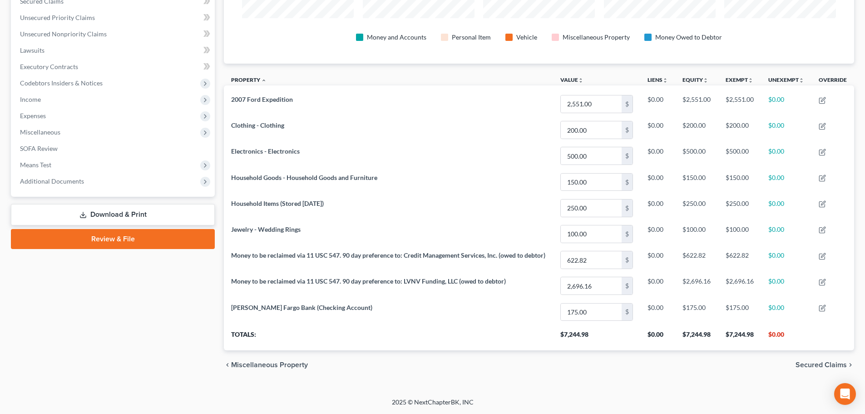
click at [93, 238] on link "Review & File" at bounding box center [113, 239] width 204 height 20
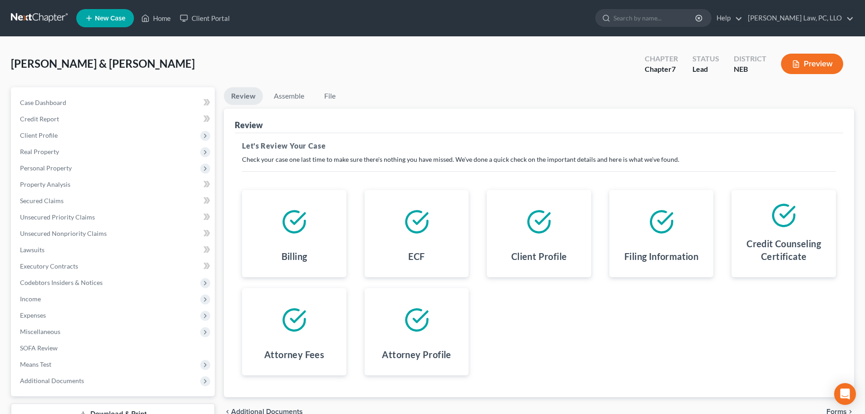
scroll to position [69, 0]
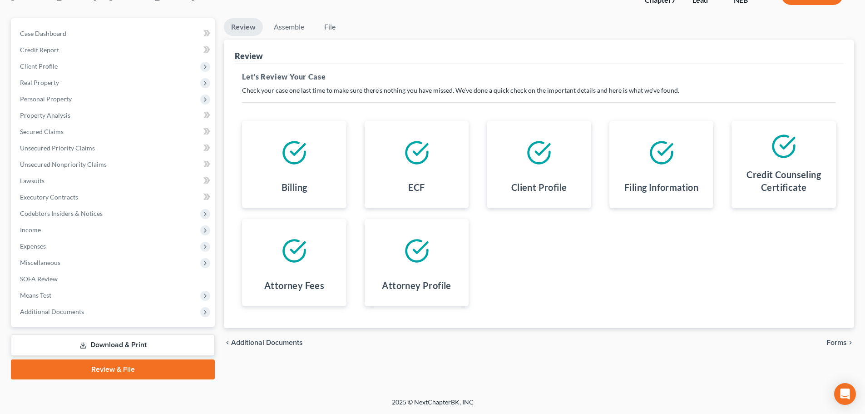
click at [832, 340] on span "Forms" at bounding box center [837, 342] width 20 height 7
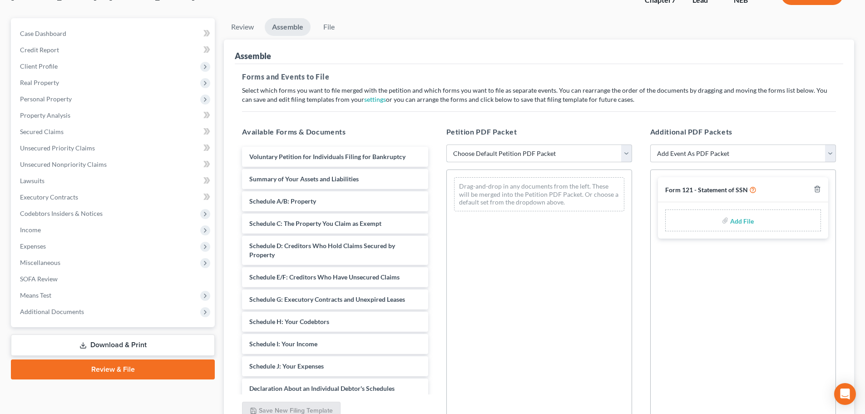
click at [477, 157] on select "Choose Default Petition PDF Packet Complete Bankruptcy Petition (all forms and …" at bounding box center [539, 153] width 186 height 18
select select "2"
click at [446, 144] on select "Choose Default Petition PDF Packet Complete Bankruptcy Petition (all forms and …" at bounding box center [539, 153] width 186 height 18
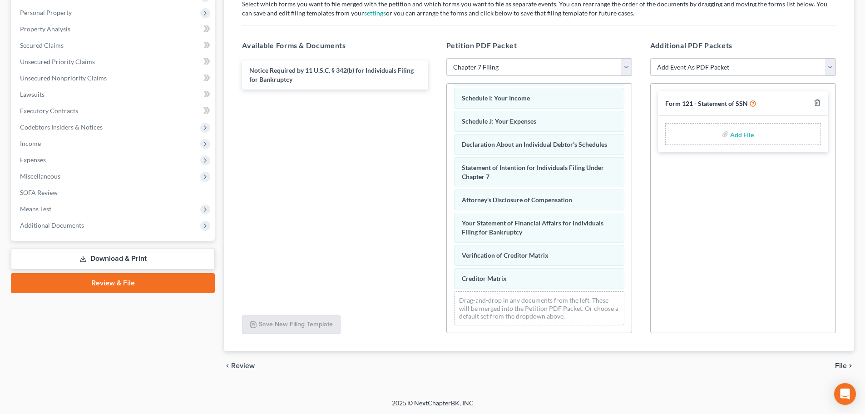
scroll to position [156, 0]
click at [846, 364] on span "File" at bounding box center [841, 364] width 12 height 7
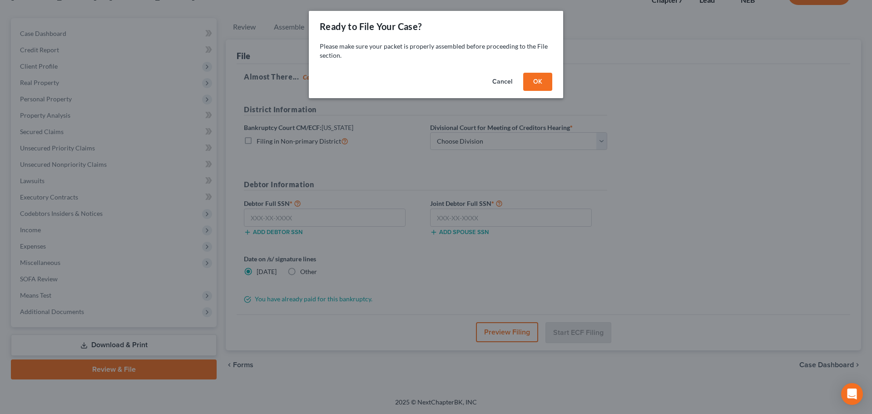
click at [539, 79] on button "OK" at bounding box center [537, 82] width 29 height 18
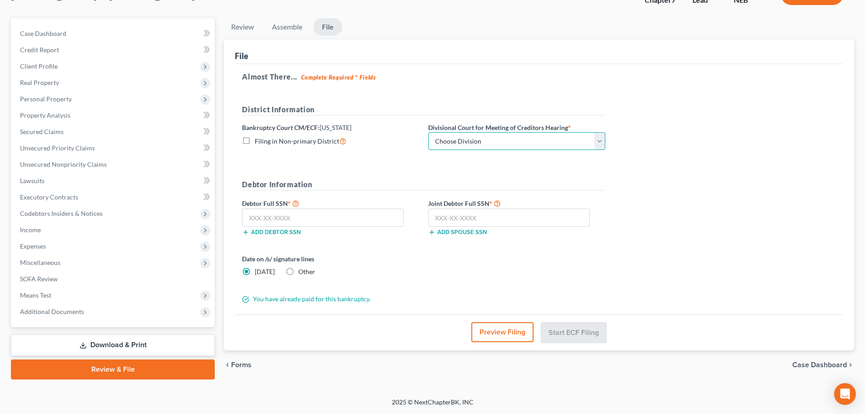
click at [478, 143] on select "Choose Division Lincoln Omaha" at bounding box center [516, 141] width 177 height 18
select select "0"
click at [428, 132] on select "Choose Division Lincoln Omaha" at bounding box center [516, 141] width 177 height 18
click at [307, 222] on input "text" at bounding box center [323, 217] width 162 height 18
type input "236-37-9342"
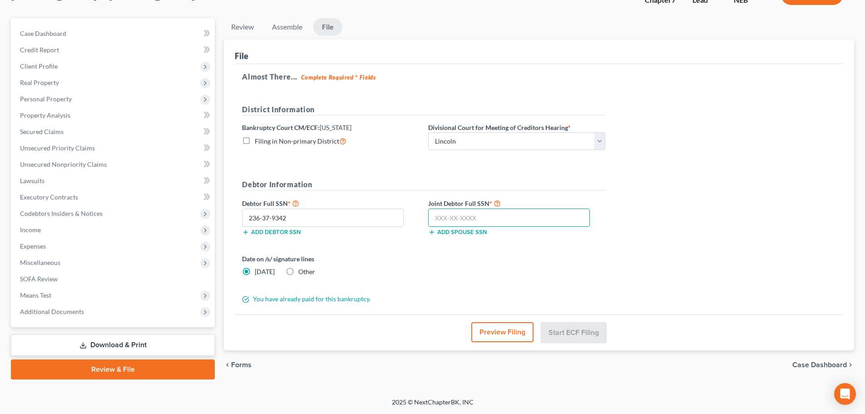
click at [509, 218] on input "text" at bounding box center [509, 217] width 162 height 18
type input "236-39-1025"
click at [580, 331] on button "Start ECF Filing" at bounding box center [573, 332] width 65 height 20
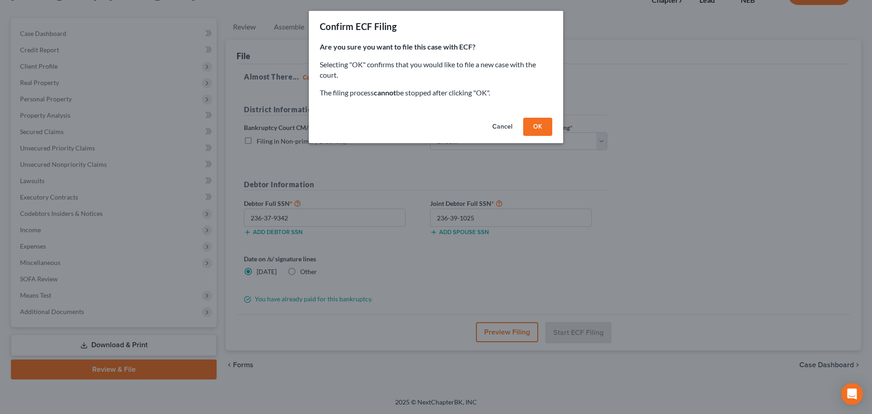
click at [549, 120] on button "OK" at bounding box center [537, 127] width 29 height 18
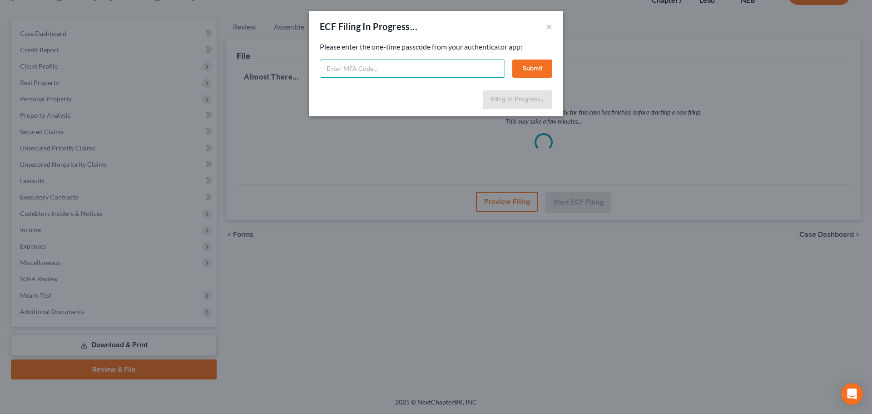
click at [357, 76] on input "text" at bounding box center [412, 68] width 185 height 18
paste input "600641"
type input "600641"
click at [543, 67] on button "Submit" at bounding box center [532, 68] width 40 height 18
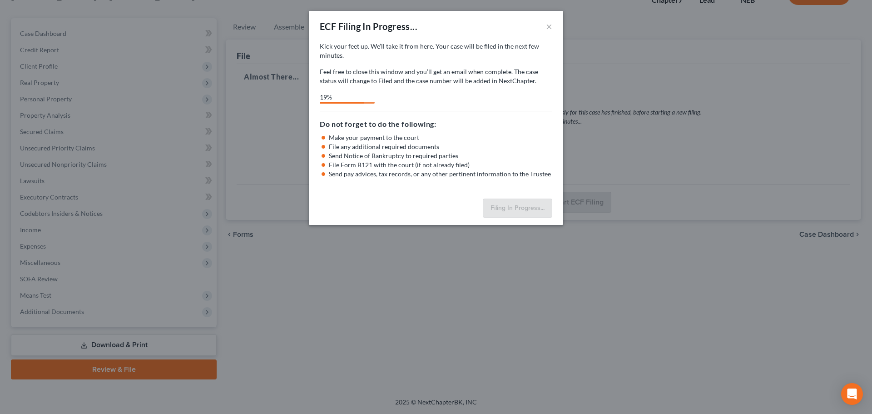
select select "0"
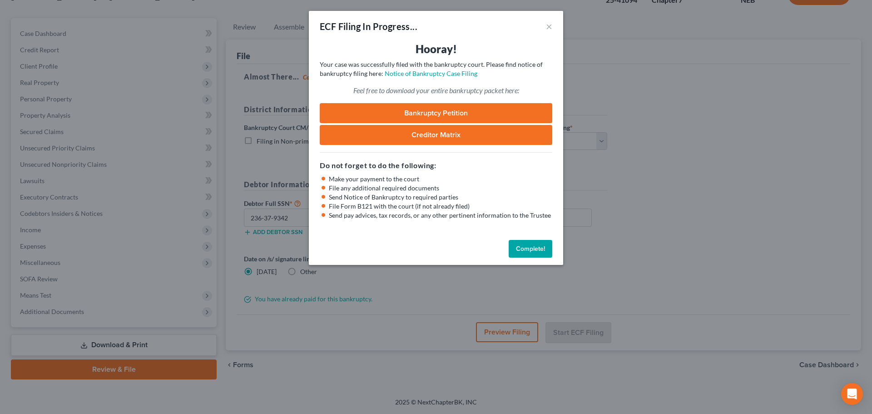
click at [539, 251] on button "Complete!" at bounding box center [531, 249] width 44 height 18
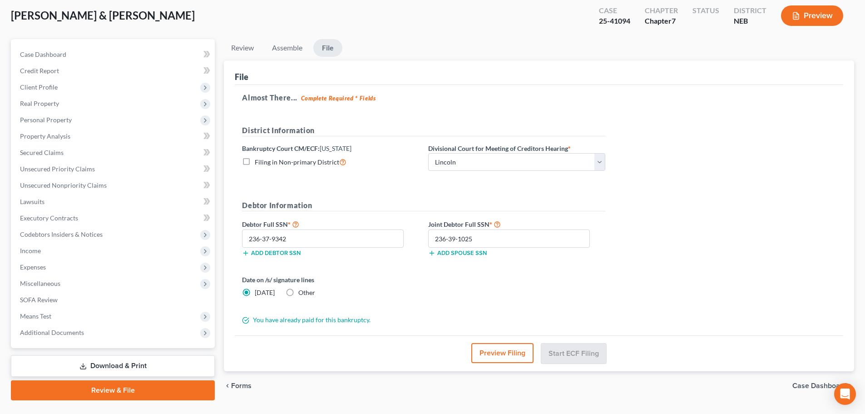
scroll to position [0, 0]
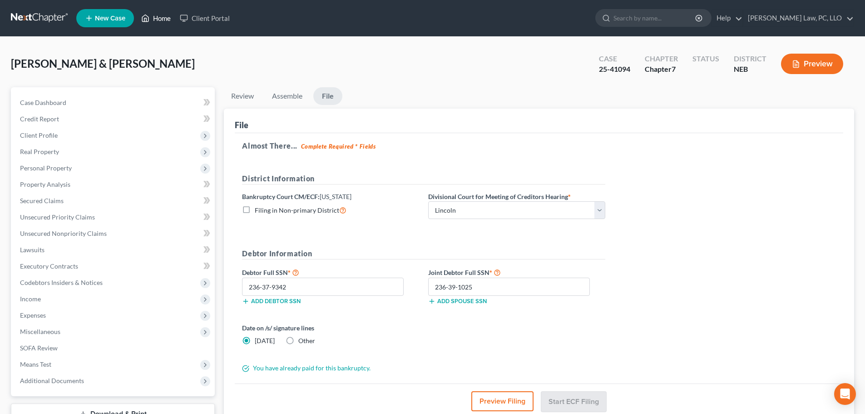
click at [163, 16] on link "Home" at bounding box center [156, 18] width 39 height 16
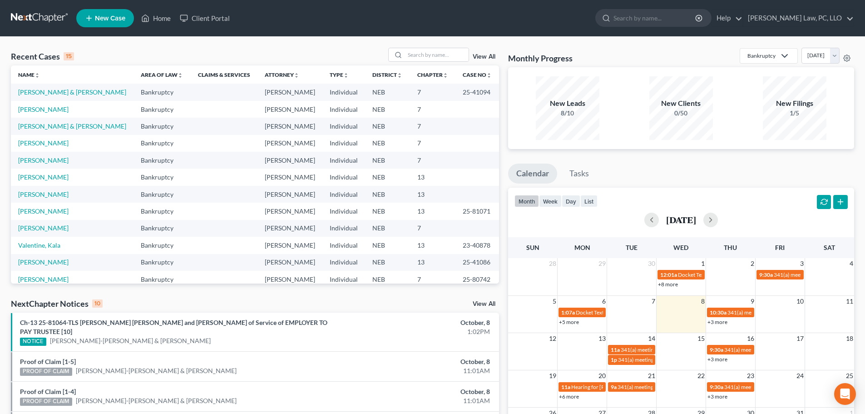
click at [54, 134] on td "[PERSON_NAME] & [PERSON_NAME]" at bounding box center [72, 126] width 123 height 17
click at [54, 130] on link "[PERSON_NAME] & [PERSON_NAME]" at bounding box center [72, 126] width 108 height 8
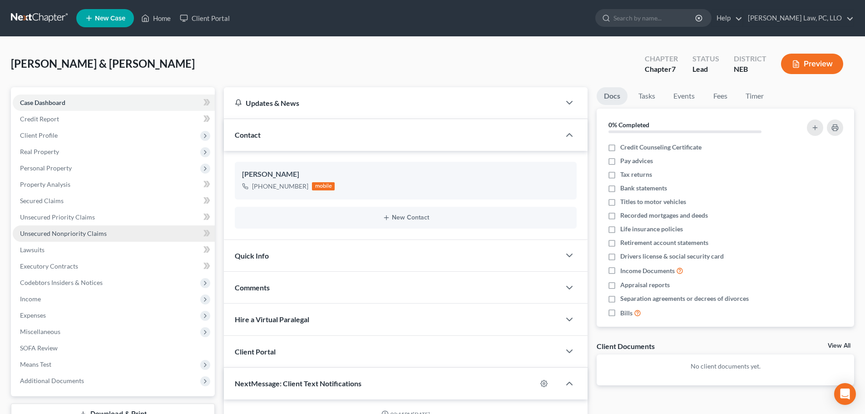
click at [88, 235] on span "Unsecured Nonpriority Claims" at bounding box center [63, 233] width 87 height 8
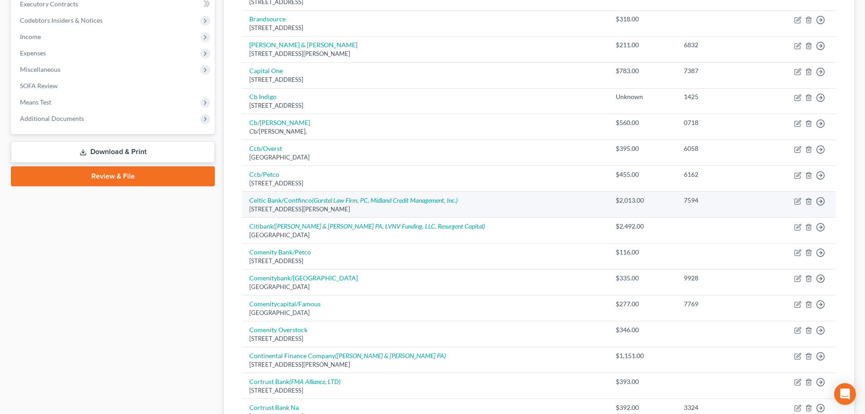
scroll to position [272, 0]
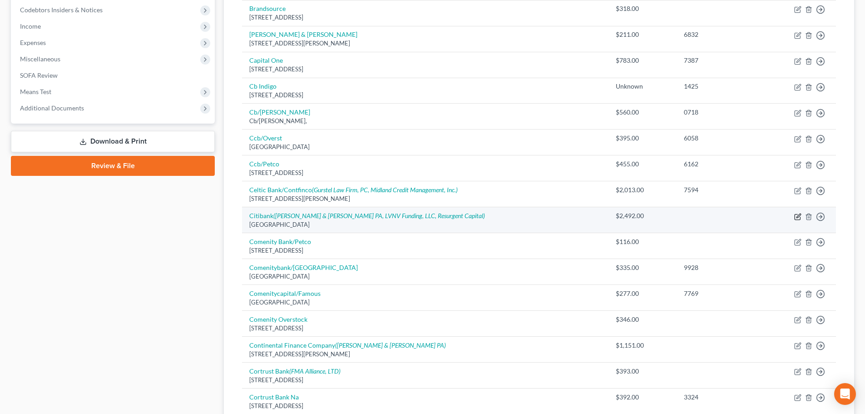
click at [798, 217] on icon "button" at bounding box center [799, 215] width 4 height 4
select select "3"
select select "2"
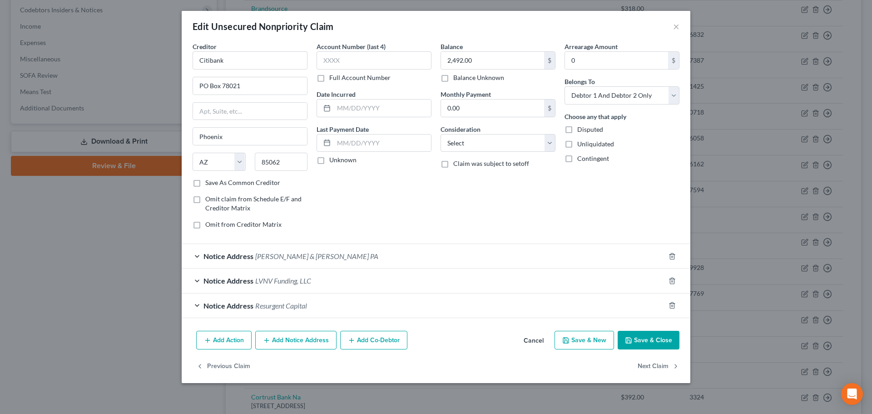
click at [646, 343] on button "Save & Close" at bounding box center [649, 340] width 62 height 19
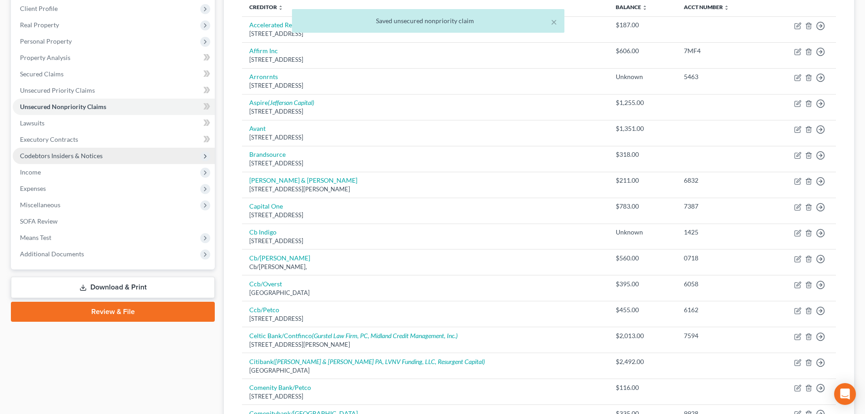
scroll to position [91, 0]
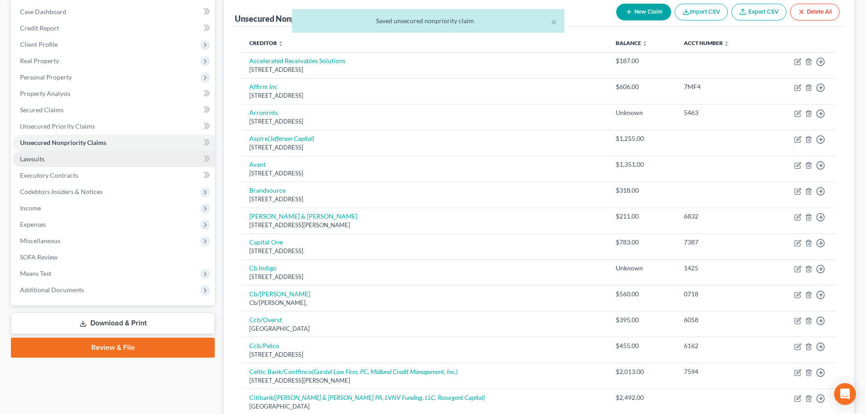
click at [49, 163] on link "Lawsuits" at bounding box center [114, 159] width 202 height 16
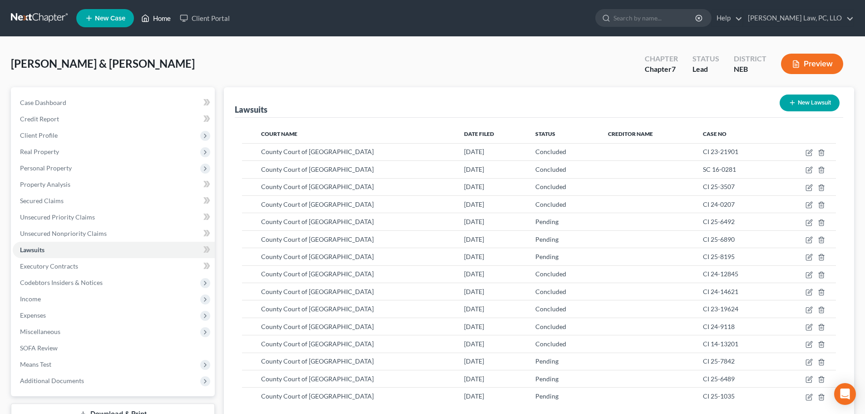
drag, startPoint x: 156, startPoint y: 24, endPoint x: 156, endPoint y: 34, distance: 10.4
click at [156, 24] on link "Home" at bounding box center [156, 18] width 39 height 16
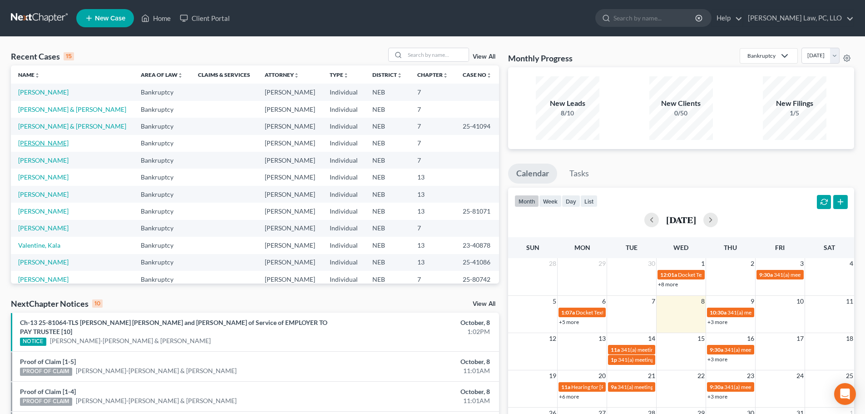
click at [64, 147] on link "[PERSON_NAME]" at bounding box center [43, 143] width 50 height 8
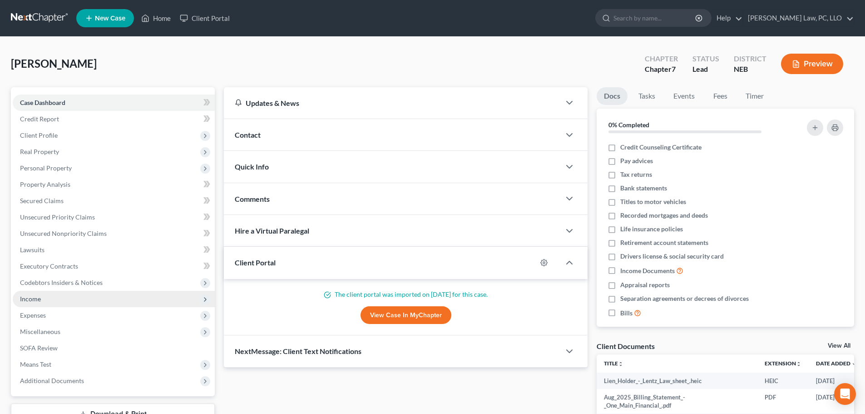
click at [97, 293] on span "Income" at bounding box center [114, 299] width 202 height 16
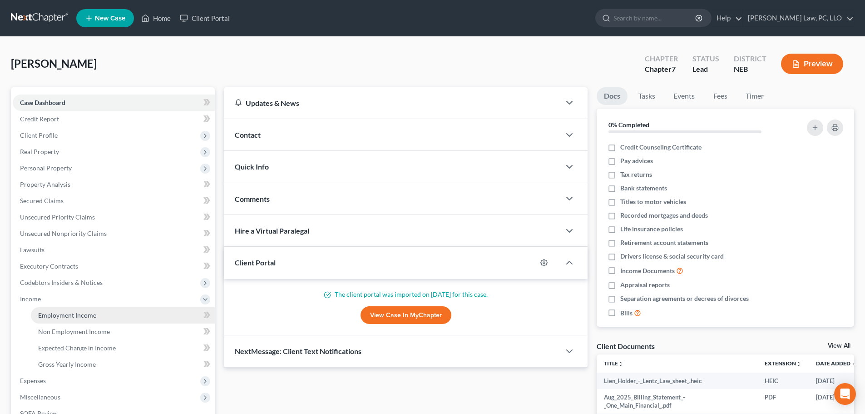
click at [87, 318] on span "Employment Income" at bounding box center [67, 315] width 58 height 8
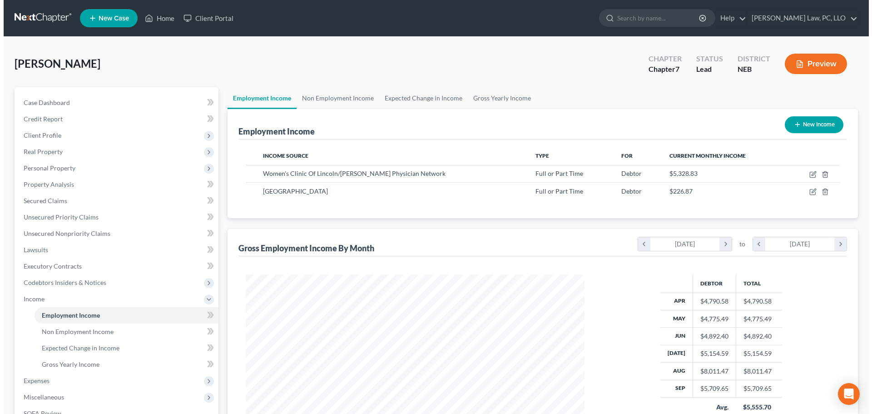
scroll to position [169, 357]
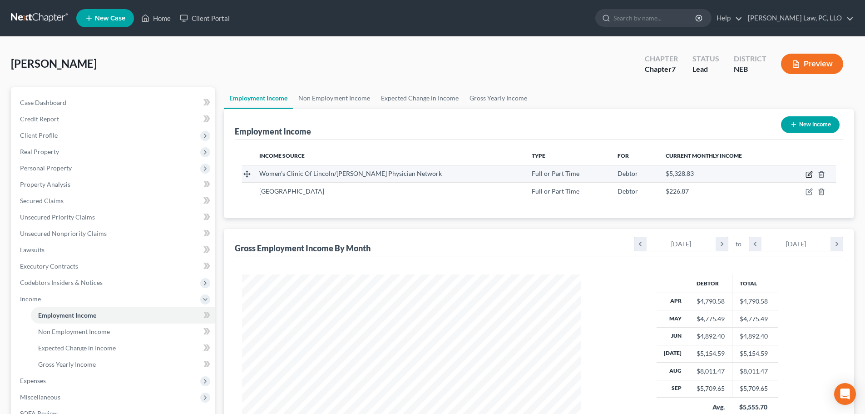
click at [808, 174] on icon "button" at bounding box center [810, 173] width 4 height 4
select select "0"
select select "30"
select select "2"
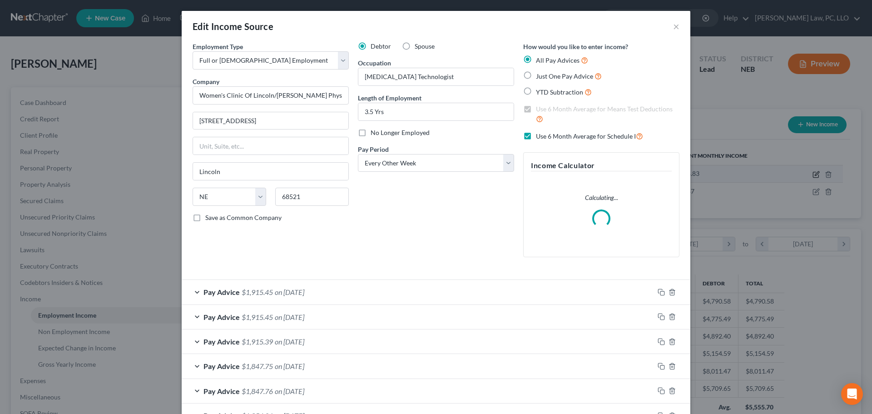
scroll to position [171, 360]
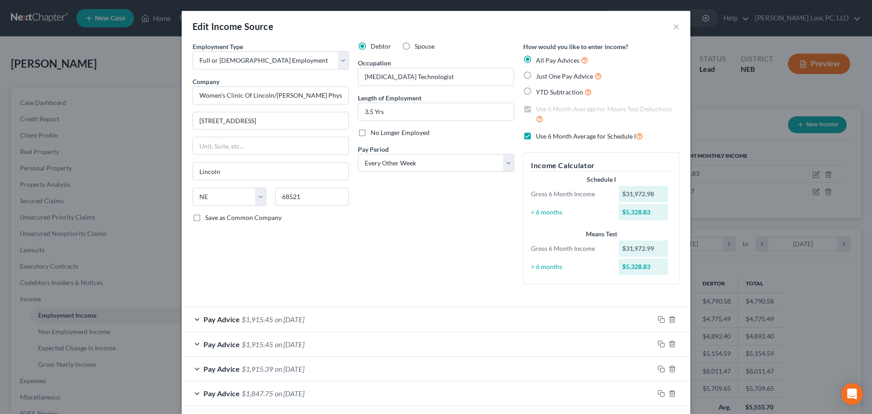
click at [381, 318] on div "Pay Advice $1,915.45 on [DATE]" at bounding box center [418, 319] width 472 height 24
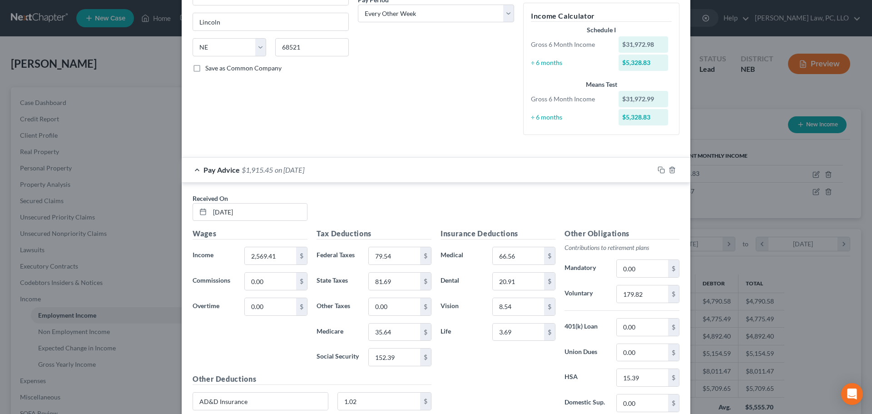
scroll to position [182, 0]
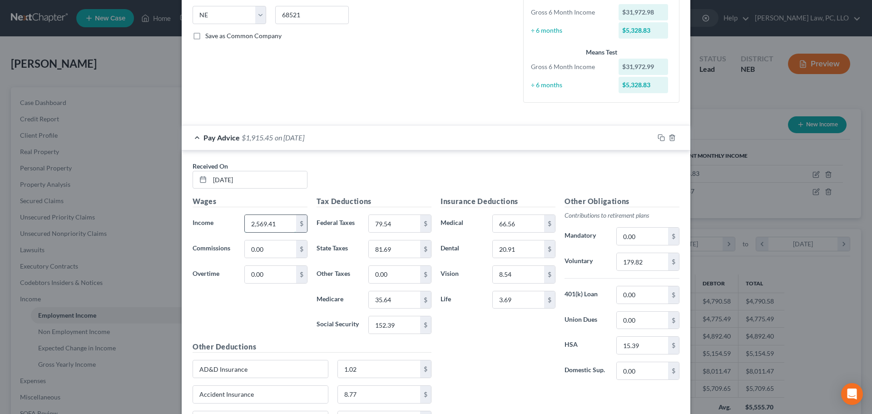
click at [264, 228] on input "2,569.41" at bounding box center [270, 223] width 51 height 17
type input "2,569.51"
type input "79.55"
type input "81.70"
type input "35.65"
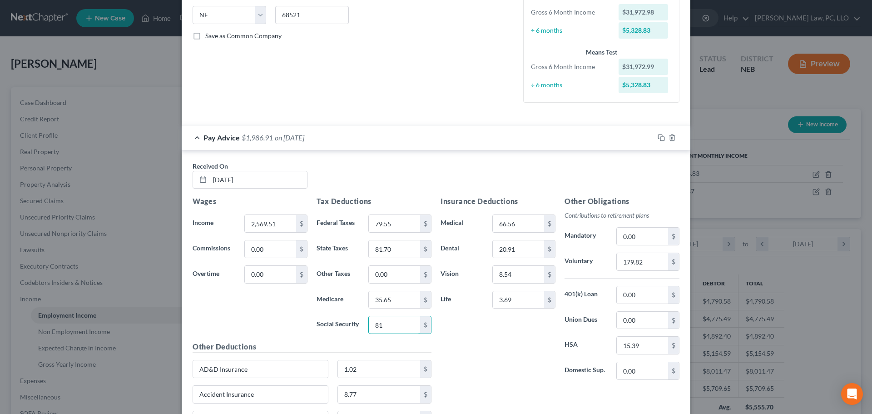
type input "8"
type input "152.40"
click at [624, 265] on input "179.82" at bounding box center [642, 261] width 51 height 17
type input "179.82"
click at [197, 134] on div "Pay Advice $1,915.51 on [DATE]" at bounding box center [418, 137] width 472 height 24
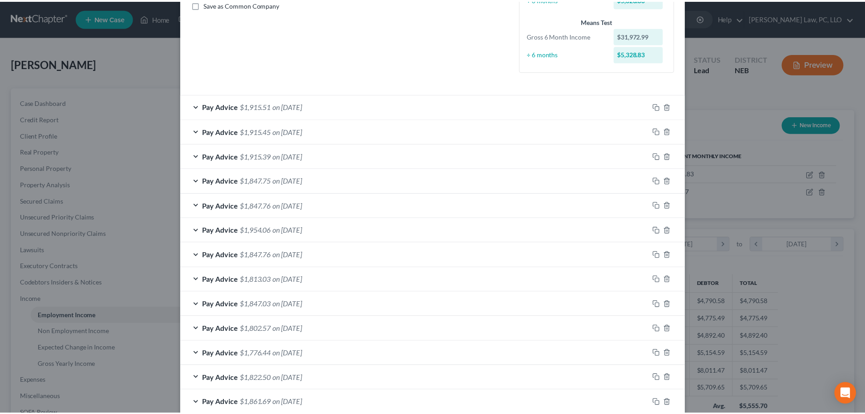
scroll to position [264, 0]
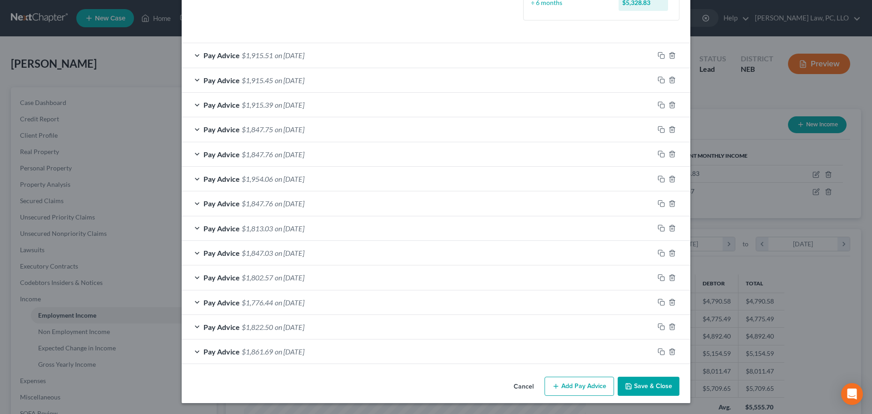
click at [654, 381] on button "Save & Close" at bounding box center [649, 386] width 62 height 19
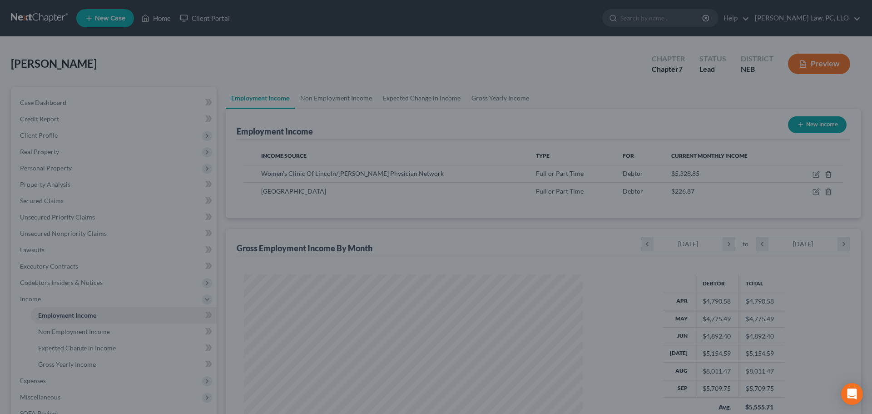
scroll to position [453995, 453808]
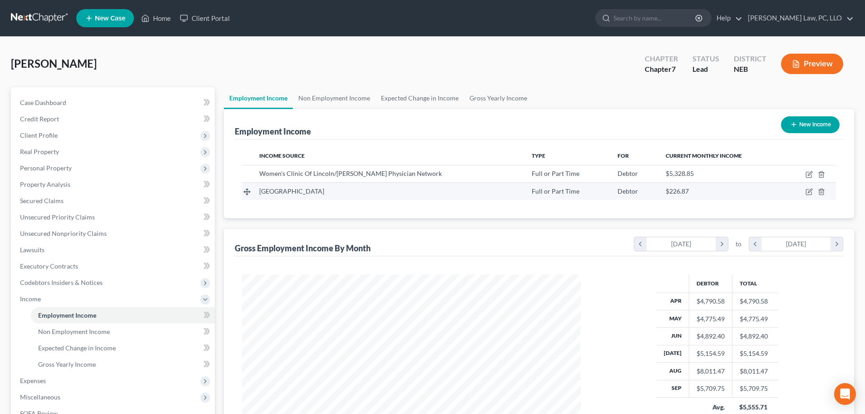
drag, startPoint x: 331, startPoint y: 190, endPoint x: 364, endPoint y: 196, distance: 34.1
click at [324, 190] on span "[GEOGRAPHIC_DATA]" at bounding box center [291, 191] width 65 height 8
click at [806, 189] on icon "button" at bounding box center [809, 191] width 7 height 7
select select "0"
select select "30"
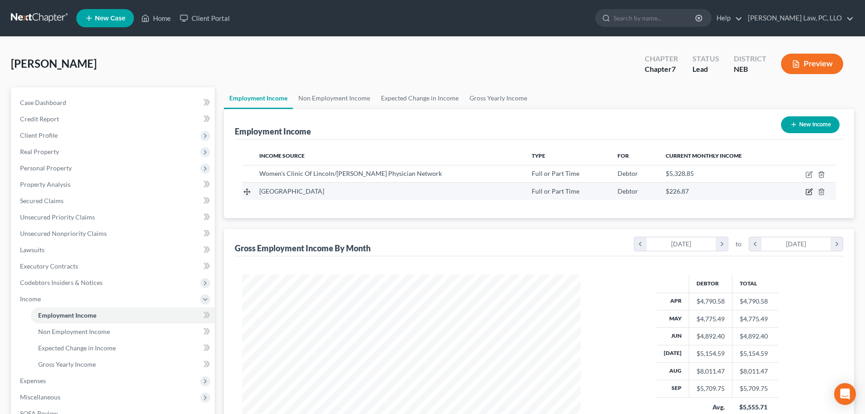
select select "2"
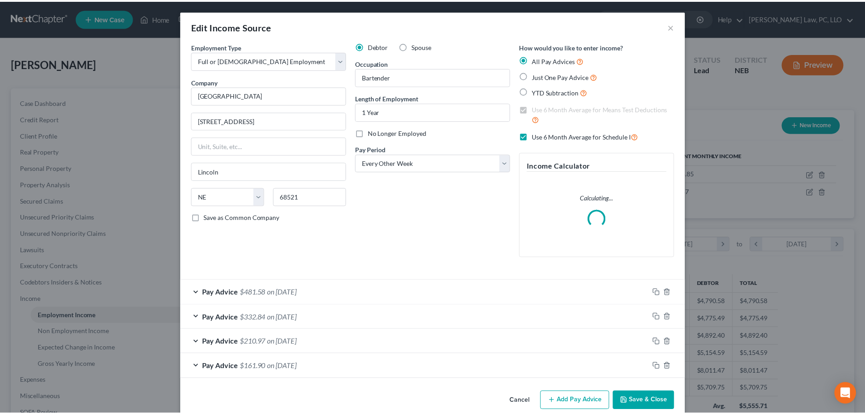
scroll to position [171, 360]
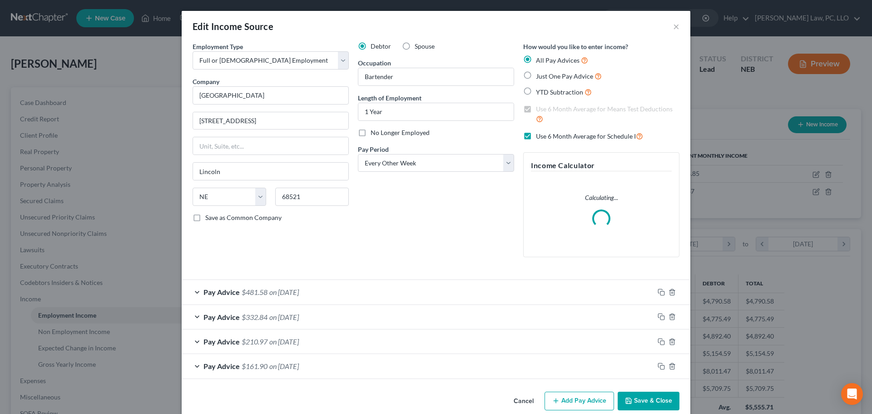
click at [397, 134] on span "No Longer Employed" at bounding box center [400, 133] width 59 height 8
click at [380, 134] on input "No Longer Employed" at bounding box center [377, 131] width 6 height 6
checkbox input "true"
click at [642, 402] on button "Save & Close" at bounding box center [649, 400] width 62 height 19
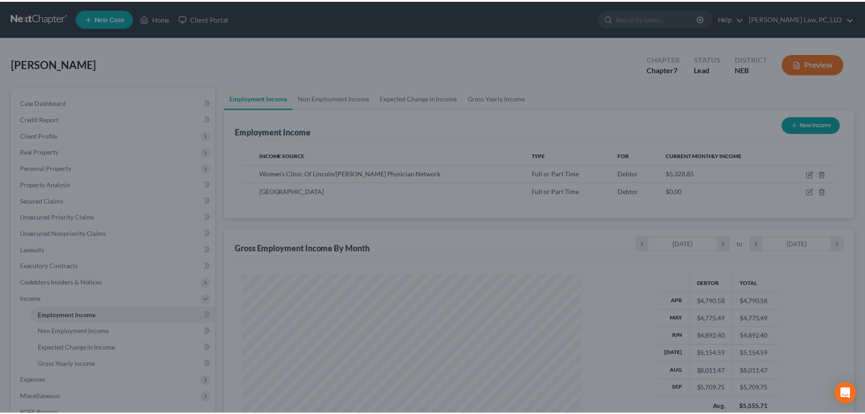
scroll to position [453995, 453808]
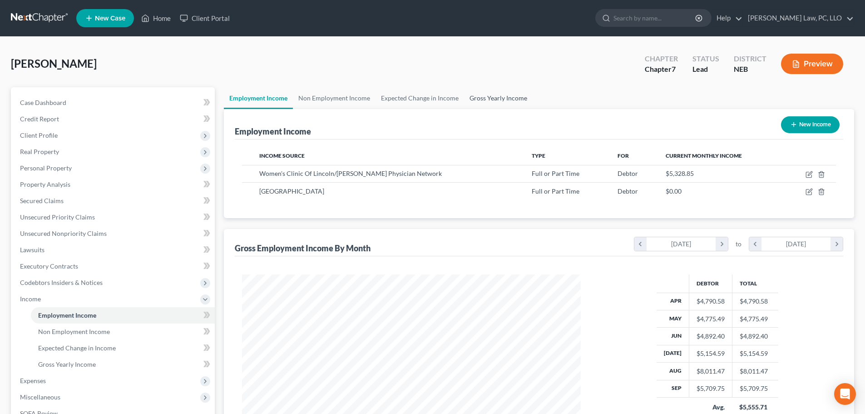
click at [477, 104] on link "Gross Yearly Income" at bounding box center [498, 98] width 69 height 22
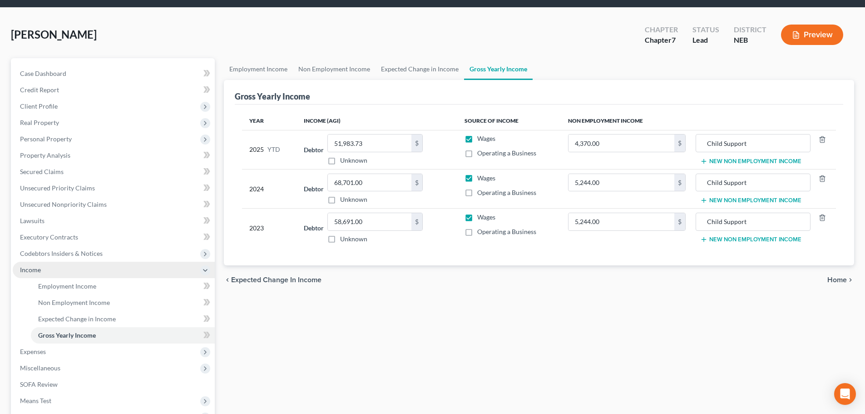
scroll to position [45, 0]
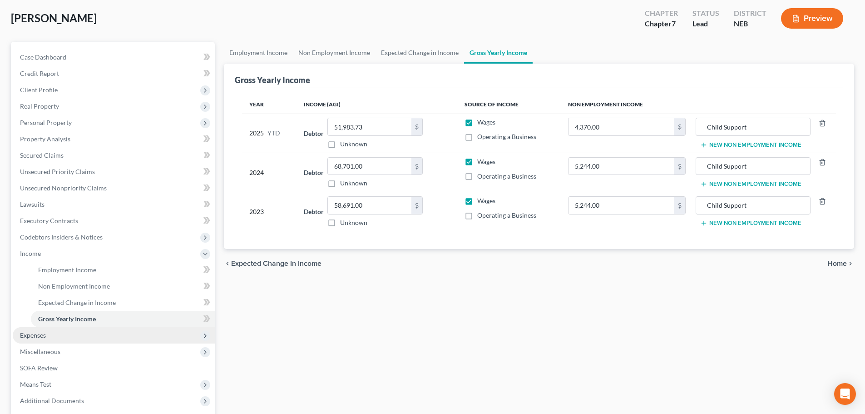
click at [44, 332] on span "Expenses" at bounding box center [33, 335] width 26 height 8
click at [44, 332] on span "Medical" at bounding box center [49, 335] width 23 height 8
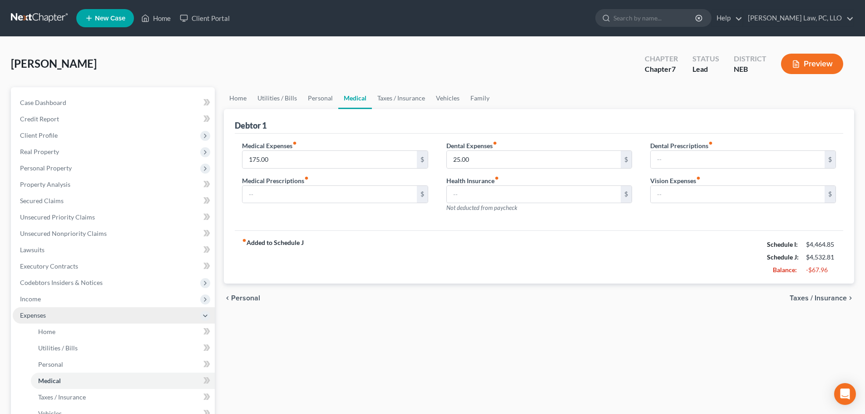
click at [49, 314] on span "Expenses" at bounding box center [114, 315] width 202 height 16
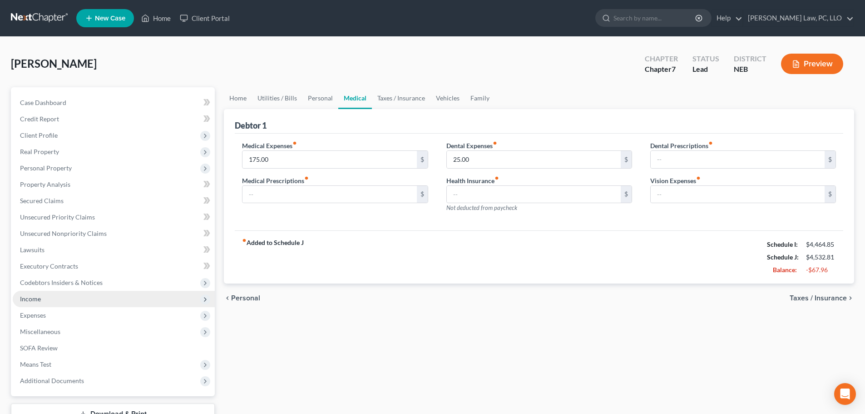
click at [47, 302] on span "Income" at bounding box center [114, 299] width 202 height 16
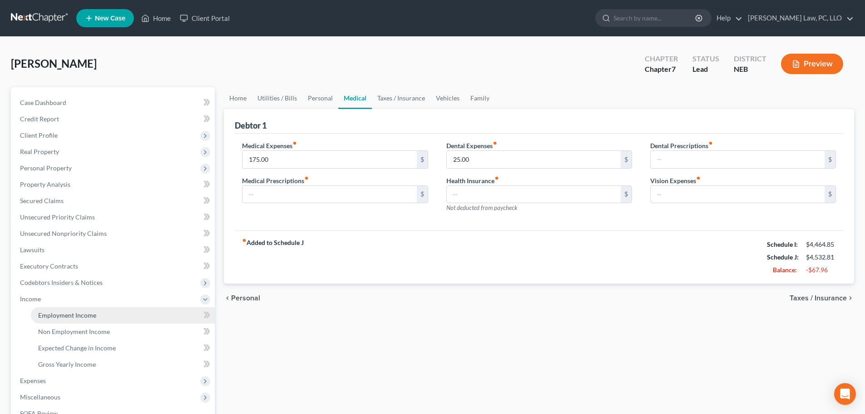
click at [47, 312] on span "Employment Income" at bounding box center [67, 315] width 58 height 8
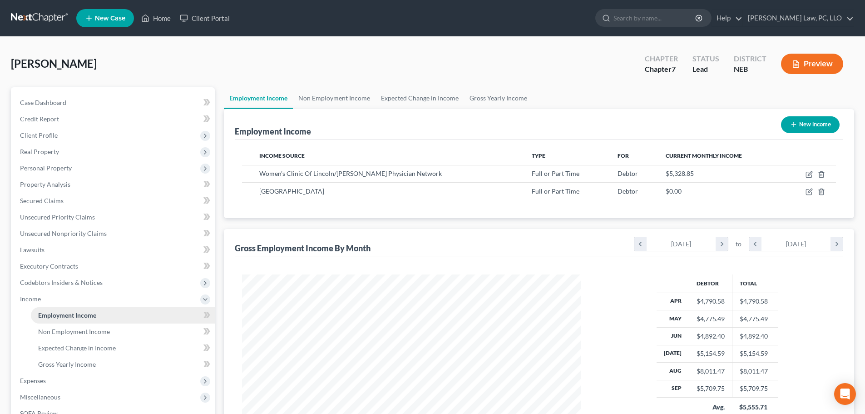
scroll to position [169, 357]
click at [48, 299] on span "Income" at bounding box center [114, 299] width 202 height 16
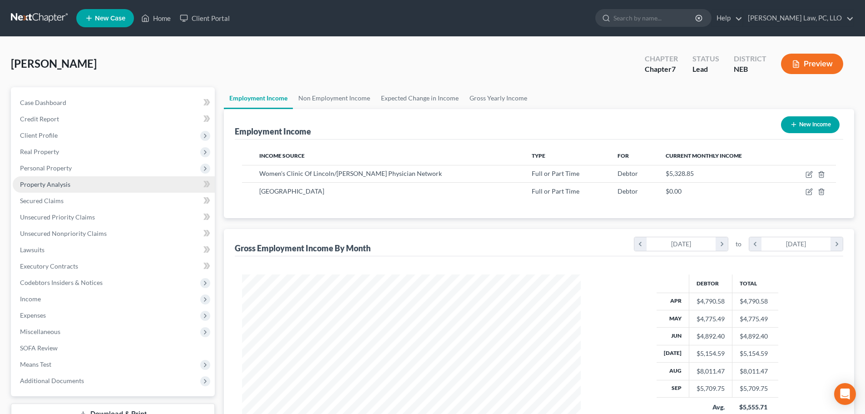
click at [52, 186] on span "Property Analysis" at bounding box center [45, 184] width 50 height 8
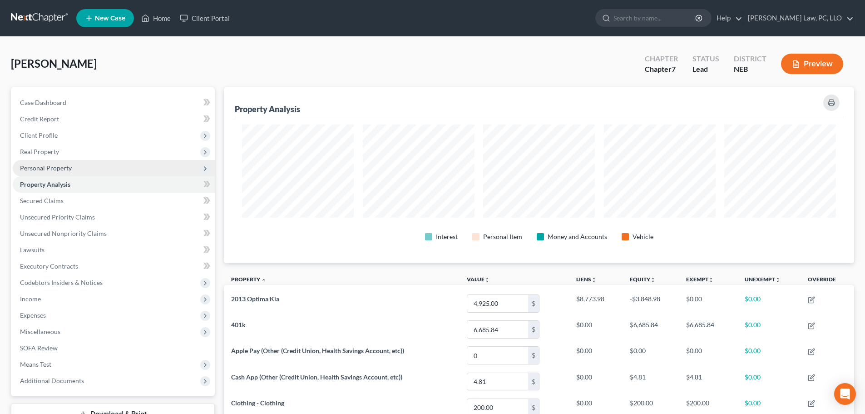
click at [75, 163] on span "Personal Property" at bounding box center [114, 168] width 202 height 16
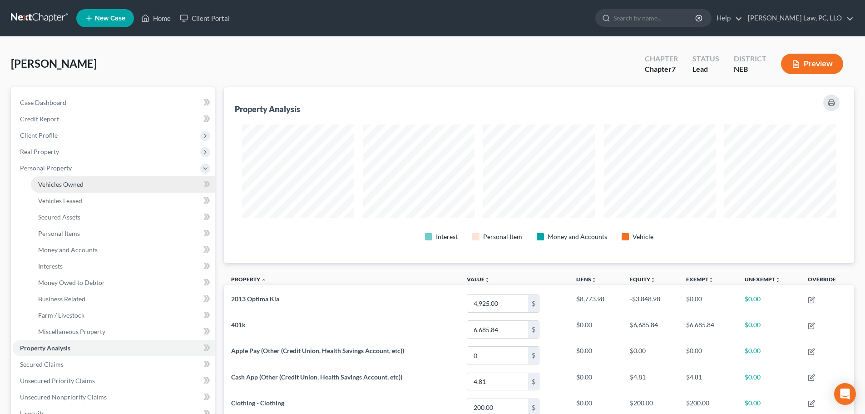
click at [75, 182] on span "Vehicles Owned" at bounding box center [60, 184] width 45 height 8
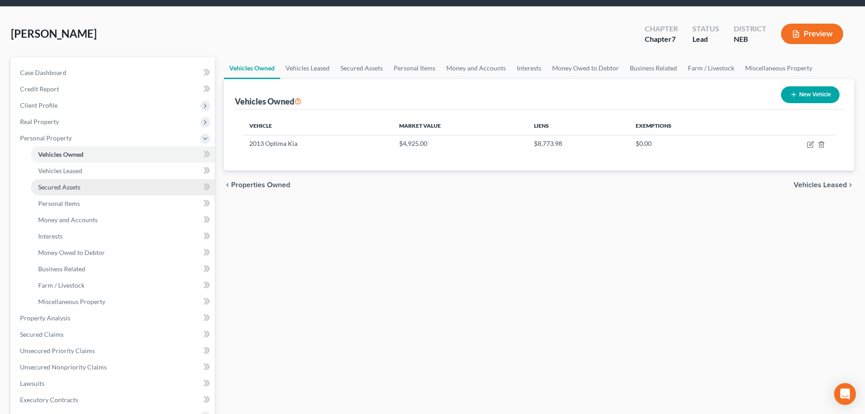
scroll to position [45, 0]
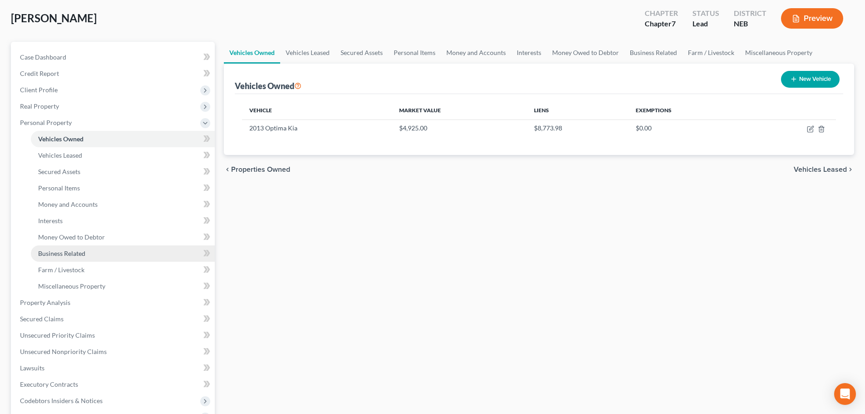
click at [81, 251] on span "Business Related" at bounding box center [61, 253] width 47 height 8
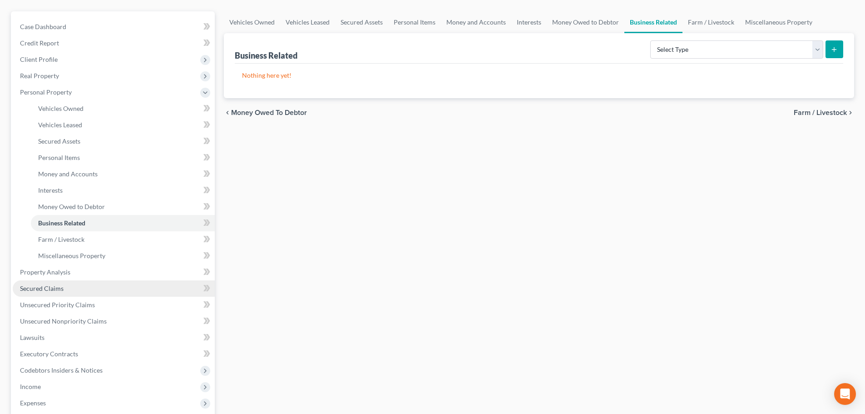
scroll to position [136, 0]
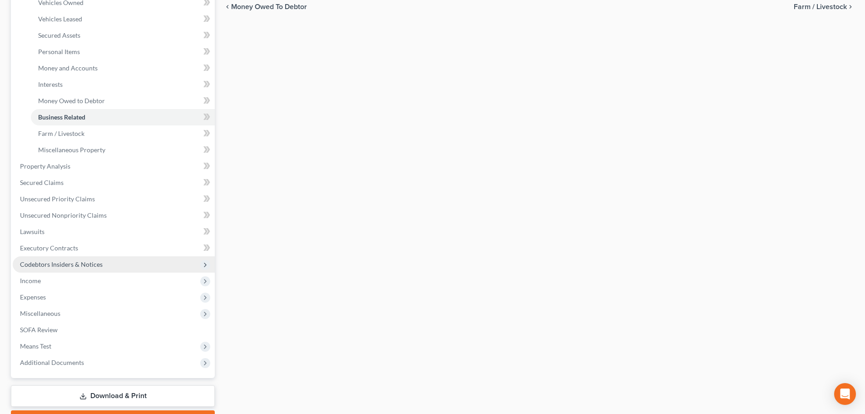
click at [74, 264] on span "Codebtors Insiders & Notices" at bounding box center [61, 264] width 83 height 8
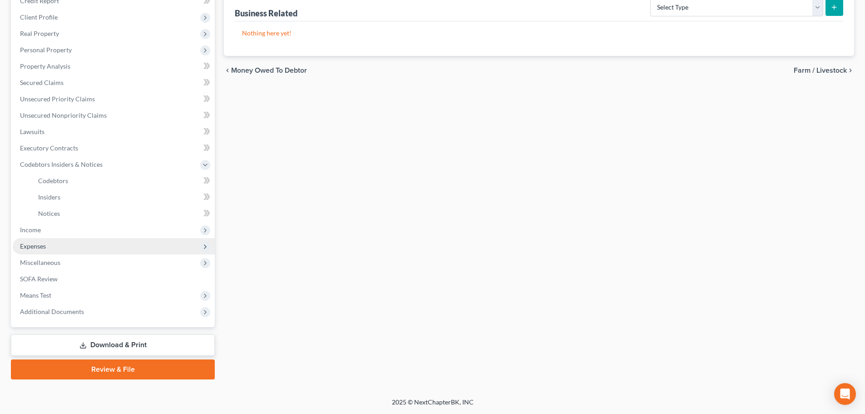
scroll to position [118, 0]
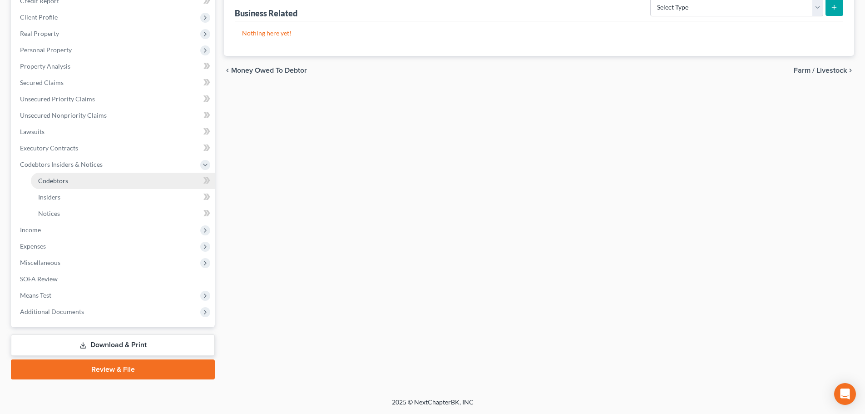
click at [79, 185] on link "Codebtors" at bounding box center [123, 181] width 184 height 16
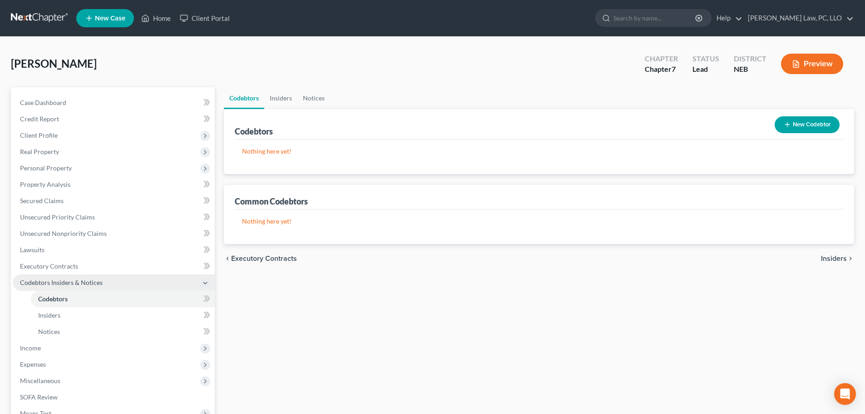
click at [68, 284] on span "Codebtors Insiders & Notices" at bounding box center [61, 282] width 83 height 8
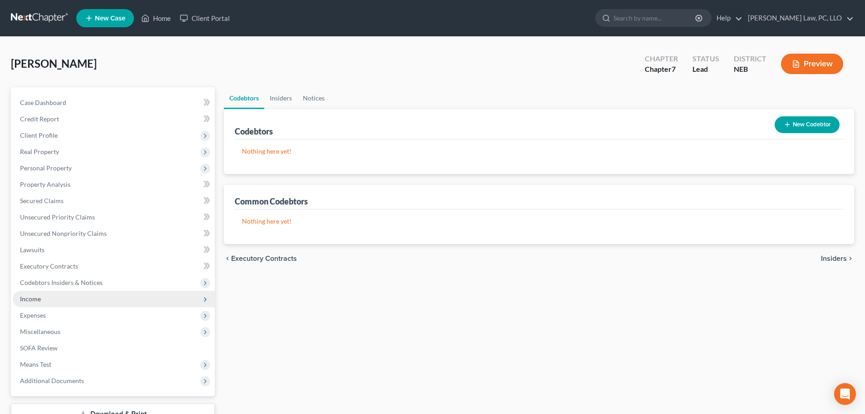
click at [64, 301] on span "Income" at bounding box center [114, 299] width 202 height 16
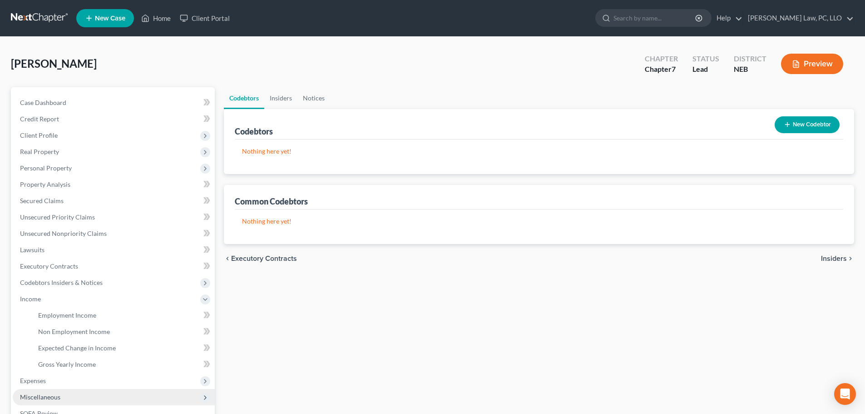
click at [48, 395] on span "Miscellaneous" at bounding box center [40, 397] width 40 height 8
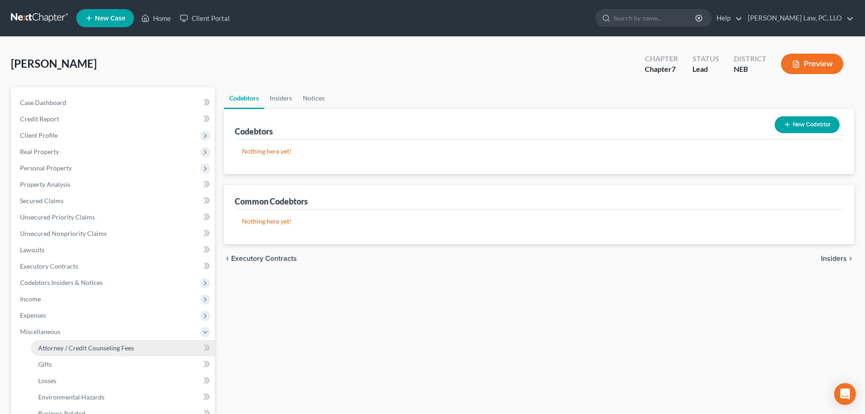
click at [55, 349] on span "Attorney / Credit Counseling Fees" at bounding box center [86, 348] width 96 height 8
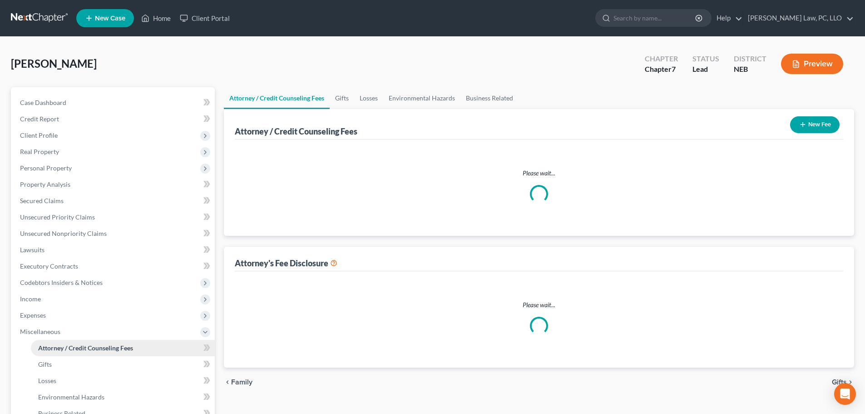
select select "2"
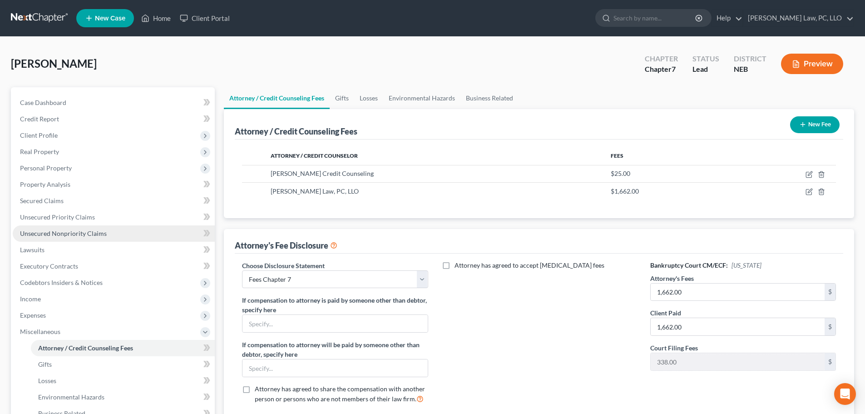
click at [81, 233] on span "Unsecured Nonpriority Claims" at bounding box center [63, 233] width 87 height 8
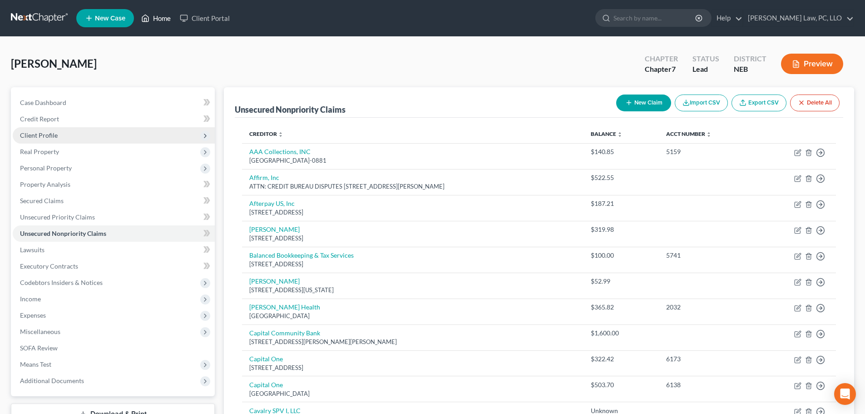
drag, startPoint x: 165, startPoint y: 18, endPoint x: 165, endPoint y: 142, distance: 124.0
click at [165, 18] on link "Home" at bounding box center [156, 18] width 39 height 16
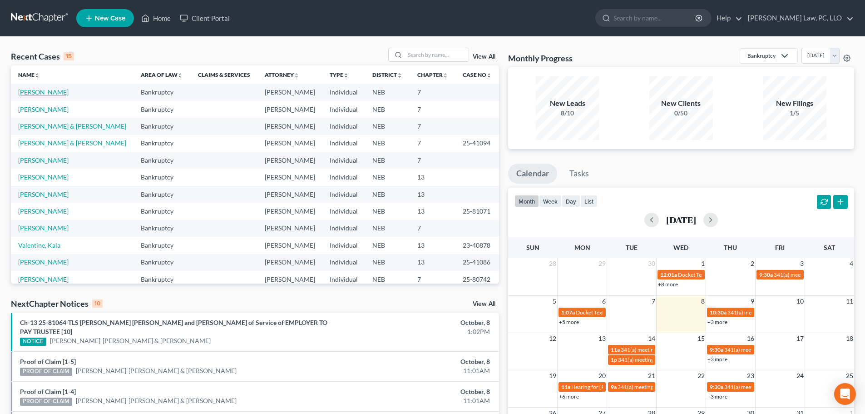
click at [56, 90] on link "[PERSON_NAME]" at bounding box center [43, 92] width 50 height 8
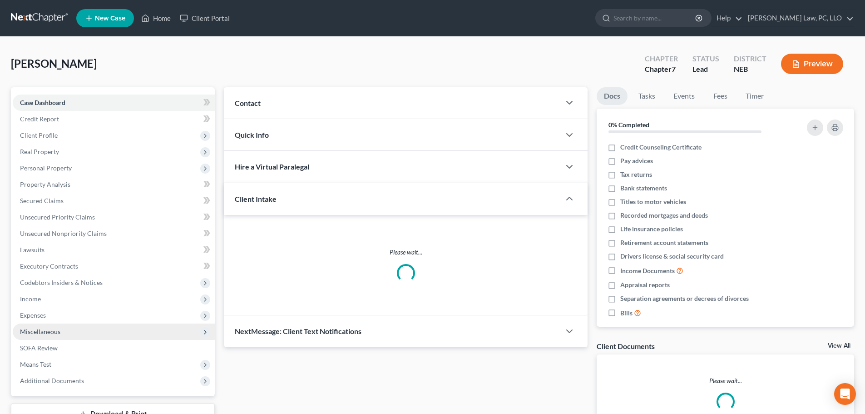
click at [40, 333] on span "Miscellaneous" at bounding box center [40, 331] width 40 height 8
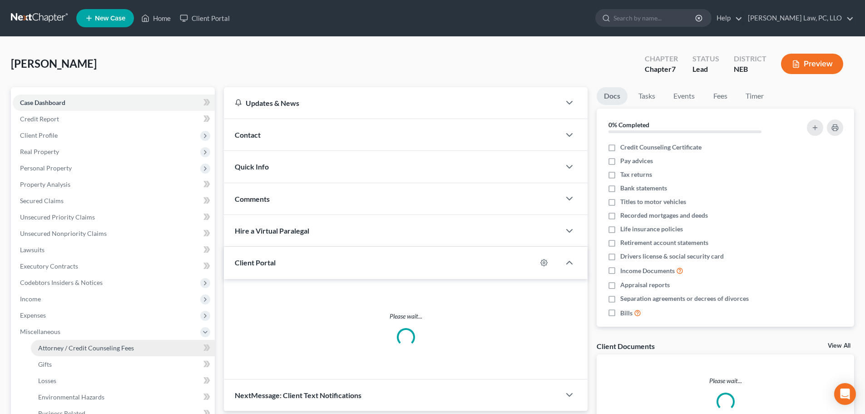
click at [49, 347] on span "Attorney / Credit Counseling Fees" at bounding box center [86, 348] width 96 height 8
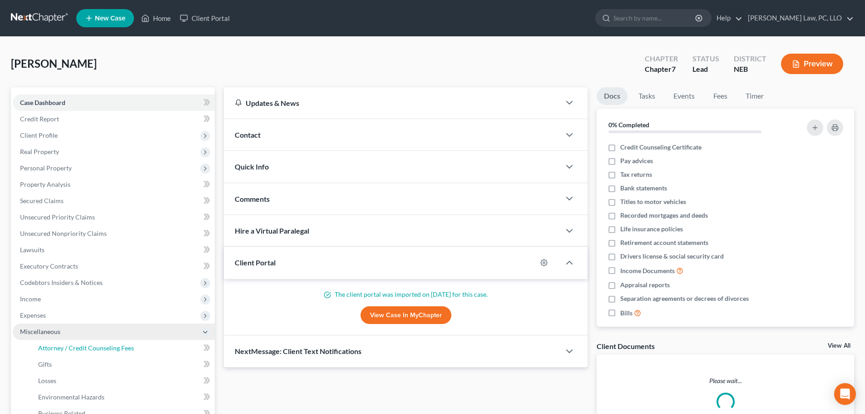
select select "2"
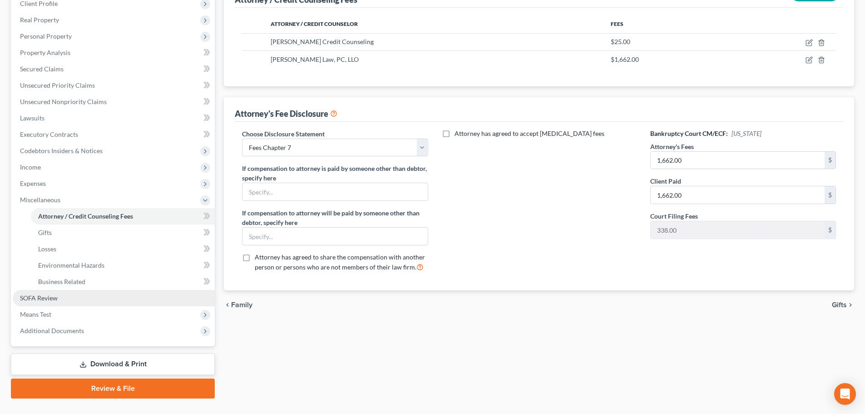
scroll to position [151, 0]
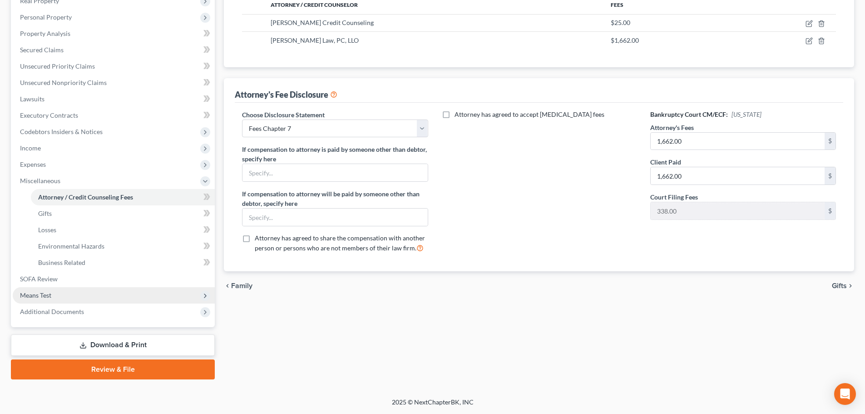
click at [45, 291] on span "Means Test" at bounding box center [35, 295] width 31 height 8
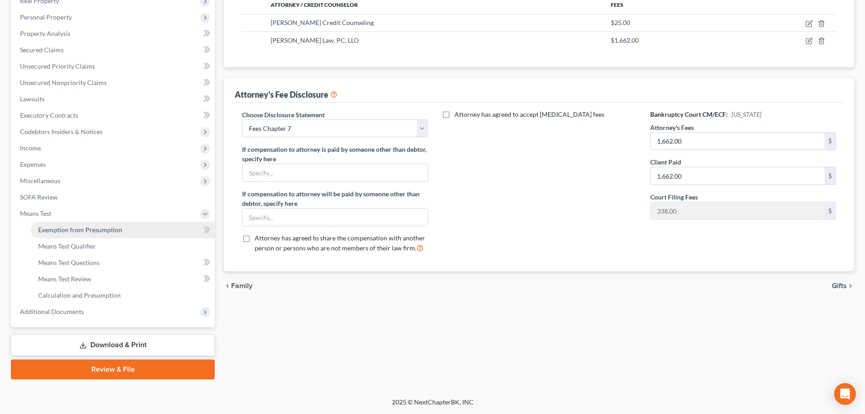
click at [70, 231] on span "Exemption from Presumption" at bounding box center [80, 230] width 84 height 8
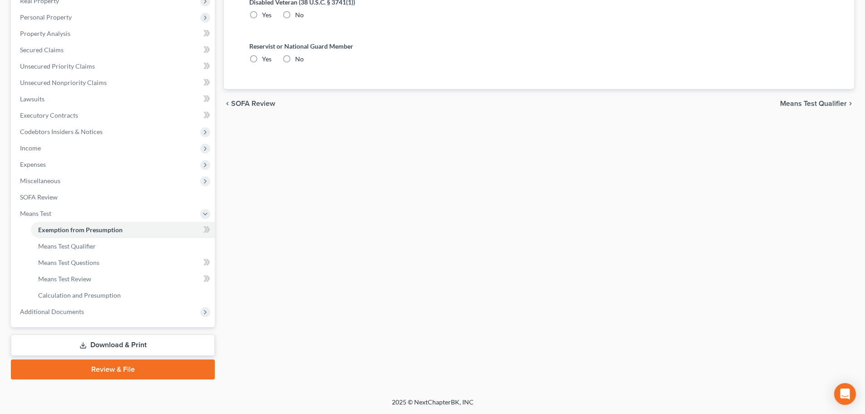
scroll to position [3, 0]
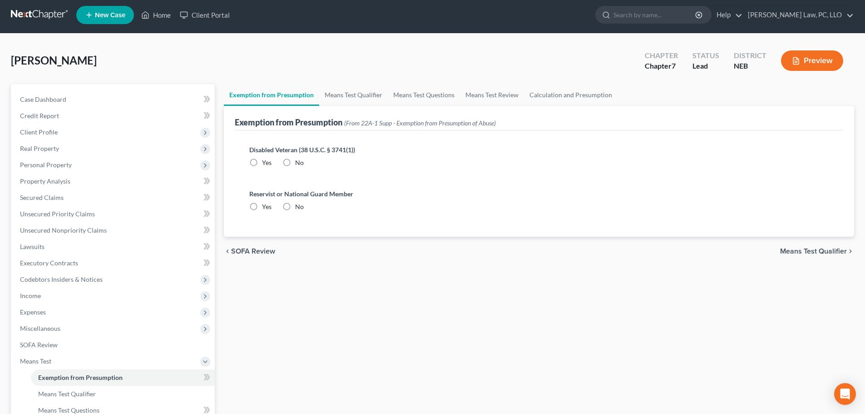
radio input "true"
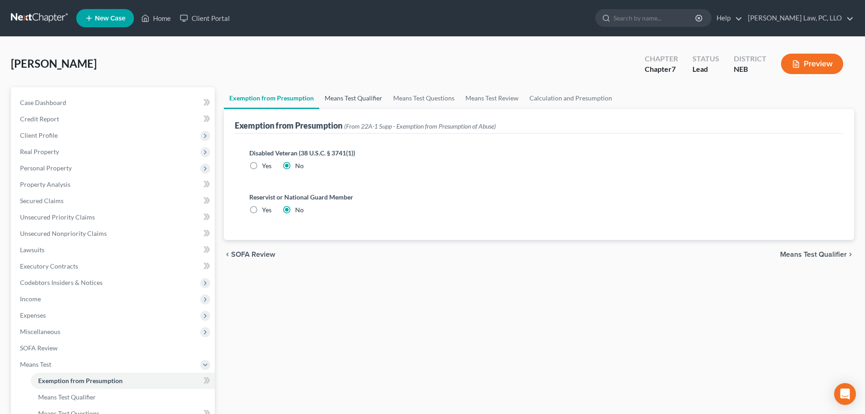
click at [340, 96] on link "Means Test Qualifier" at bounding box center [353, 98] width 69 height 22
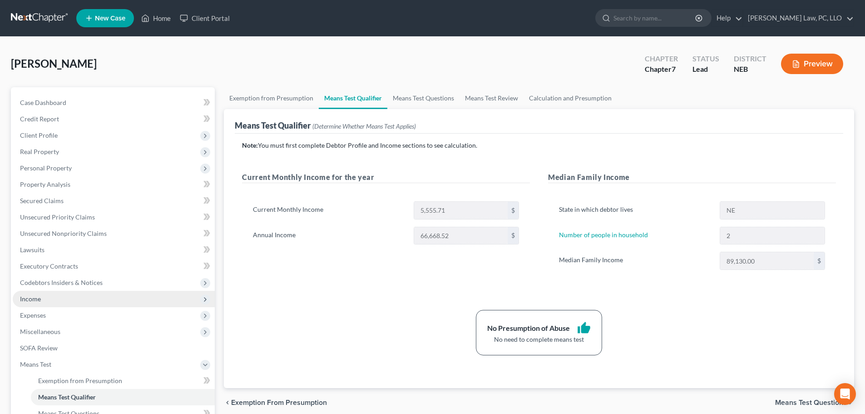
click at [41, 297] on span "Income" at bounding box center [114, 299] width 202 height 16
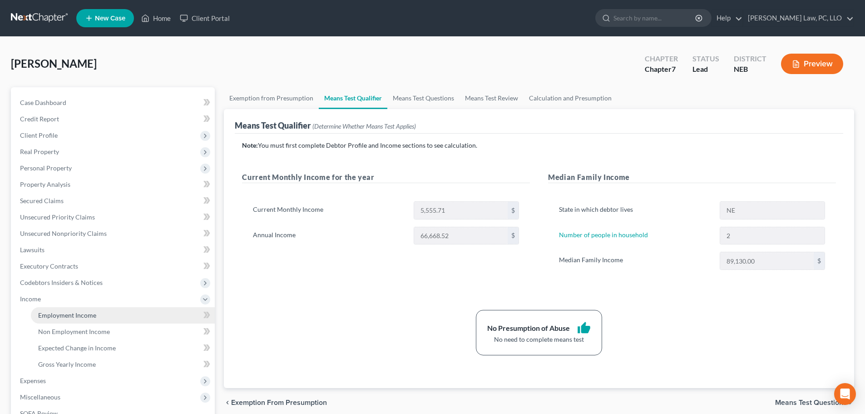
click at [54, 313] on span "Employment Income" at bounding box center [67, 315] width 58 height 8
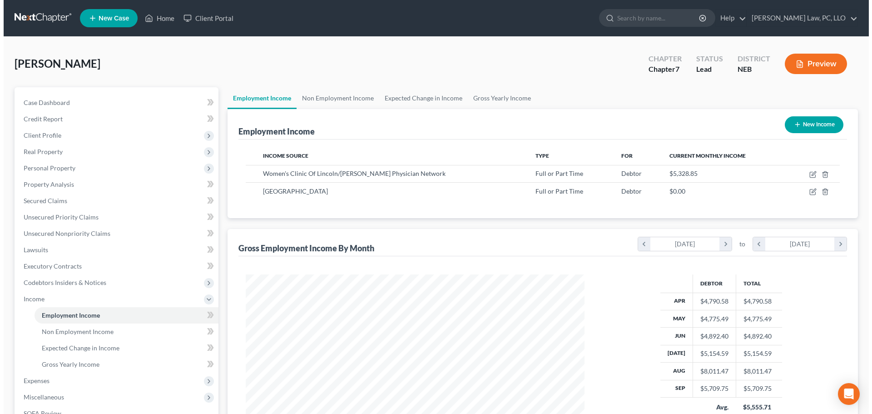
scroll to position [169, 357]
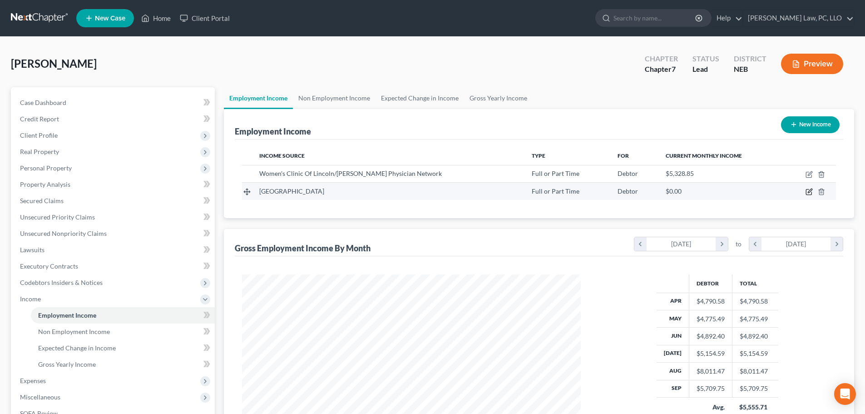
click at [807, 193] on icon "button" at bounding box center [809, 191] width 7 height 7
select select "0"
select select "30"
select select "2"
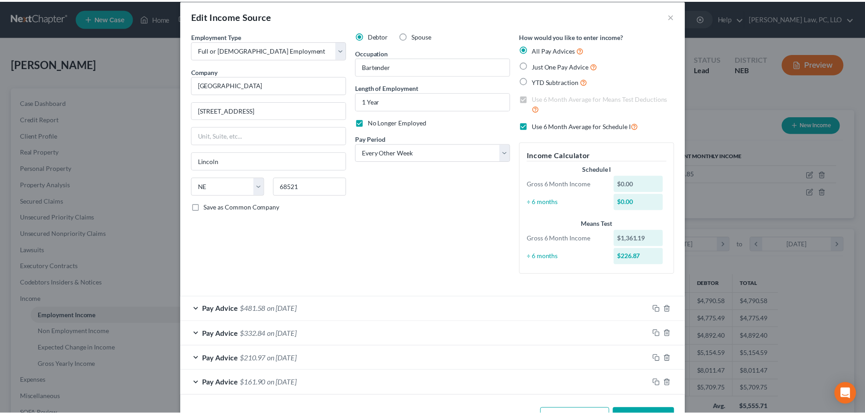
scroll to position [42, 0]
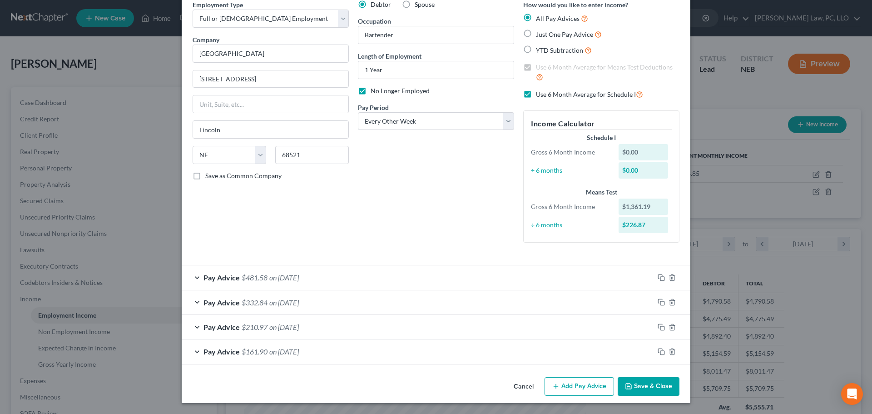
click at [632, 387] on button "Save & Close" at bounding box center [649, 386] width 62 height 19
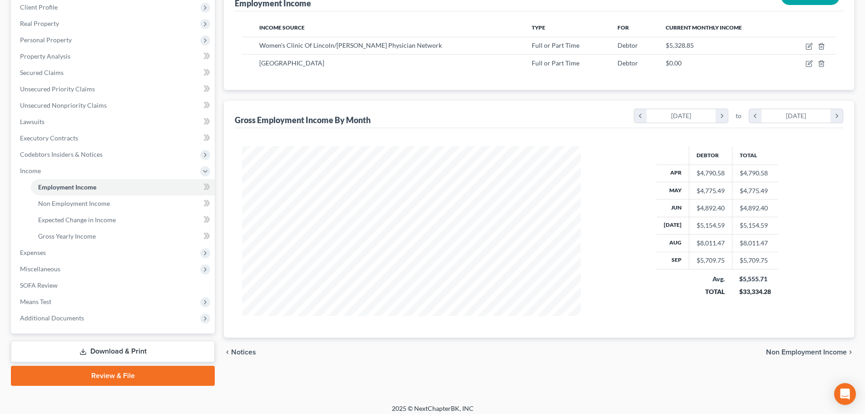
scroll to position [134, 0]
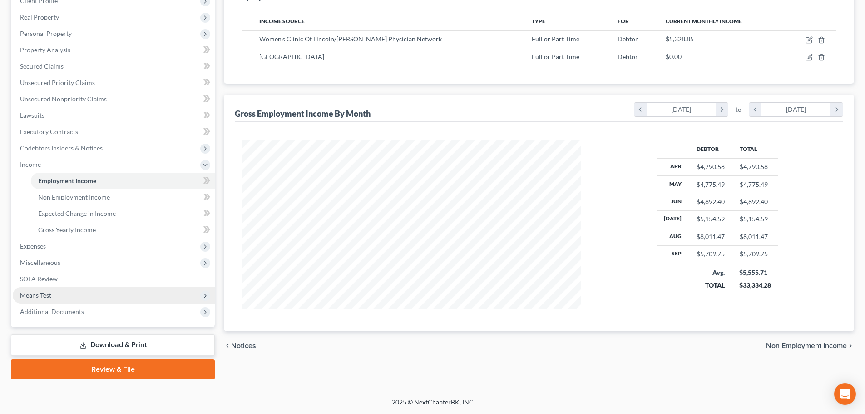
click at [61, 292] on span "Means Test" at bounding box center [114, 295] width 202 height 16
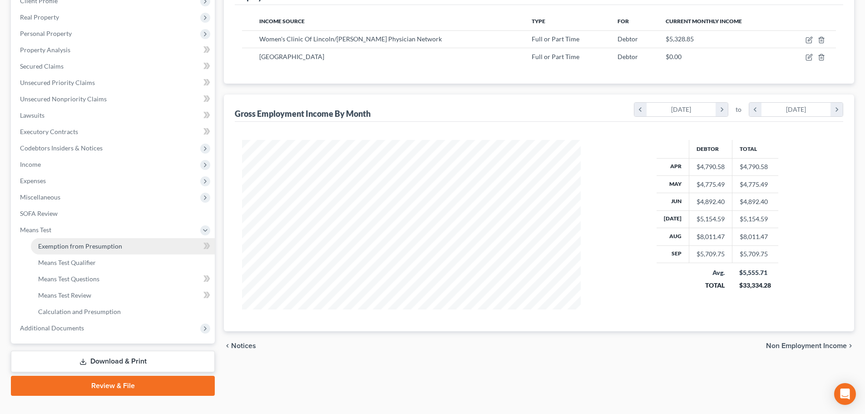
click at [62, 248] on span "Exemption from Presumption" at bounding box center [80, 246] width 84 height 8
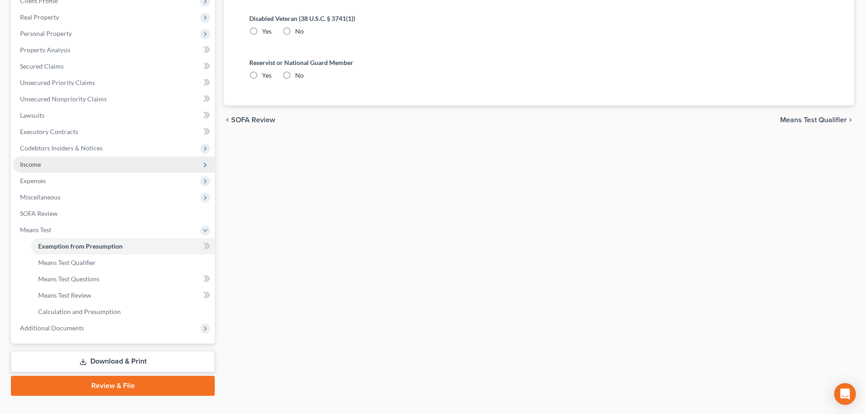
radio input "true"
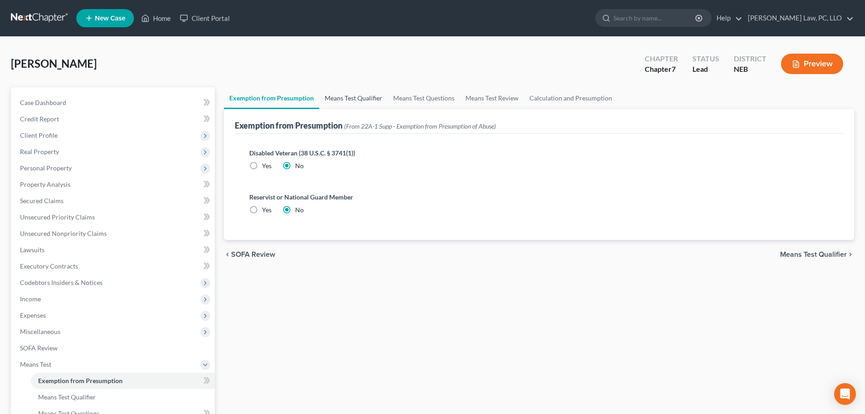
click at [359, 96] on link "Means Test Qualifier" at bounding box center [353, 98] width 69 height 22
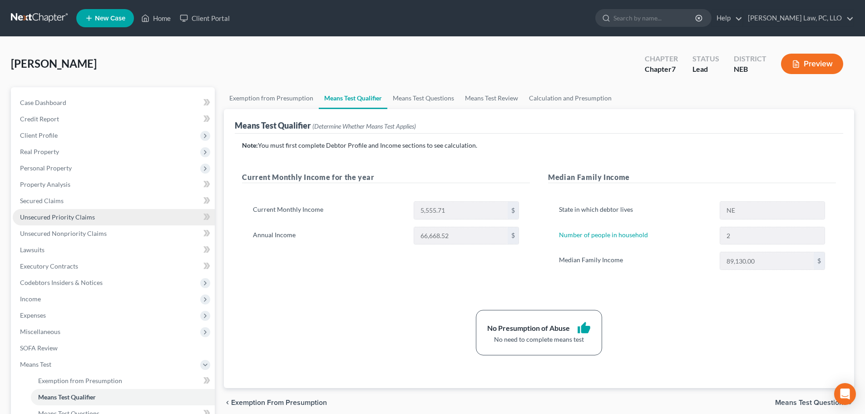
click at [83, 214] on span "Unsecured Priority Claims" at bounding box center [57, 217] width 75 height 8
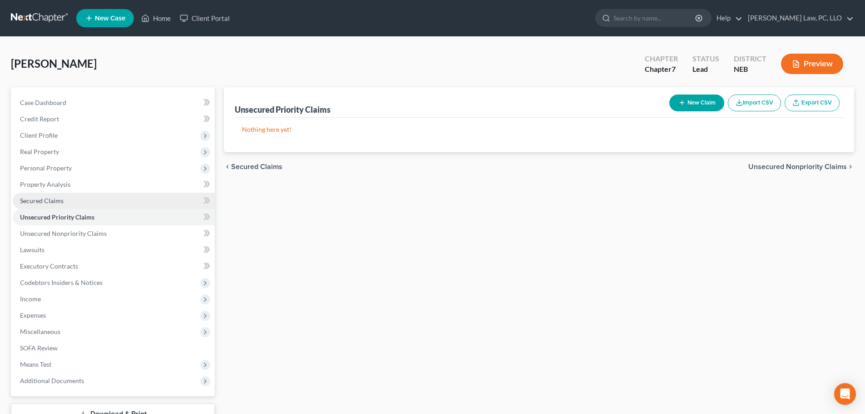
click at [79, 206] on link "Secured Claims" at bounding box center [114, 201] width 202 height 16
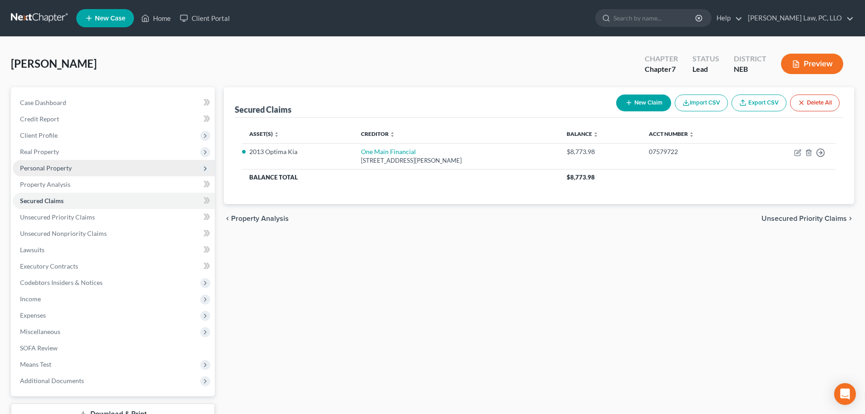
click at [54, 164] on span "Personal Property" at bounding box center [46, 168] width 52 height 8
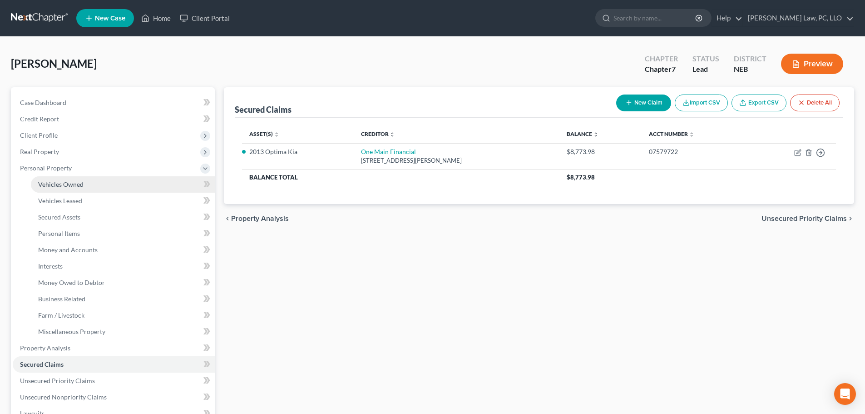
click at [54, 189] on link "Vehicles Owned" at bounding box center [123, 184] width 184 height 16
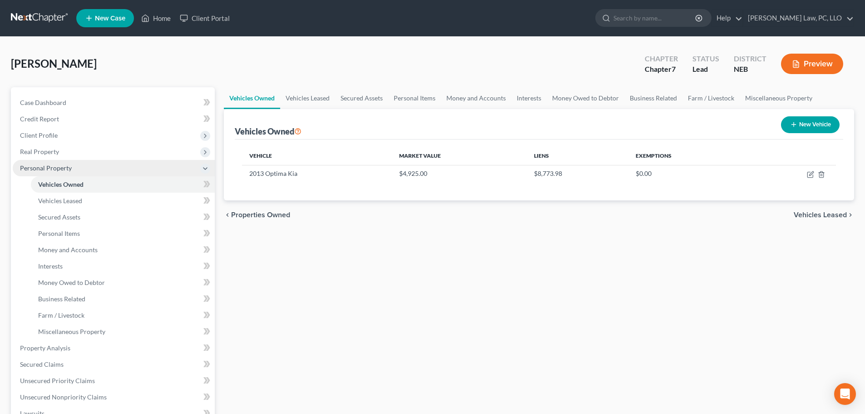
click at [45, 171] on span "Personal Property" at bounding box center [46, 168] width 52 height 8
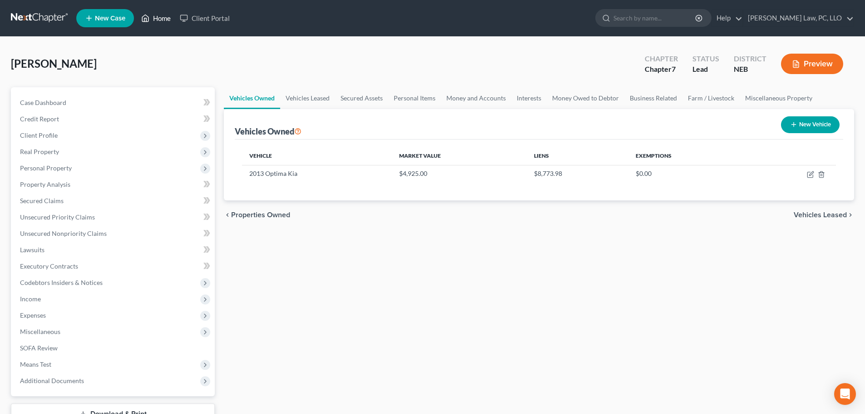
drag, startPoint x: 159, startPoint y: 18, endPoint x: 183, endPoint y: 61, distance: 49.6
click at [159, 18] on link "Home" at bounding box center [156, 18] width 39 height 16
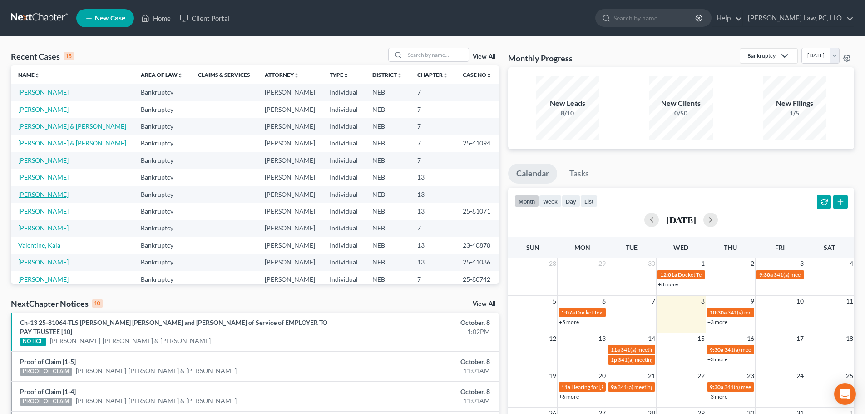
click at [41, 198] on link "[PERSON_NAME]" at bounding box center [43, 194] width 50 height 8
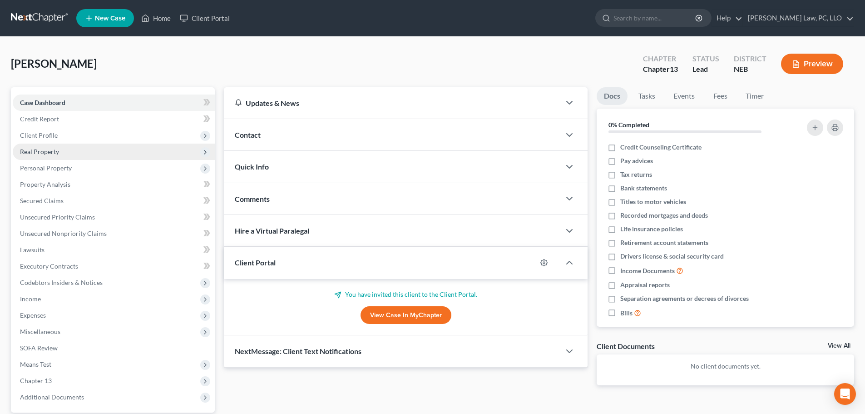
click at [47, 149] on span "Real Property" at bounding box center [39, 152] width 39 height 8
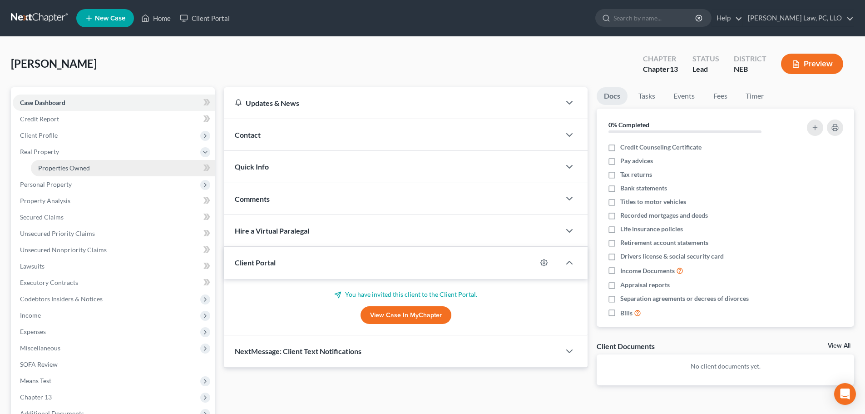
click at [50, 165] on span "Properties Owned" at bounding box center [64, 168] width 52 height 8
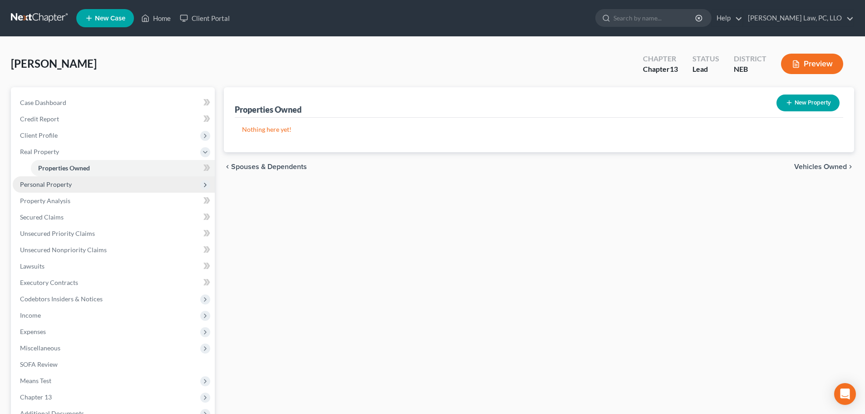
click at [49, 186] on span "Personal Property" at bounding box center [46, 184] width 52 height 8
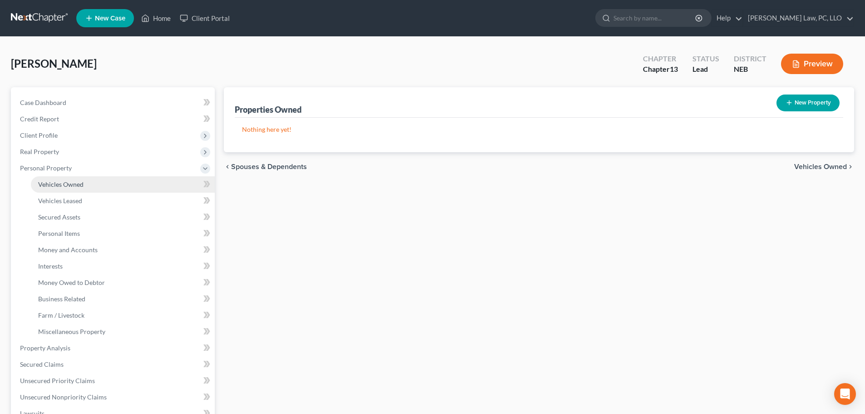
click at [56, 188] on link "Vehicles Owned" at bounding box center [123, 184] width 184 height 16
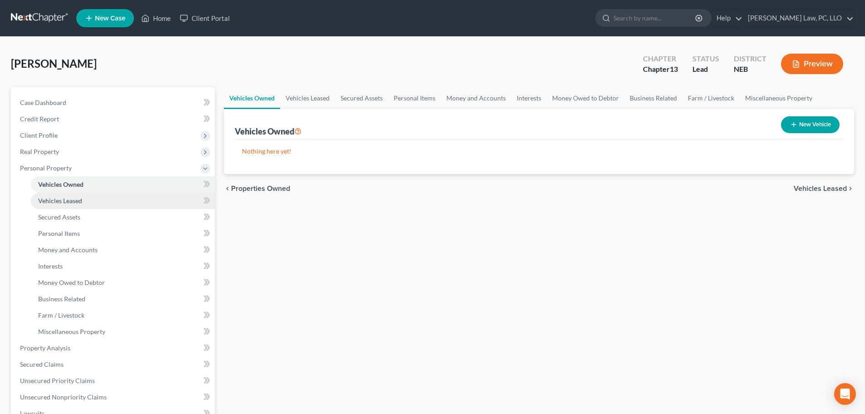
click at [59, 200] on span "Vehicles Leased" at bounding box center [60, 201] width 44 height 8
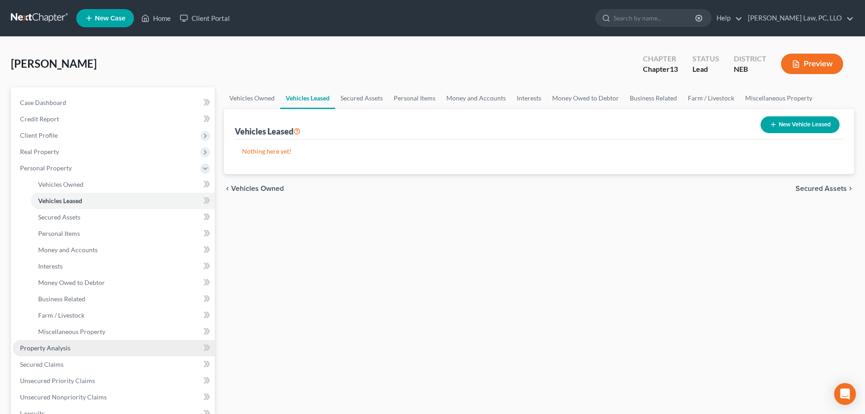
click at [59, 353] on link "Property Analysis" at bounding box center [114, 348] width 202 height 16
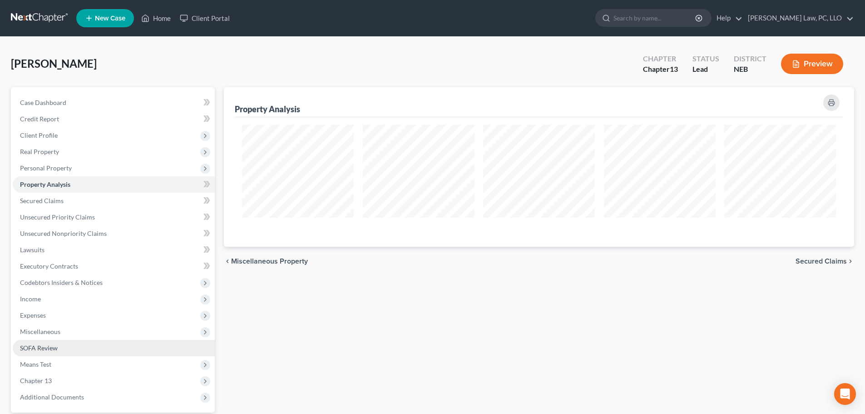
scroll to position [159, 630]
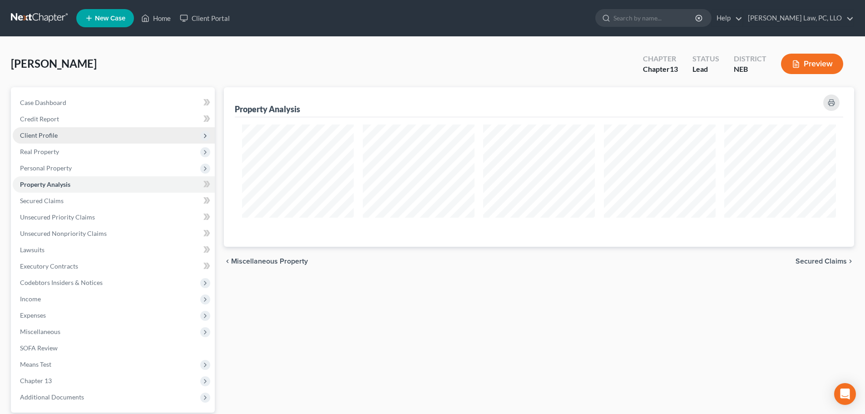
click at [56, 134] on span "Client Profile" at bounding box center [114, 135] width 202 height 16
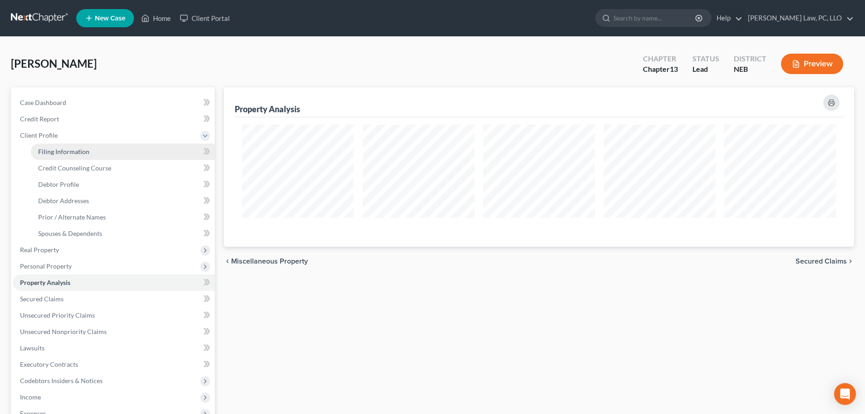
click at [65, 156] on link "Filing Information" at bounding box center [123, 152] width 184 height 16
select select "1"
select select "0"
select select "3"
select select "48"
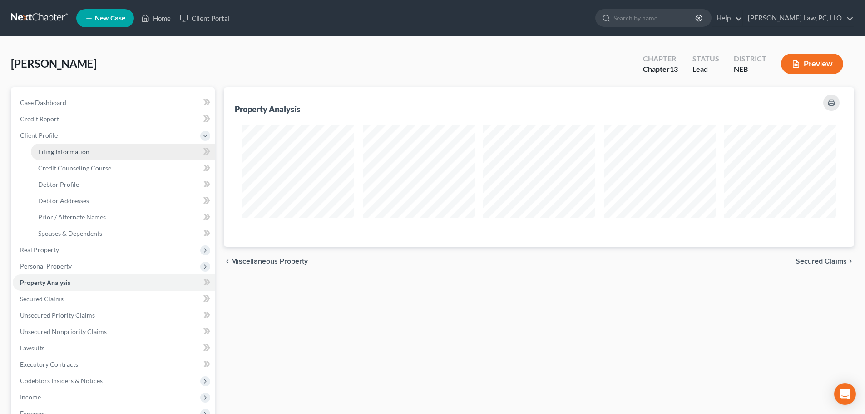
select select "0"
select select "30"
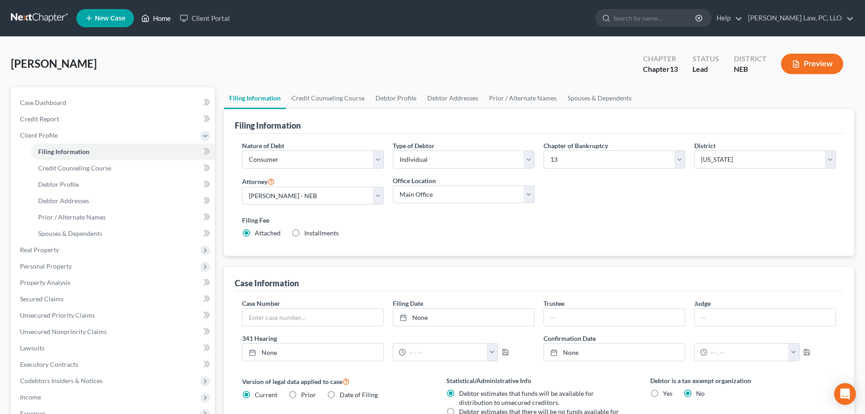
click at [154, 18] on link "Home" at bounding box center [156, 18] width 39 height 16
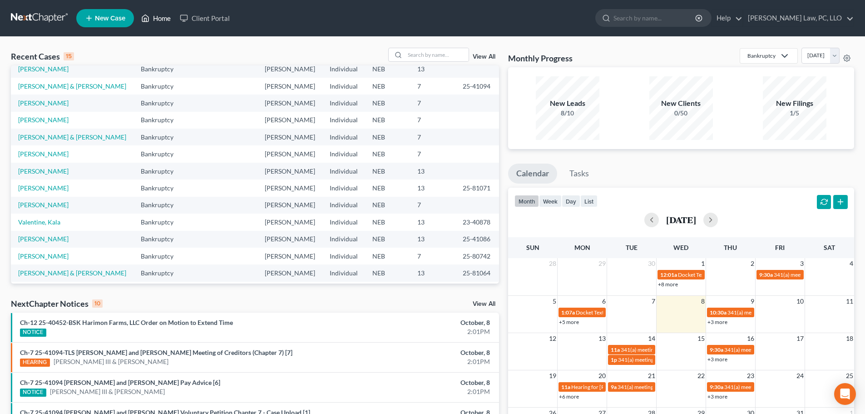
scroll to position [45, 0]
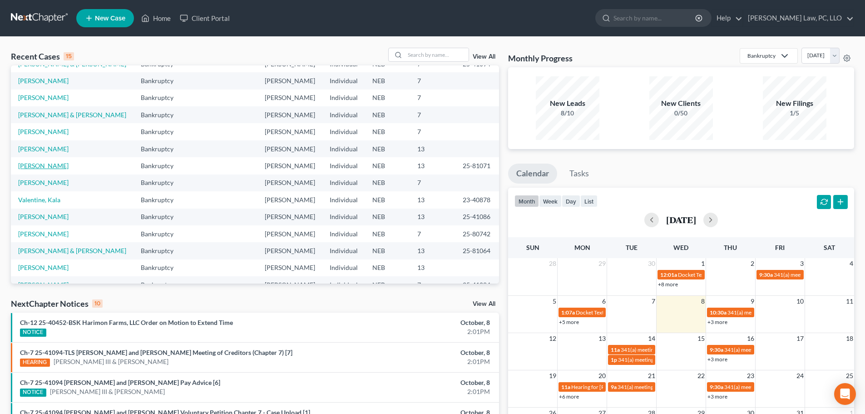
click at [47, 169] on link "[PERSON_NAME]" at bounding box center [43, 166] width 50 height 8
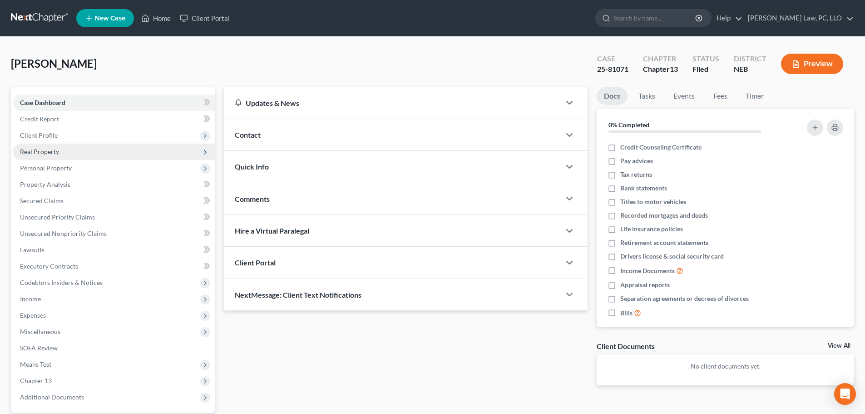
drag, startPoint x: 57, startPoint y: 134, endPoint x: 57, endPoint y: 146, distance: 12.3
click at [57, 134] on span "Client Profile" at bounding box center [114, 135] width 202 height 16
click at [59, 150] on span "Filing Information" at bounding box center [63, 152] width 51 height 8
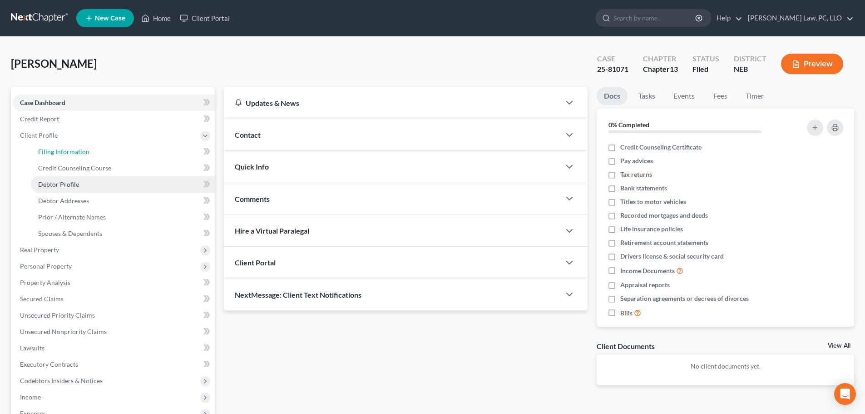
select select "1"
select select "0"
select select "3"
select select "48"
select select "0"
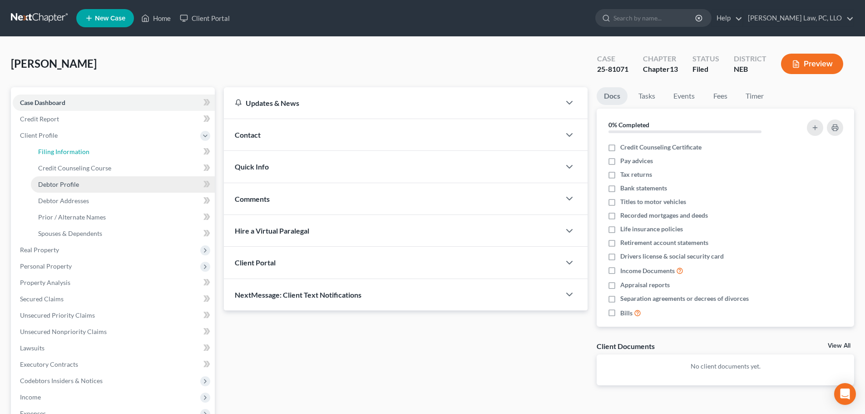
select select "30"
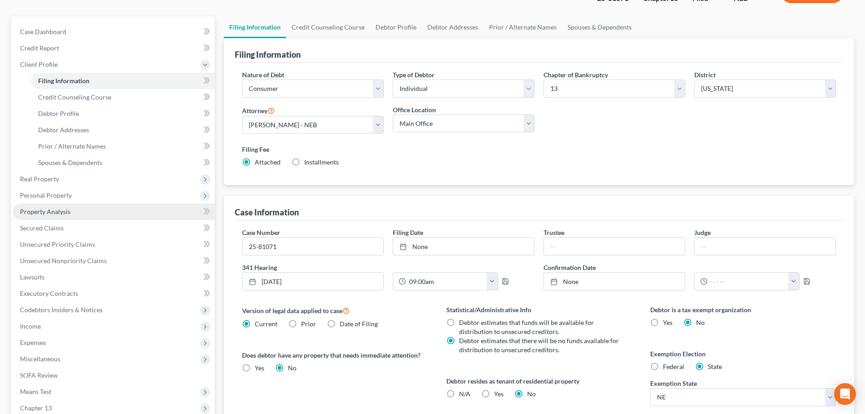
scroll to position [91, 0]
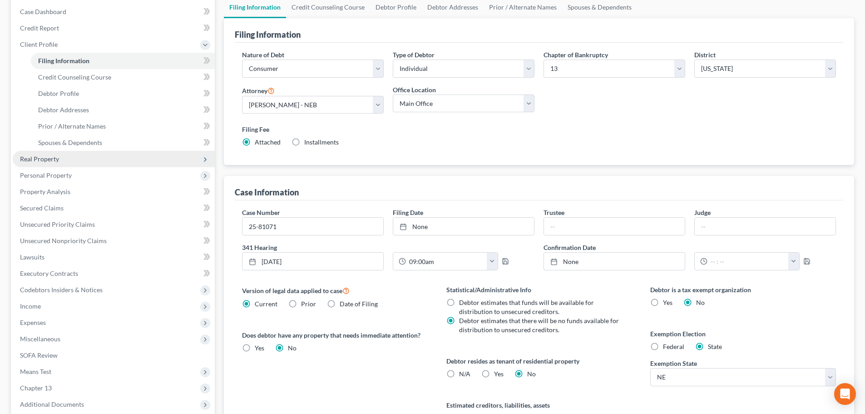
click at [63, 163] on span "Real Property" at bounding box center [114, 159] width 202 height 16
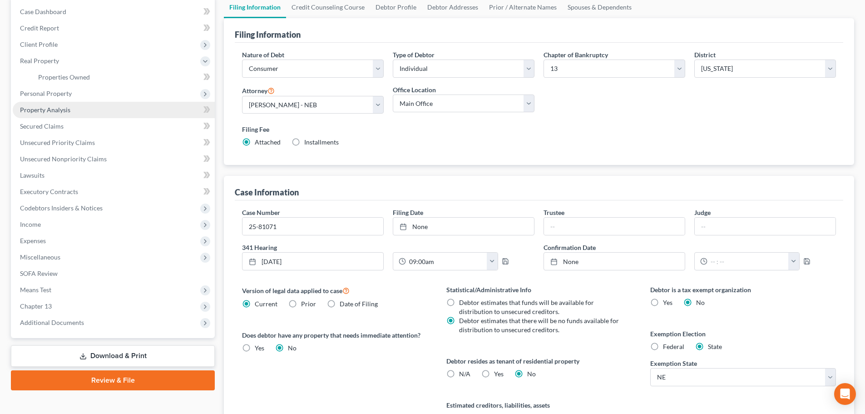
click at [65, 112] on span "Property Analysis" at bounding box center [45, 110] width 50 height 8
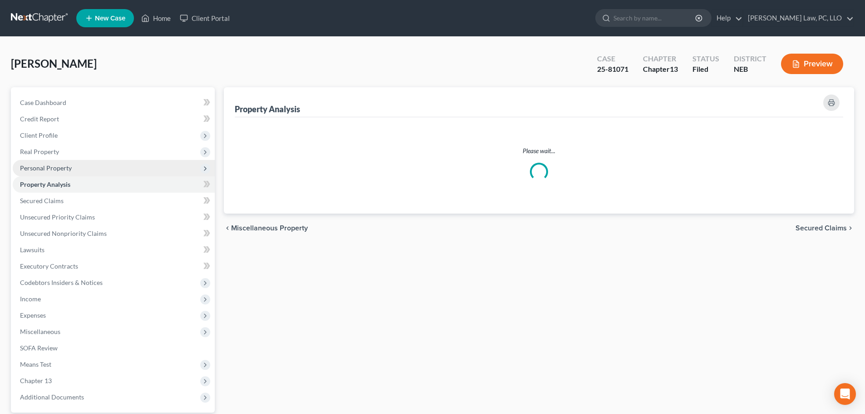
click at [59, 168] on span "Personal Property" at bounding box center [46, 168] width 52 height 8
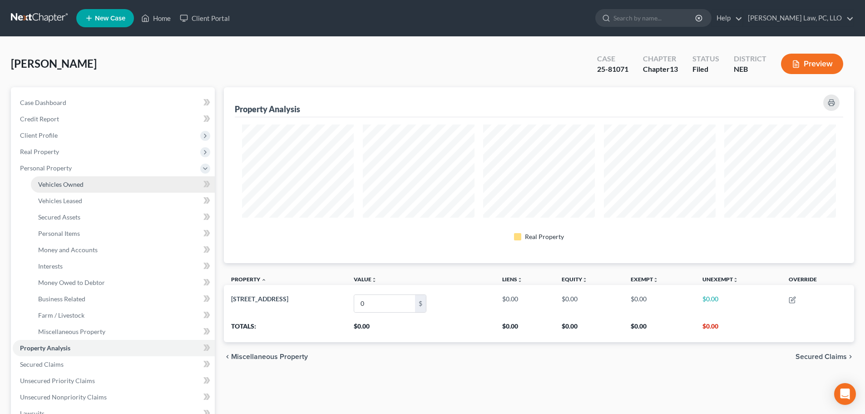
scroll to position [176, 630]
click at [62, 182] on span "Vehicles Owned" at bounding box center [60, 184] width 45 height 8
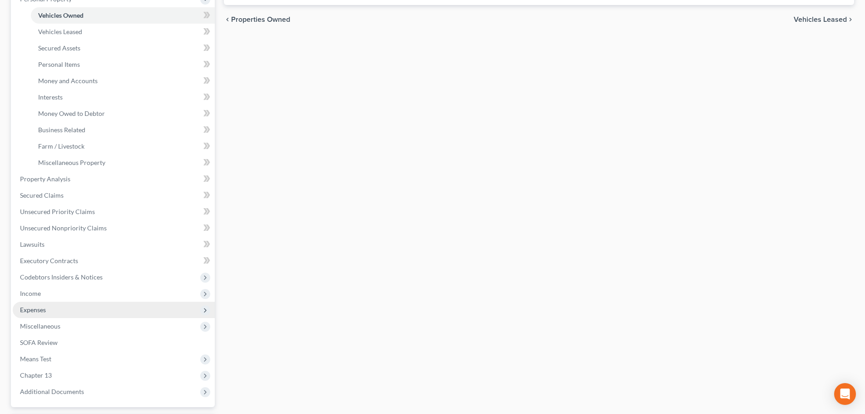
scroll to position [182, 0]
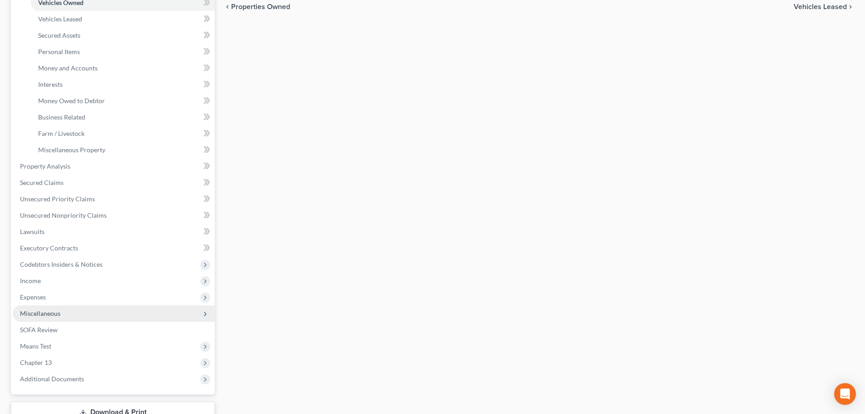
click at [54, 314] on span "Miscellaneous" at bounding box center [40, 313] width 40 height 8
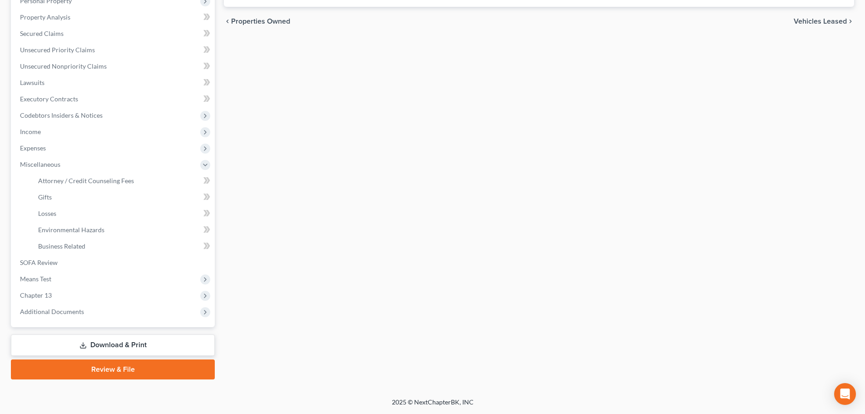
scroll to position [167, 0]
click at [64, 245] on span "Business Related" at bounding box center [61, 246] width 47 height 8
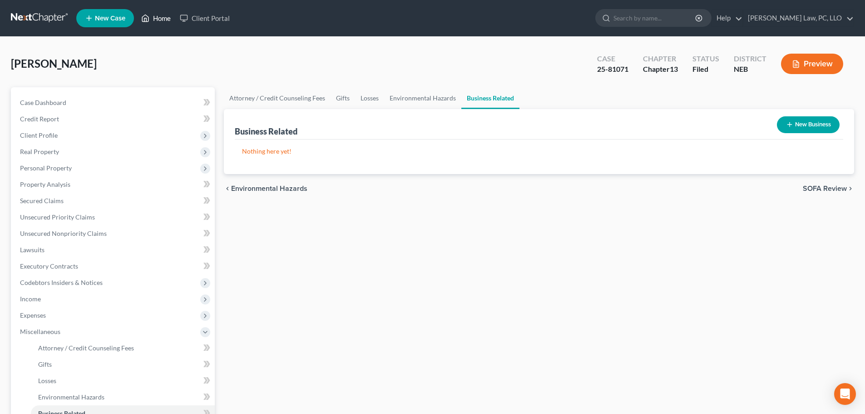
click at [156, 18] on link "Home" at bounding box center [156, 18] width 39 height 16
